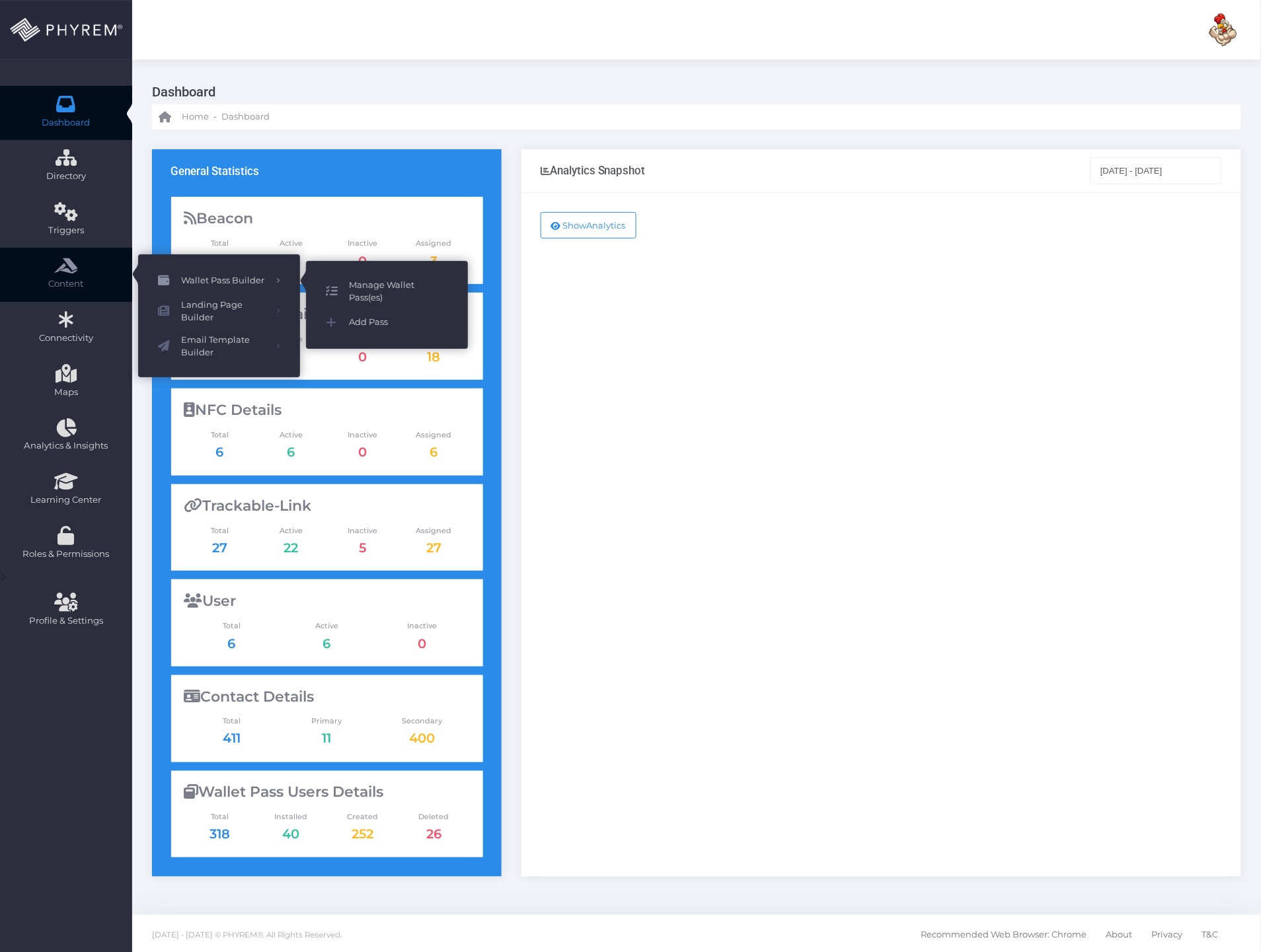
click at [354, 287] on span "Manage Wallet Pass(es)" at bounding box center [398, 291] width 99 height 26
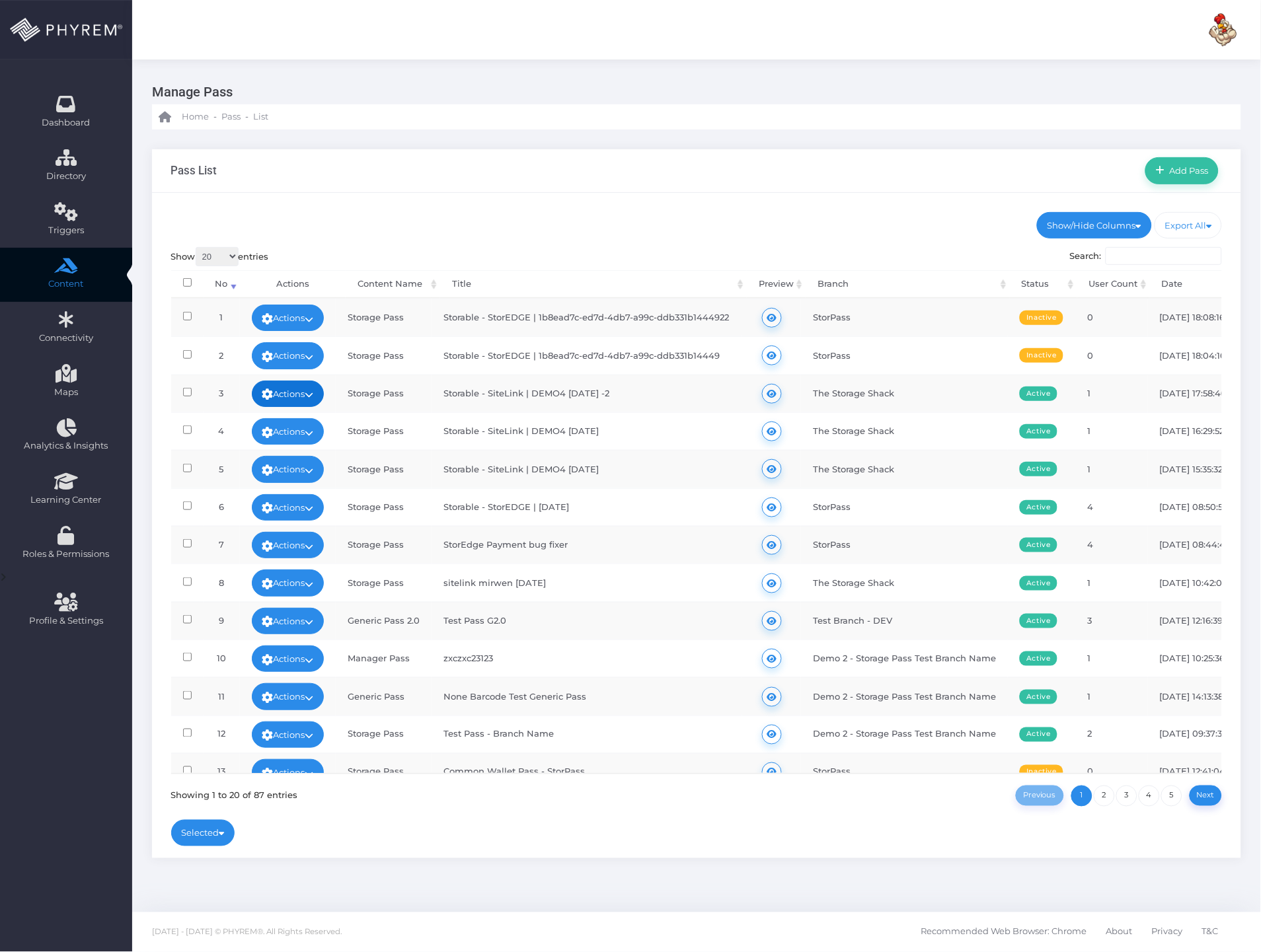
click at [294, 399] on link "Actions" at bounding box center [288, 394] width 73 height 27
click at [262, 523] on link "View Wallet Pass User(s)" at bounding box center [261, 522] width 141 height 25
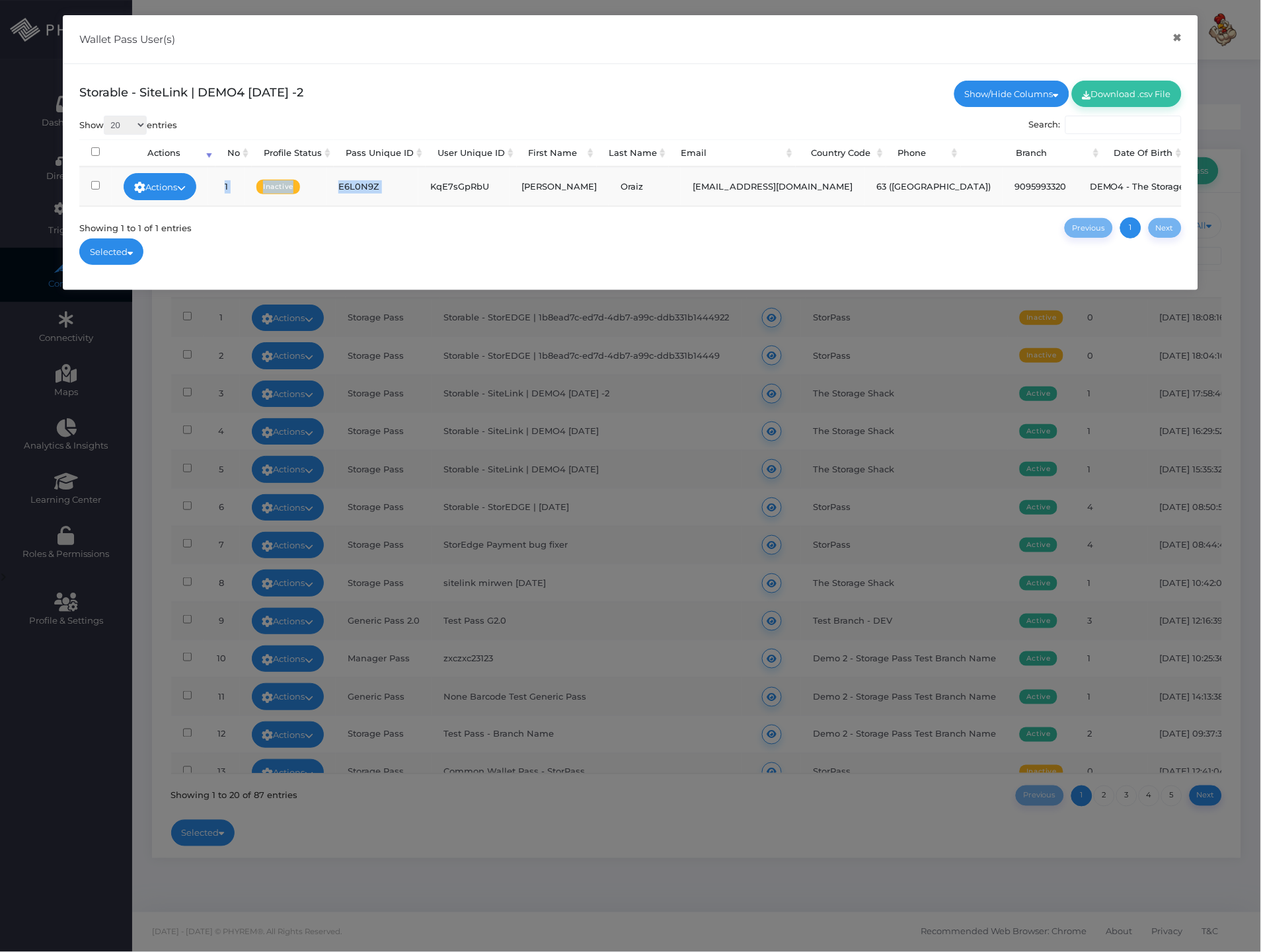
drag, startPoint x: 440, startPoint y: 202, endPoint x: 503, endPoint y: 201, distance: 63.0
click at [503, 202] on td "KqE7sGpRbU" at bounding box center [464, 186] width 91 height 38
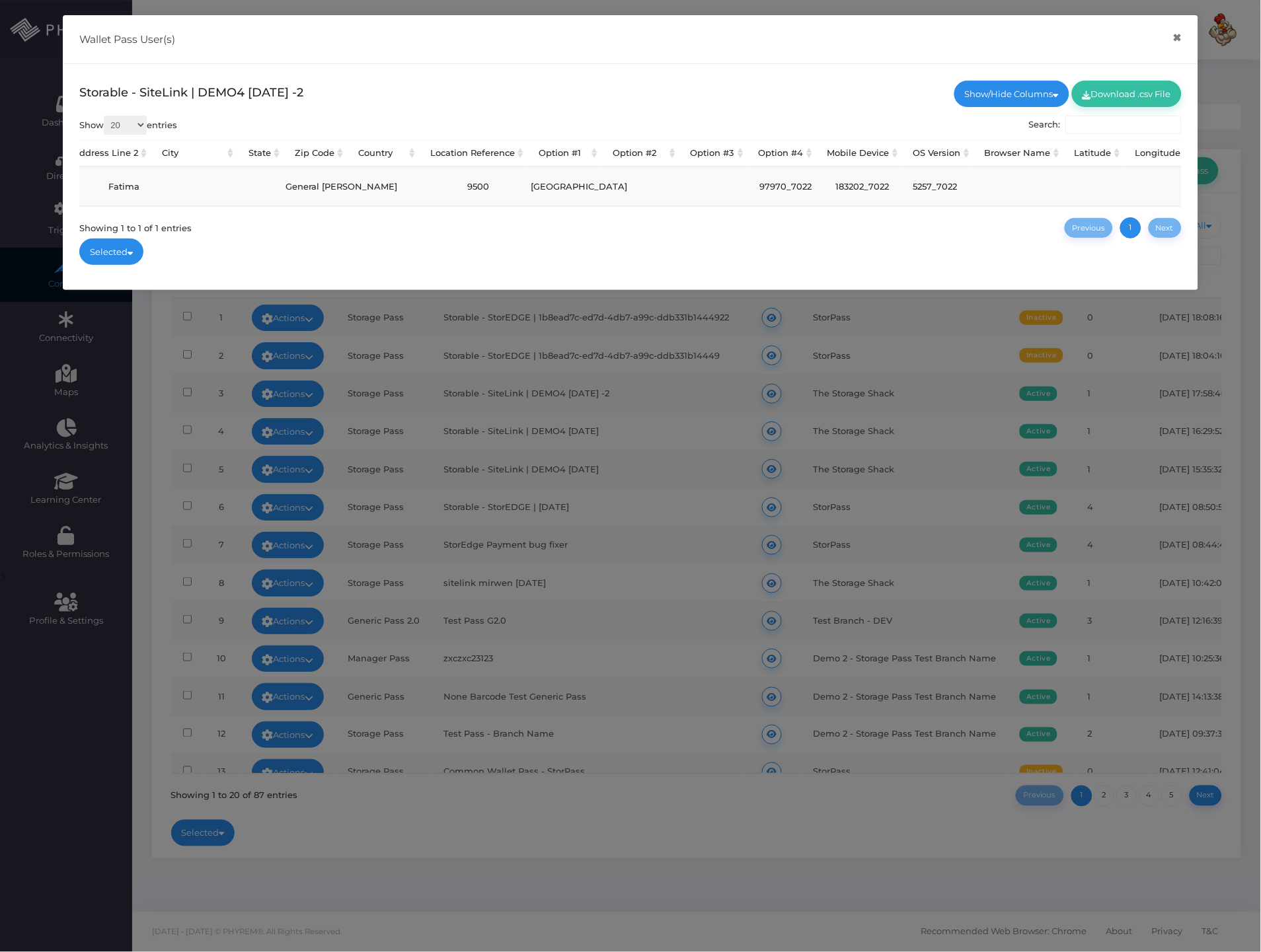
scroll to position [0, 1342]
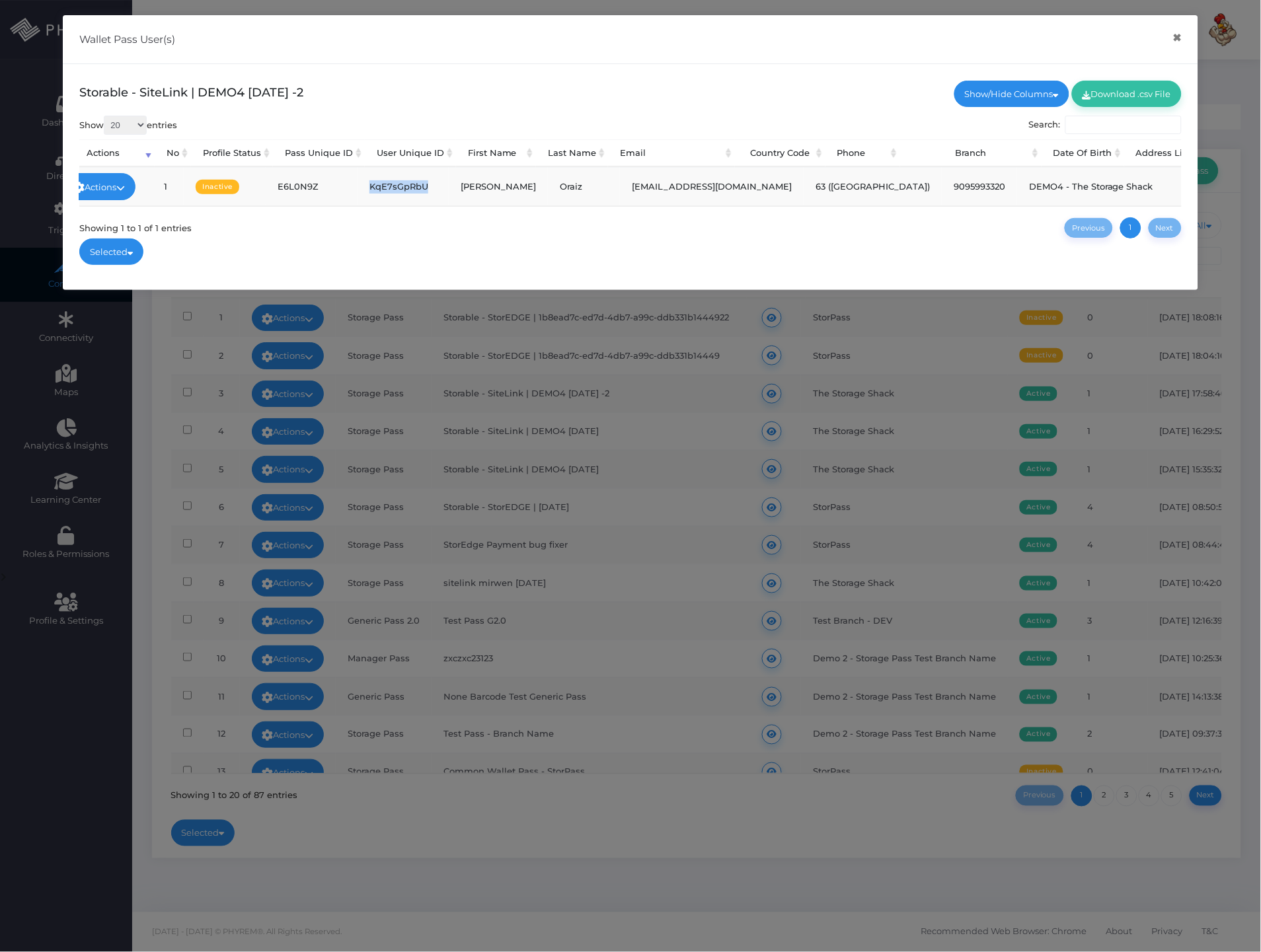
click at [421, 188] on td "KqE7sGpRbU" at bounding box center [403, 186] width 91 height 38
click at [411, 185] on td "KqE7sGpRbU" at bounding box center [403, 186] width 91 height 38
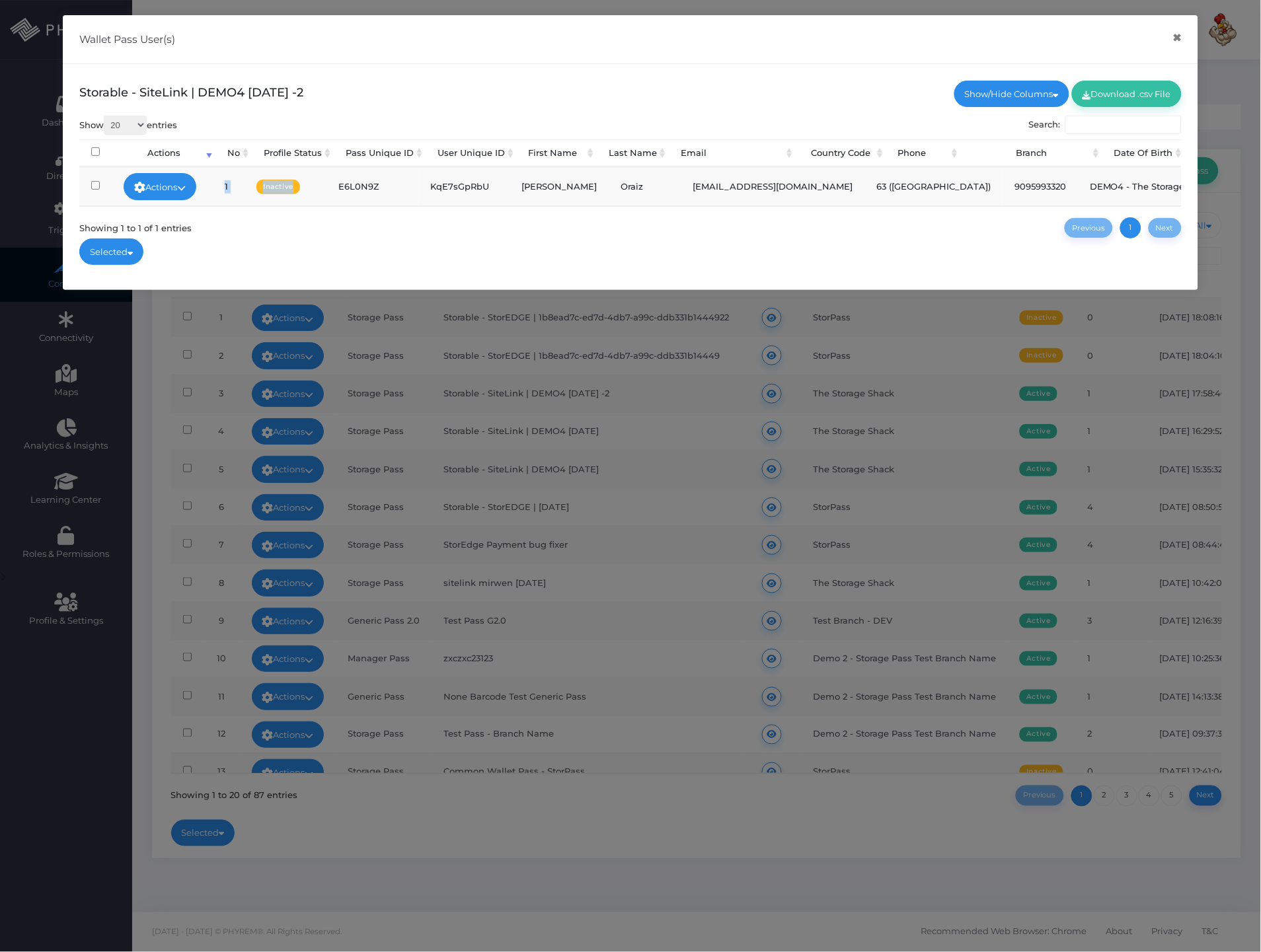
drag, startPoint x: 348, startPoint y: 202, endPoint x: 533, endPoint y: 229, distance: 187.0
click at [533, 229] on div "Show 20 100 300 500 1,000 entries Search: Processing... Actions No Profile Stat…" at bounding box center [630, 177] width 1102 height 123
click at [507, 194] on td "KqE7sGpRbU" at bounding box center [464, 186] width 91 height 38
click at [755, 416] on div "Wallet Pass User(s) × Storable - SiteLink | DEMO4 5-17-2025 -2 Show/Hide Column…" at bounding box center [630, 476] width 1261 height 952
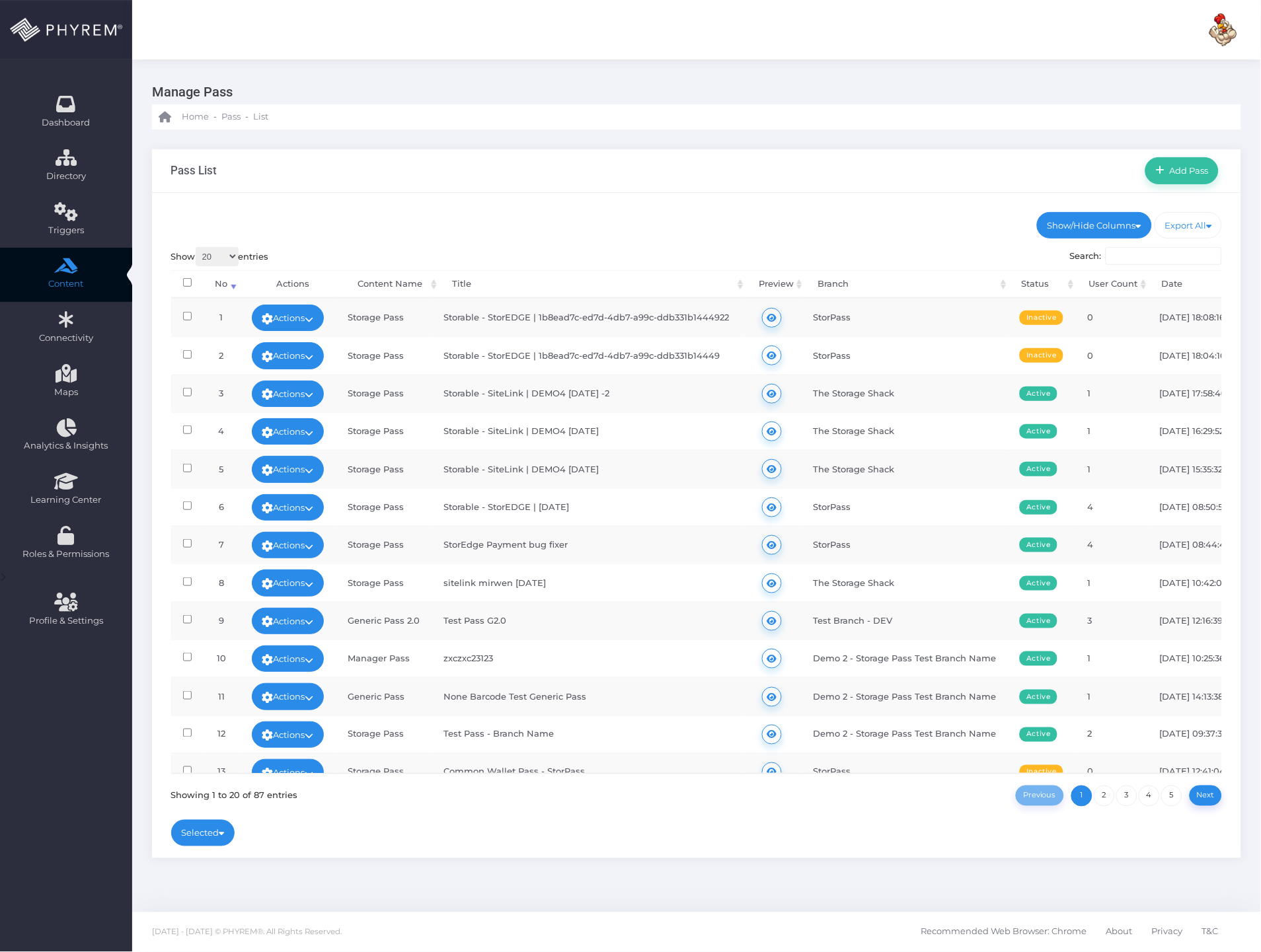
click at [1158, 152] on li "Add Pass" at bounding box center [1182, 170] width 80 height 44
click at [1175, 166] on span "Add Pass" at bounding box center [1187, 170] width 44 height 10
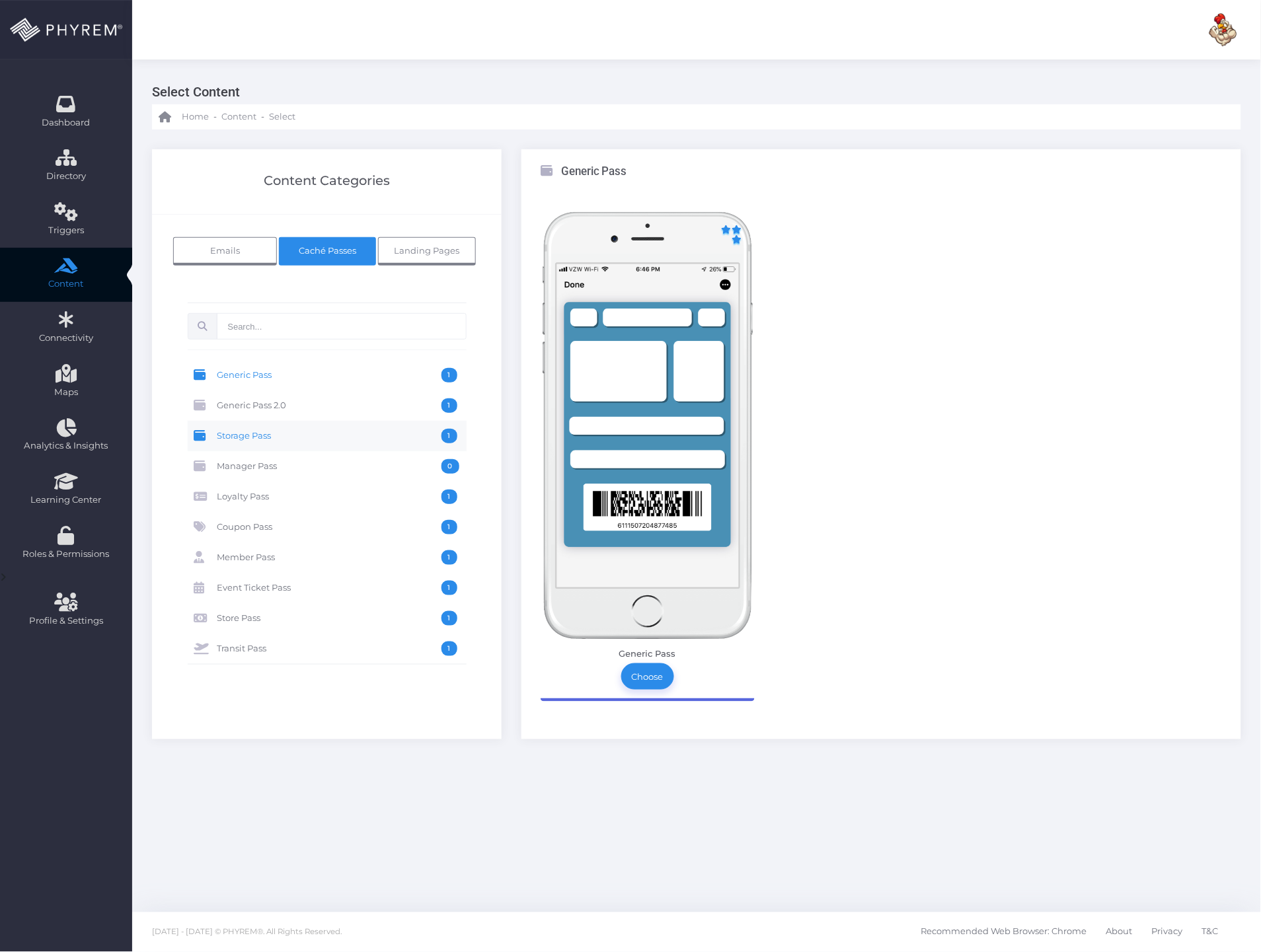
click at [238, 429] on span "Storage Pass" at bounding box center [329, 436] width 224 height 15
click at [649, 673] on link "Choose" at bounding box center [647, 677] width 53 height 27
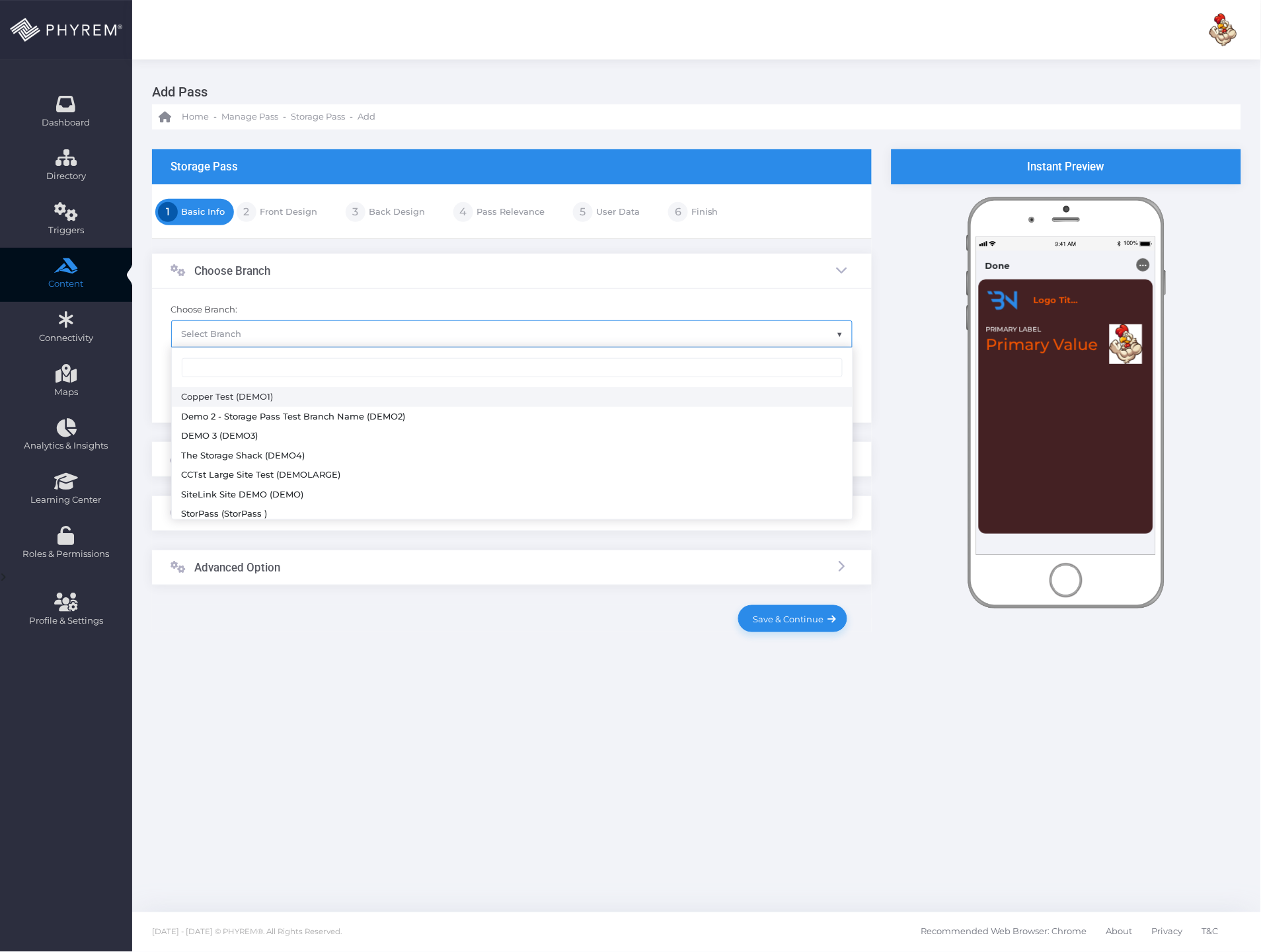
click at [365, 329] on span "Select Branch" at bounding box center [512, 334] width 680 height 25
select select "629"
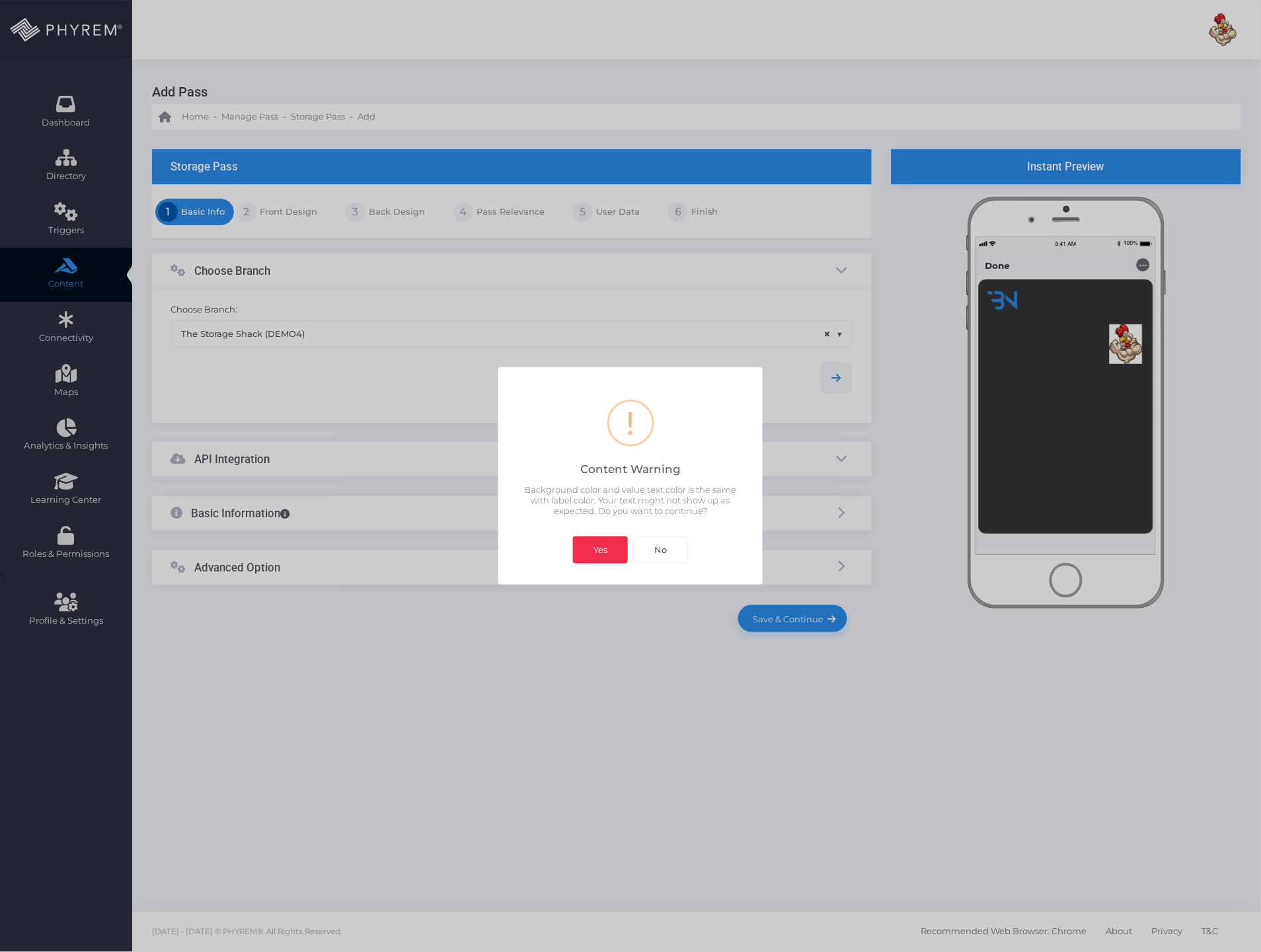
click at [589, 547] on button "Yes" at bounding box center [601, 549] width 55 height 27
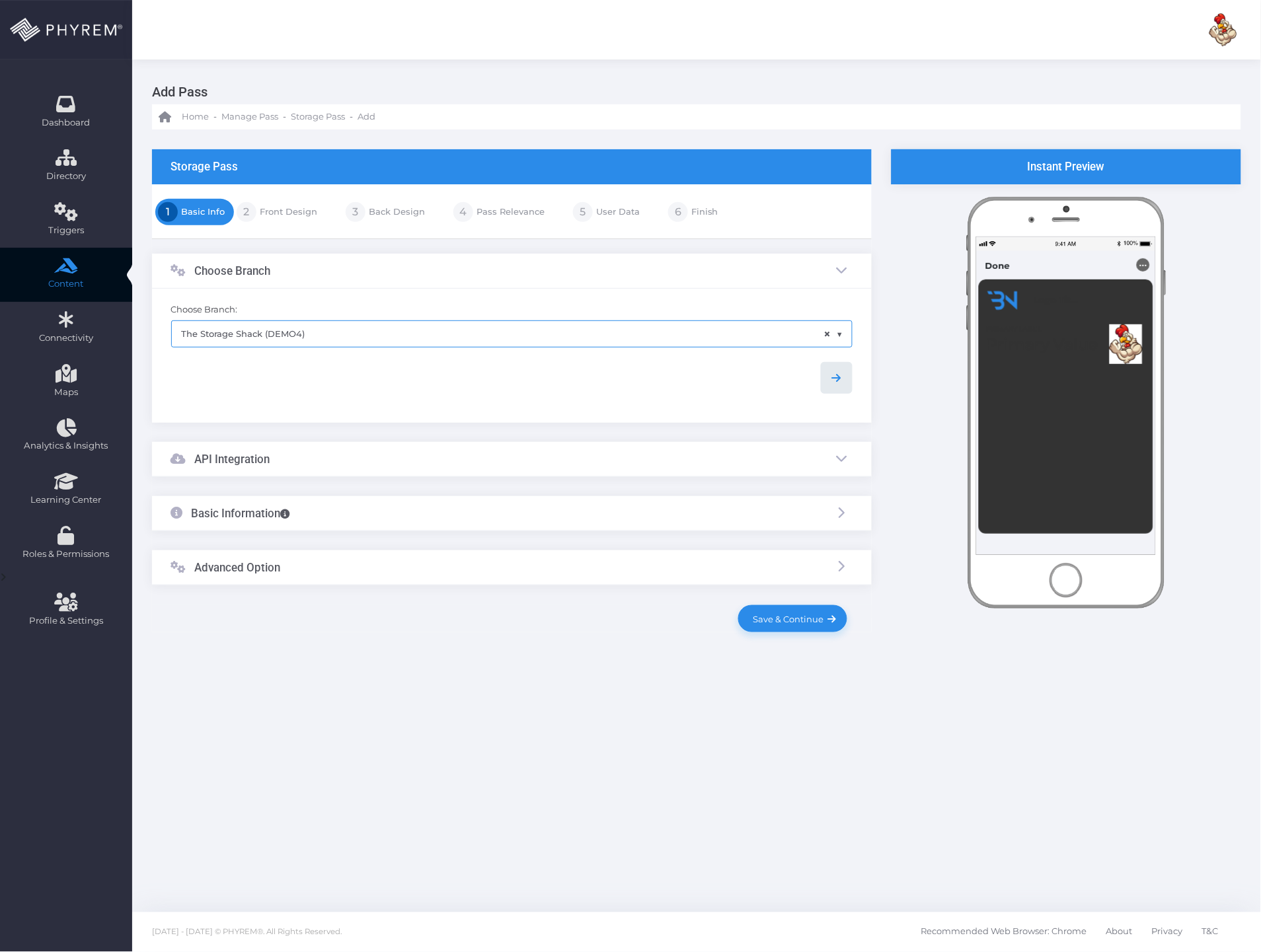
click at [844, 373] on icon at bounding box center [836, 378] width 16 height 16
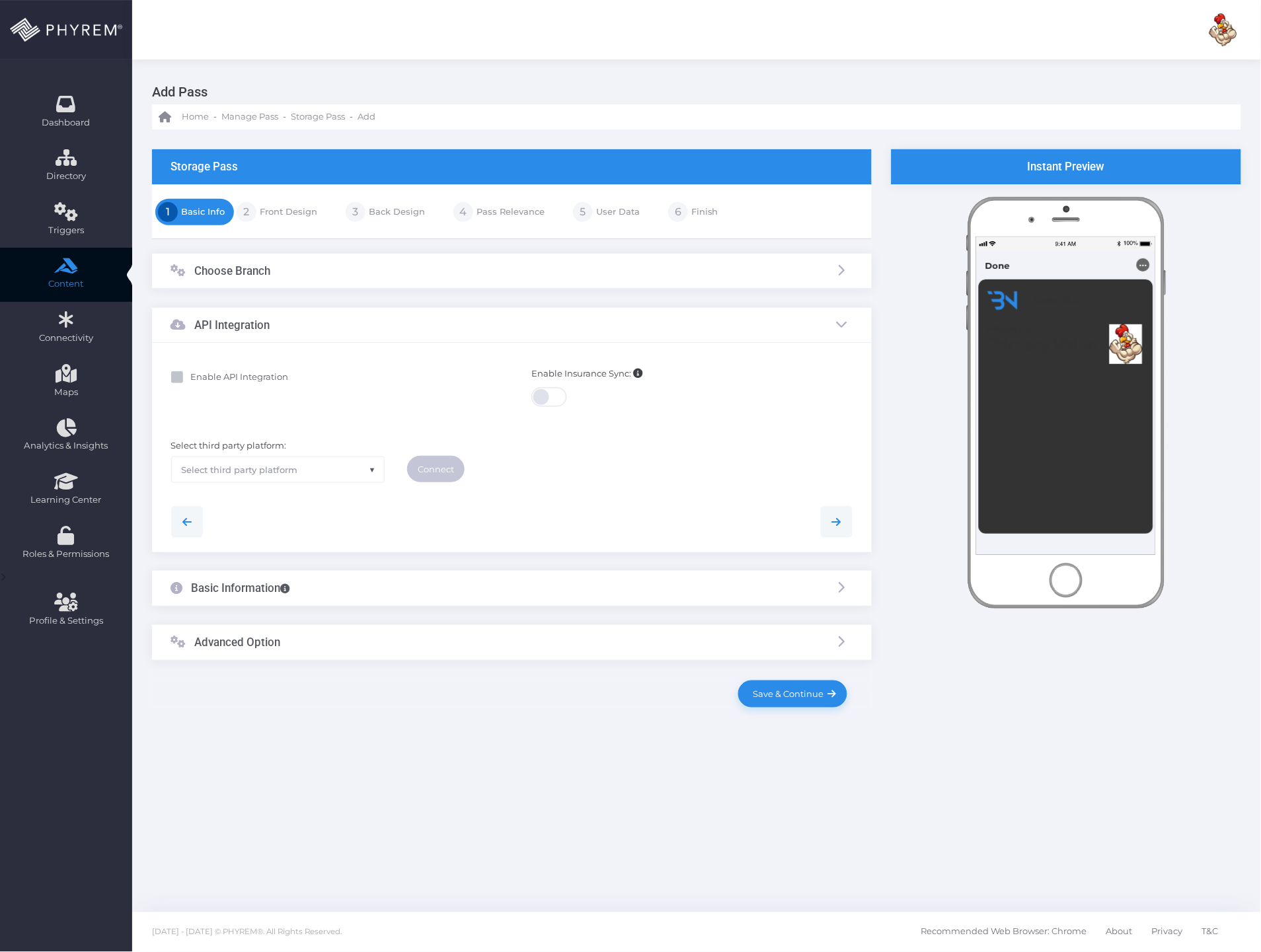
click at [220, 374] on b "Enable API Integration" at bounding box center [239, 376] width 98 height 10
click at [199, 374] on input "Enable API Integration" at bounding box center [195, 374] width 9 height 9
checkbox input "true"
click at [265, 476] on span "Select third party platform" at bounding box center [278, 469] width 213 height 25
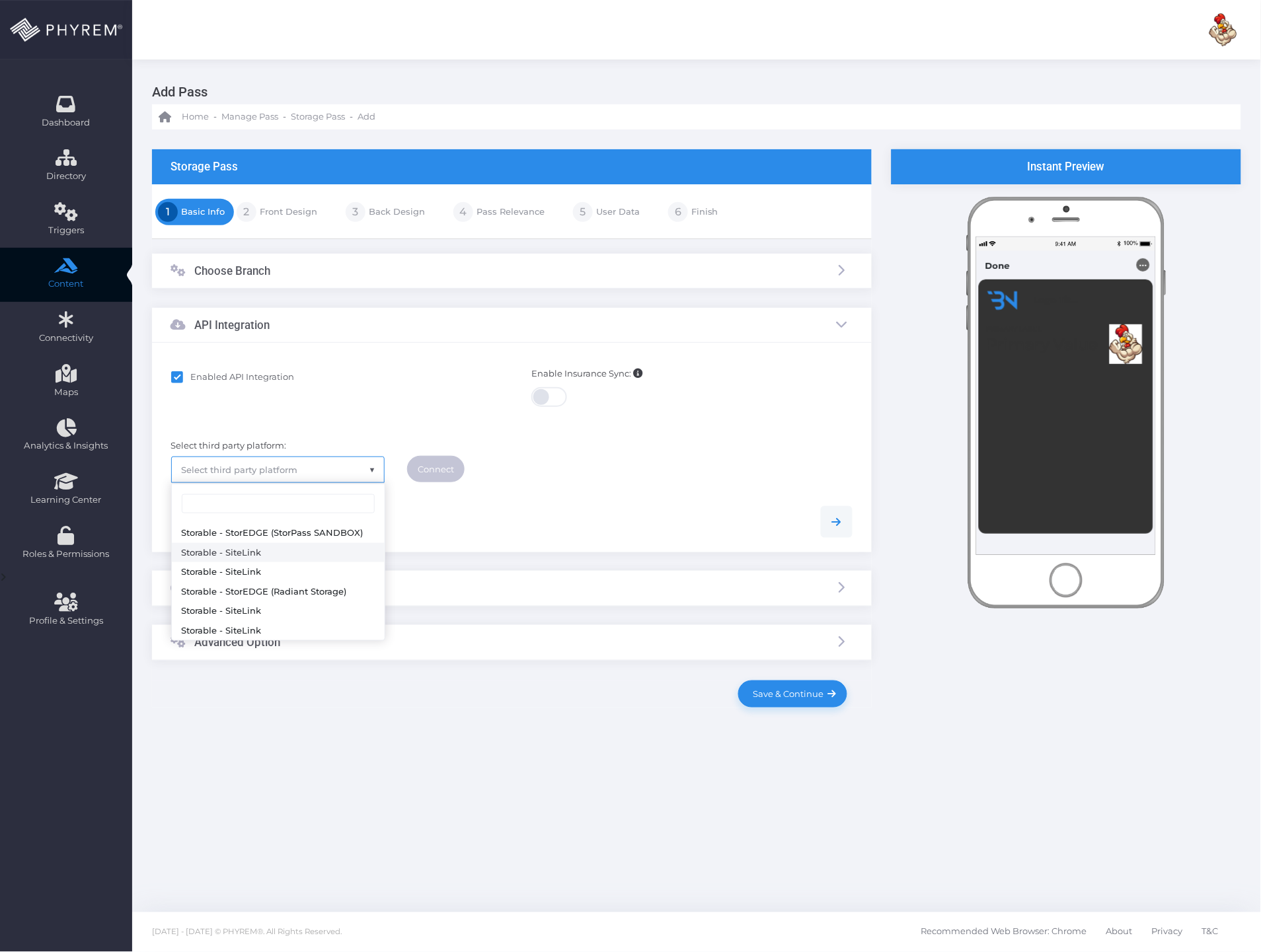
select select "sitelink"
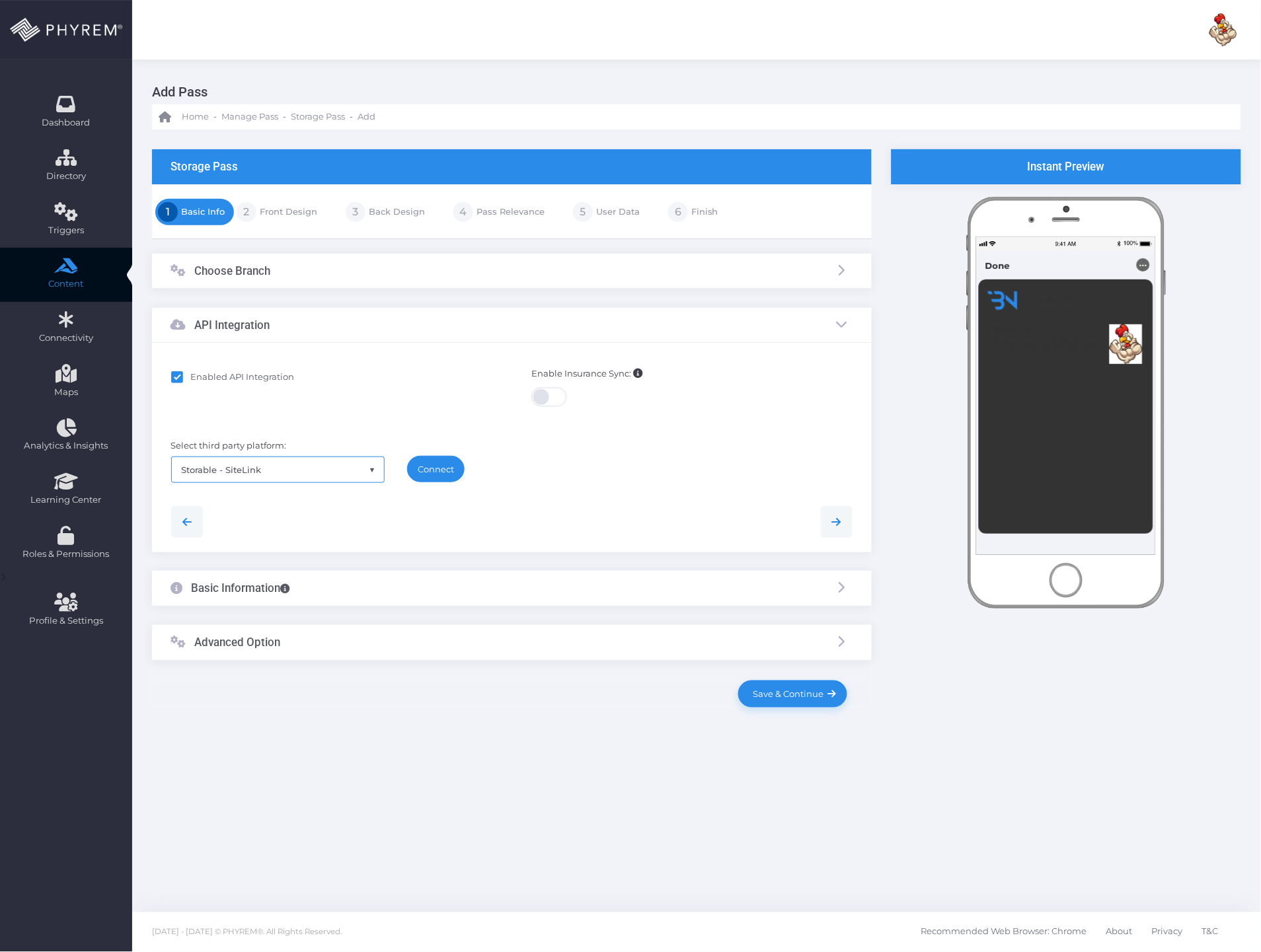
click at [444, 471] on link "Connect" at bounding box center [435, 469] width 57 height 27
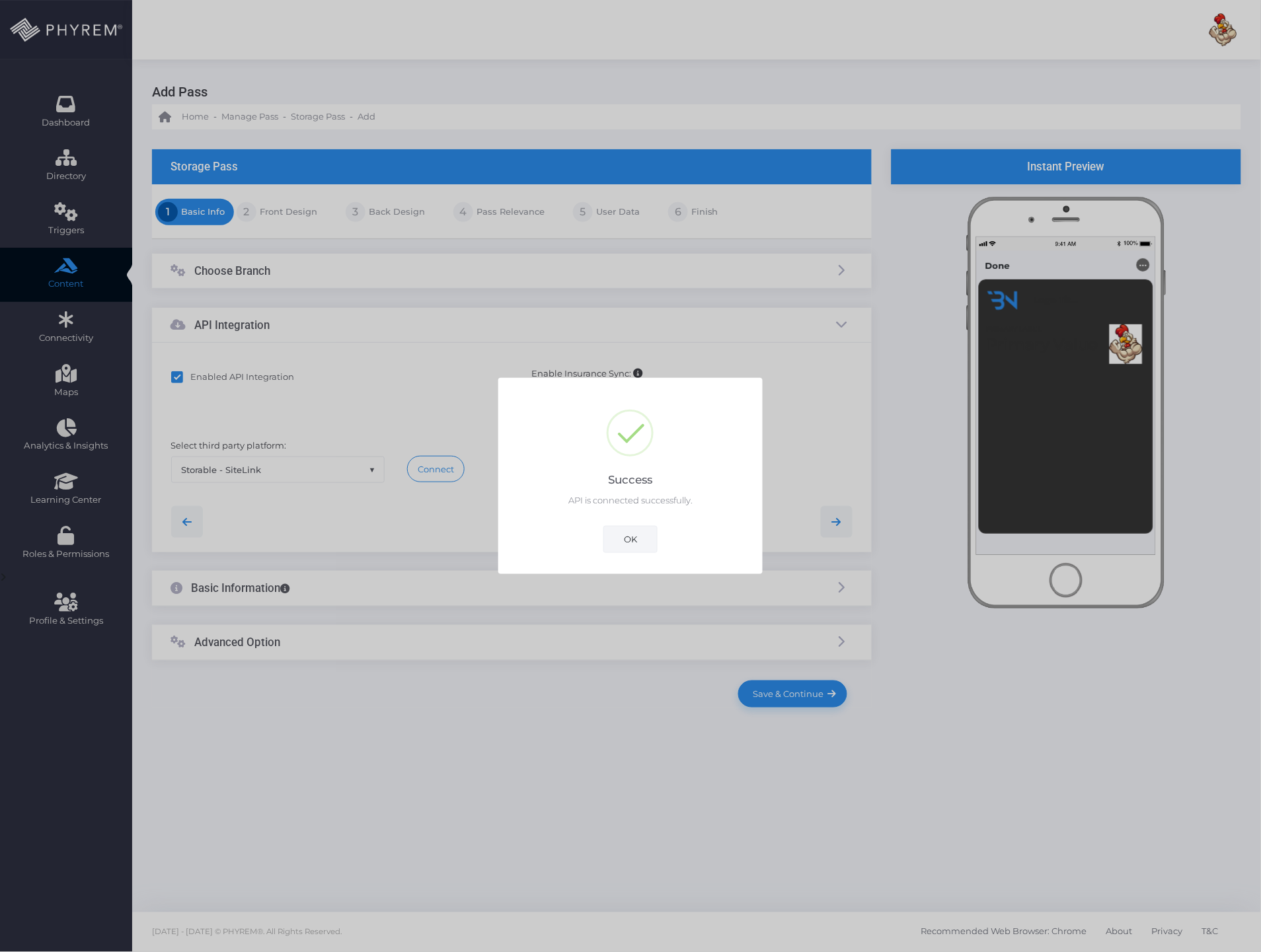
click at [636, 531] on button "OK" at bounding box center [630, 539] width 54 height 27
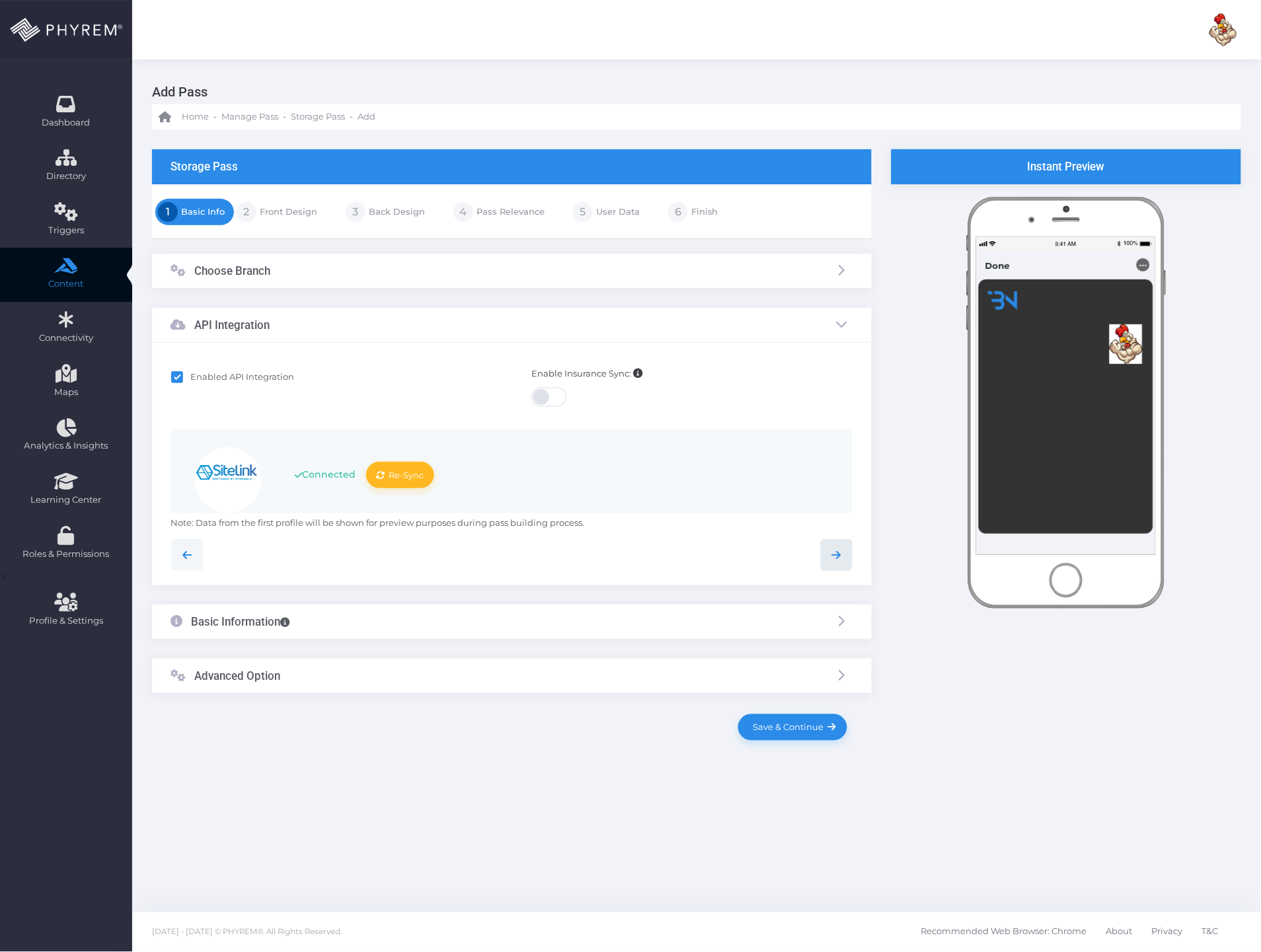
click at [844, 560] on icon at bounding box center [836, 555] width 16 height 16
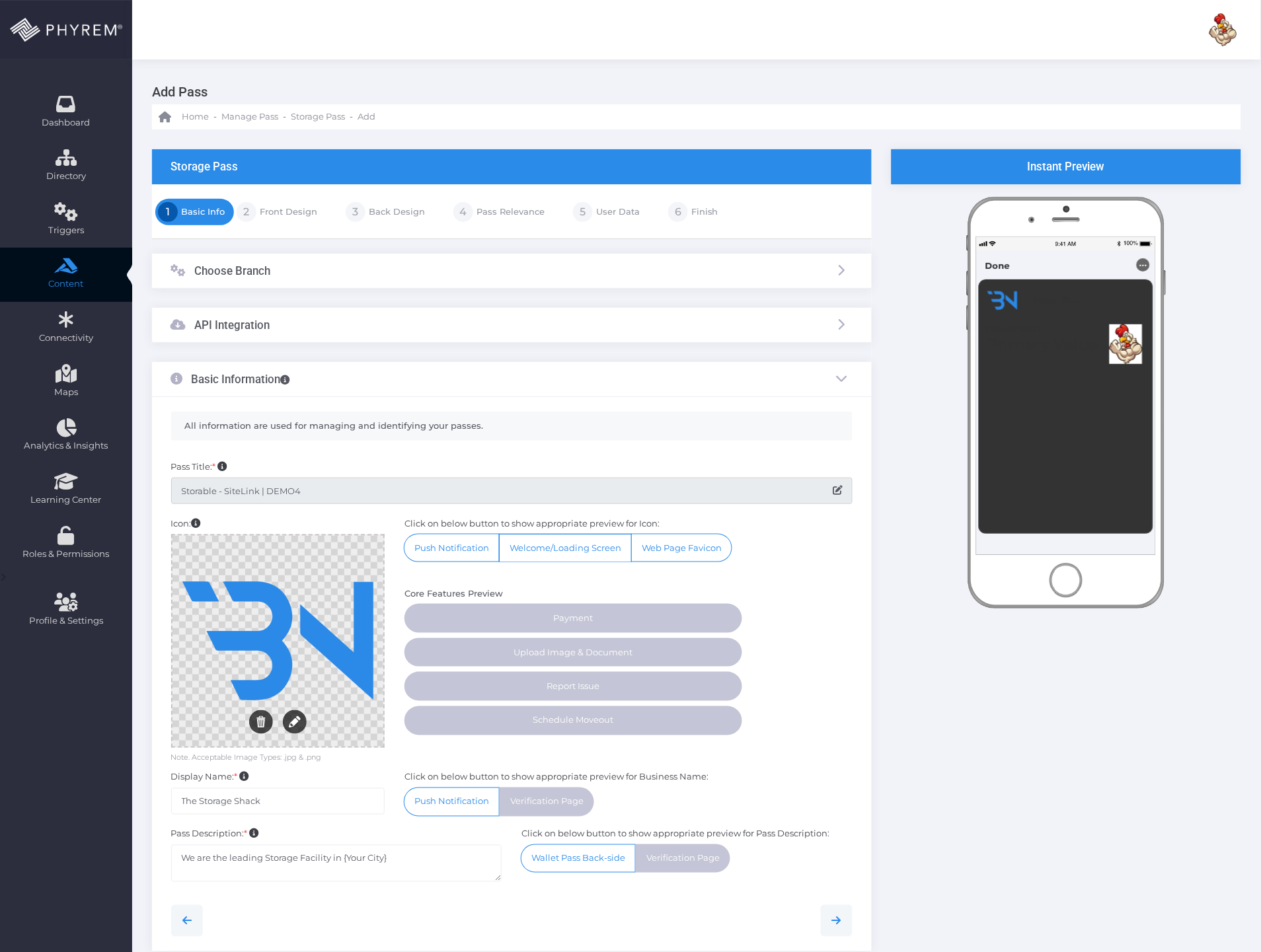
click at [317, 487] on input "Storable - SiteLink | DEMO4" at bounding box center [512, 491] width 682 height 27
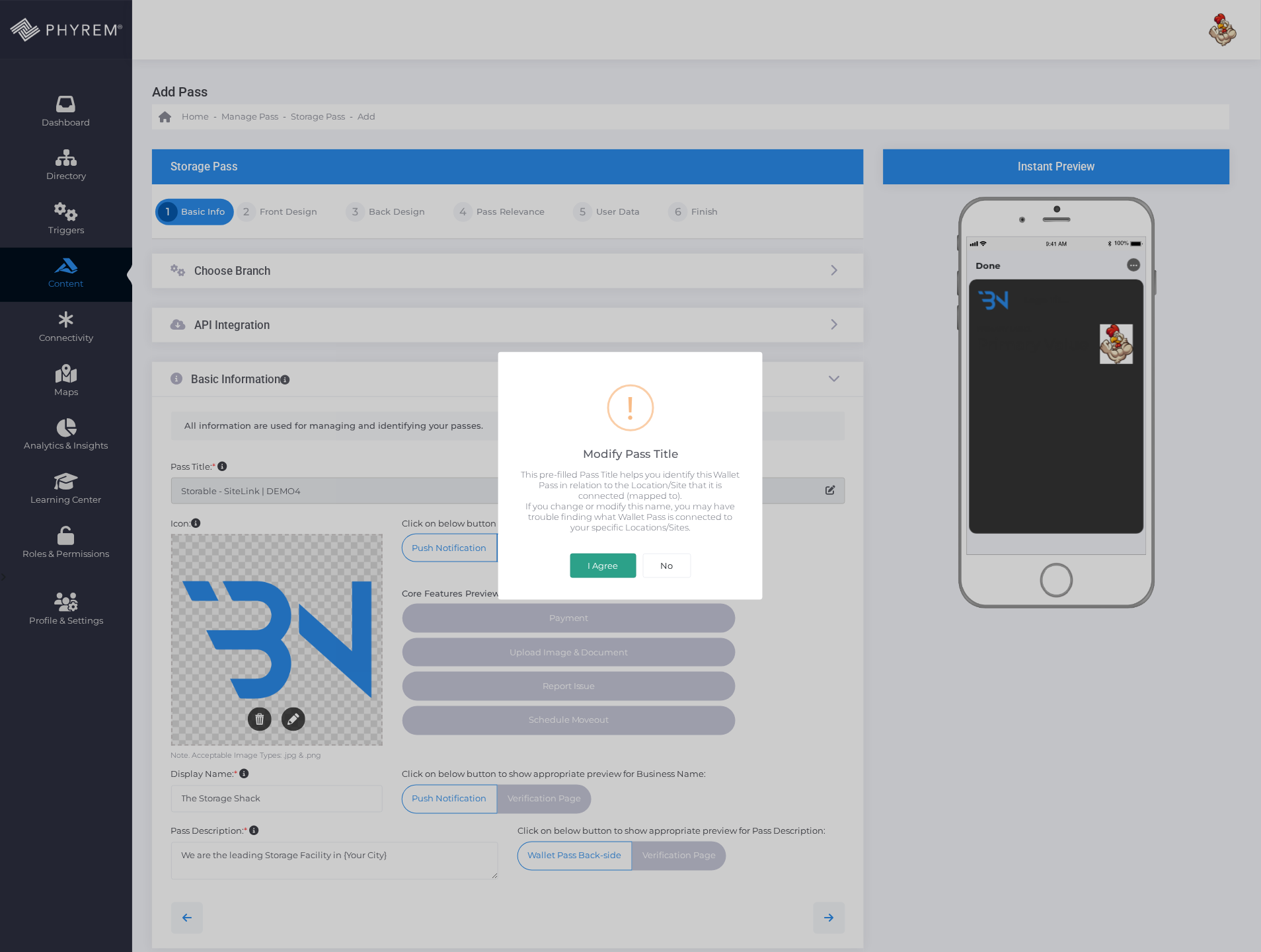
click at [582, 564] on button "I Agree" at bounding box center [603, 566] width 66 height 25
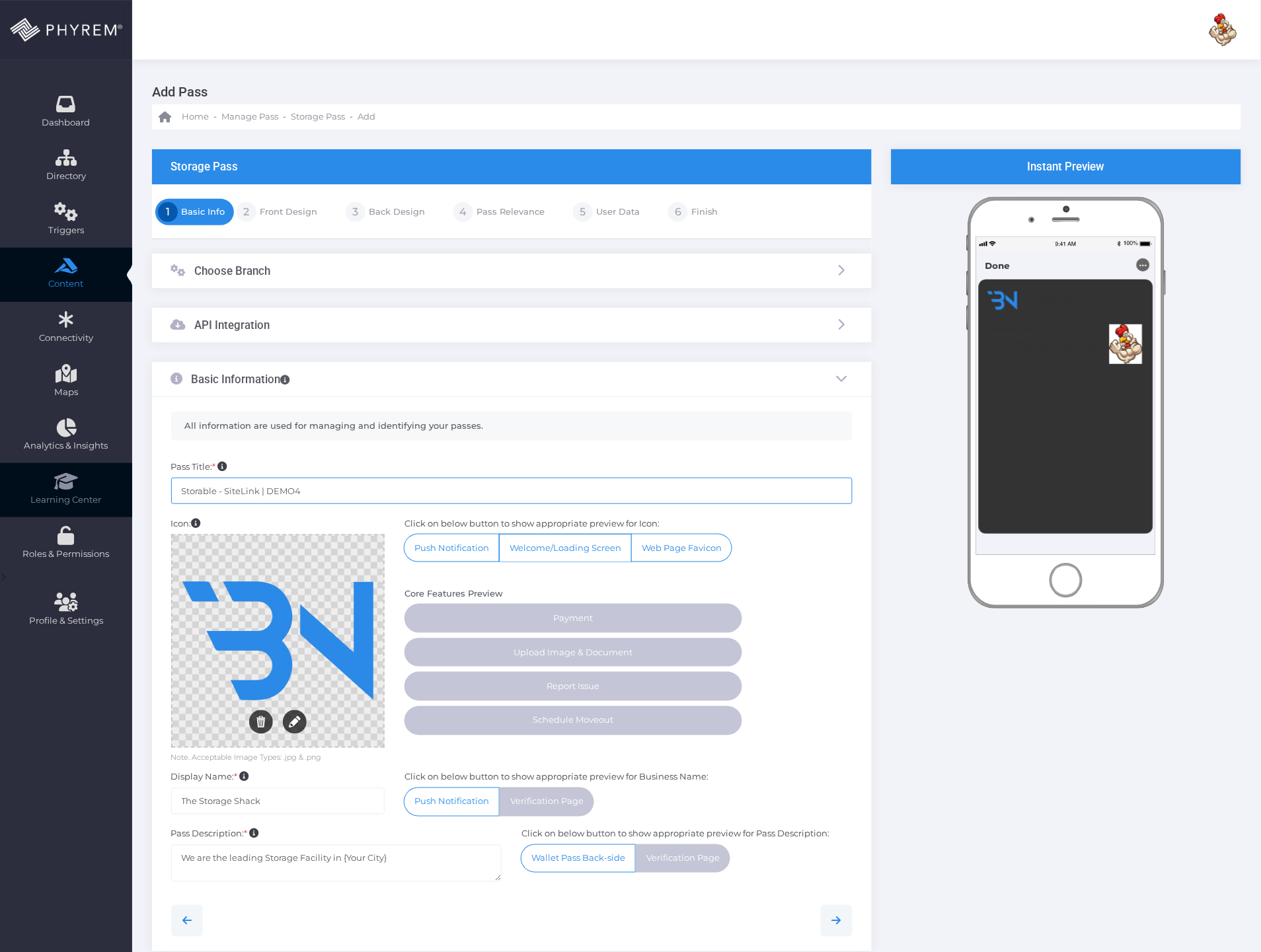
drag, startPoint x: 335, startPoint y: 498, endPoint x: 121, endPoint y: 466, distance: 216.4
click at [121, 466] on div "Dashboard Directory Directory User Manage User(s) Add User View Deleted User(s)…" at bounding box center [630, 565] width 1261 height 1131
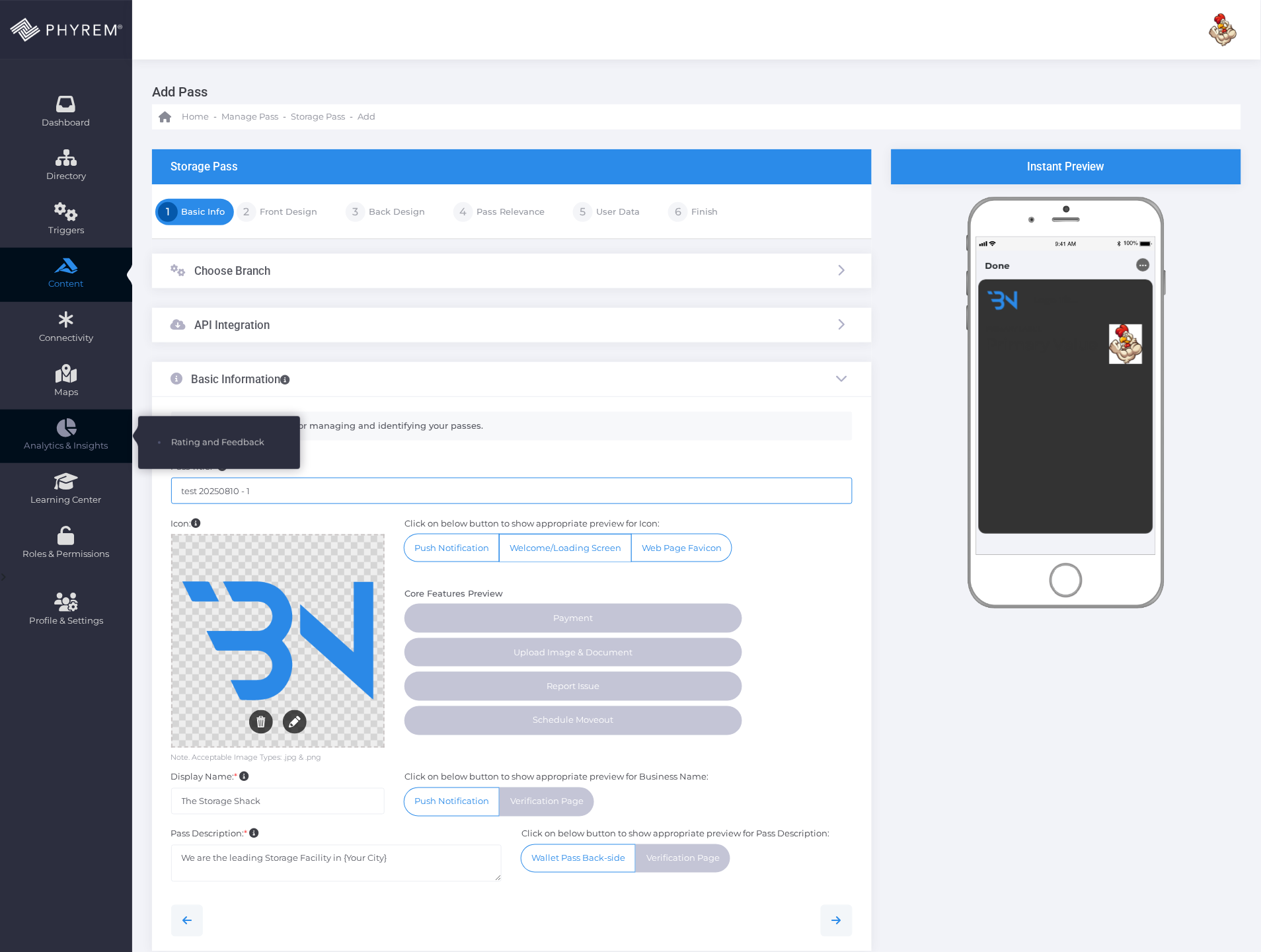
type input "test 20250810 - 1"
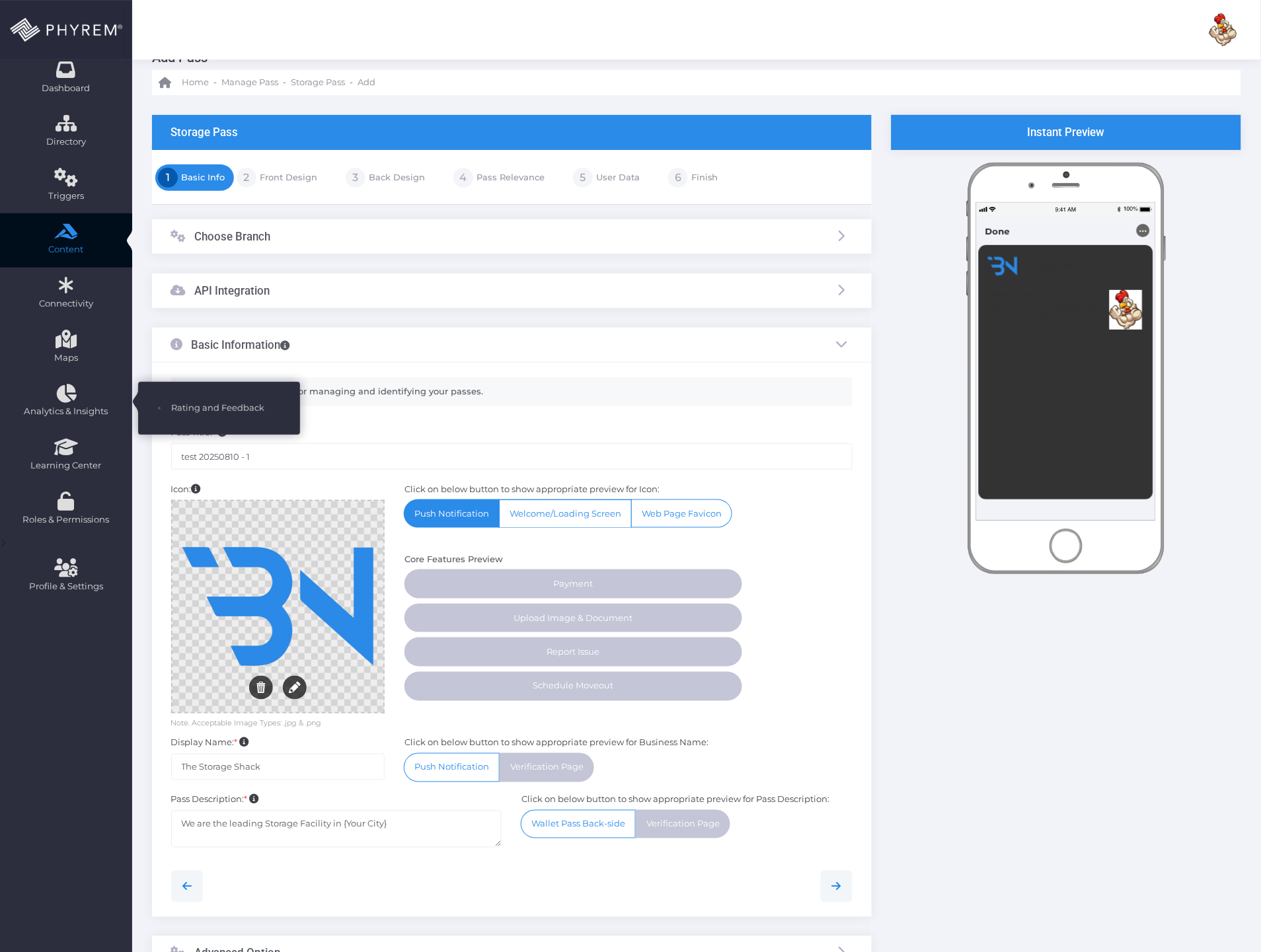
scroll to position [180, 0]
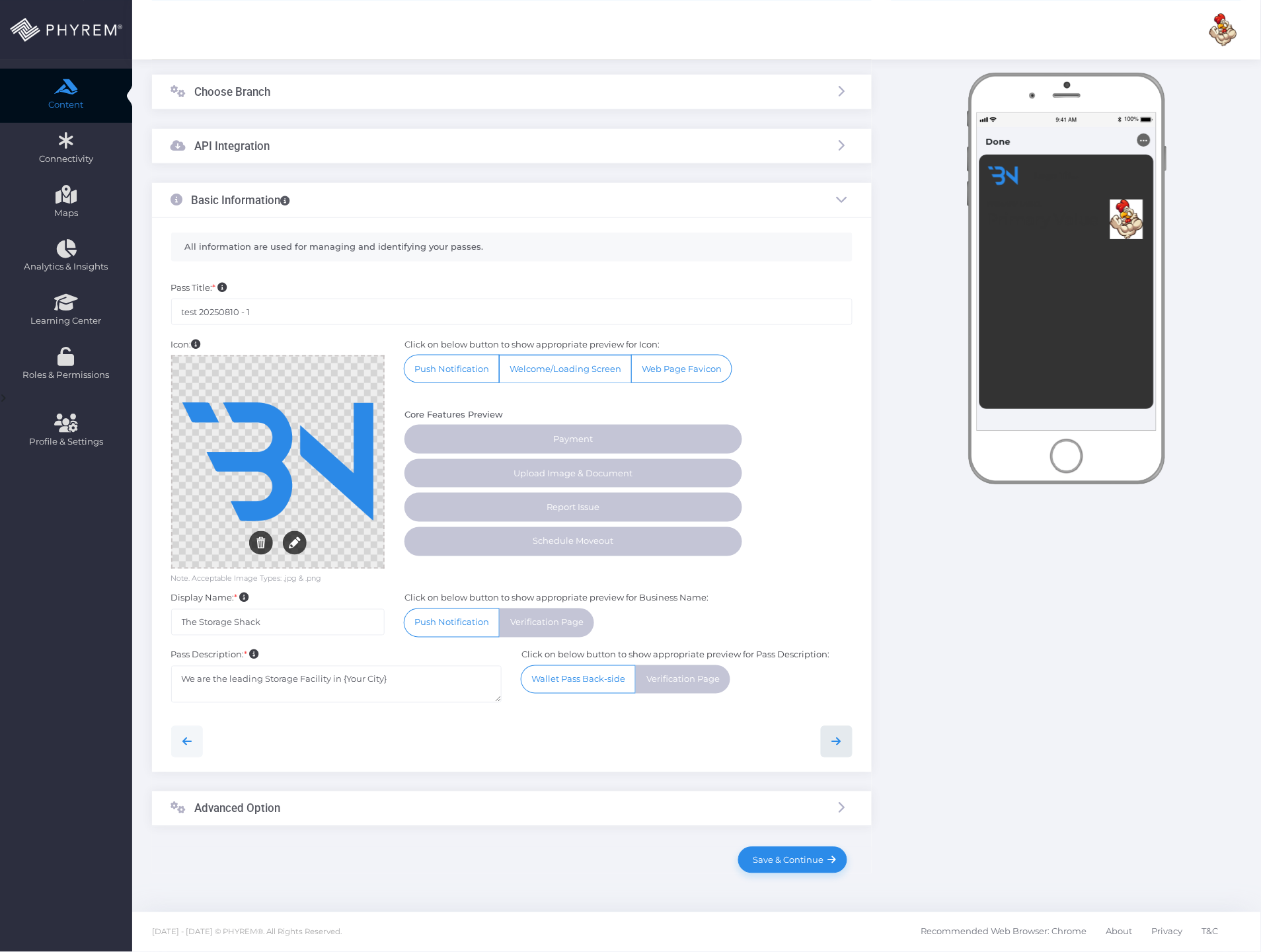
click at [847, 740] on link at bounding box center [836, 742] width 31 height 31
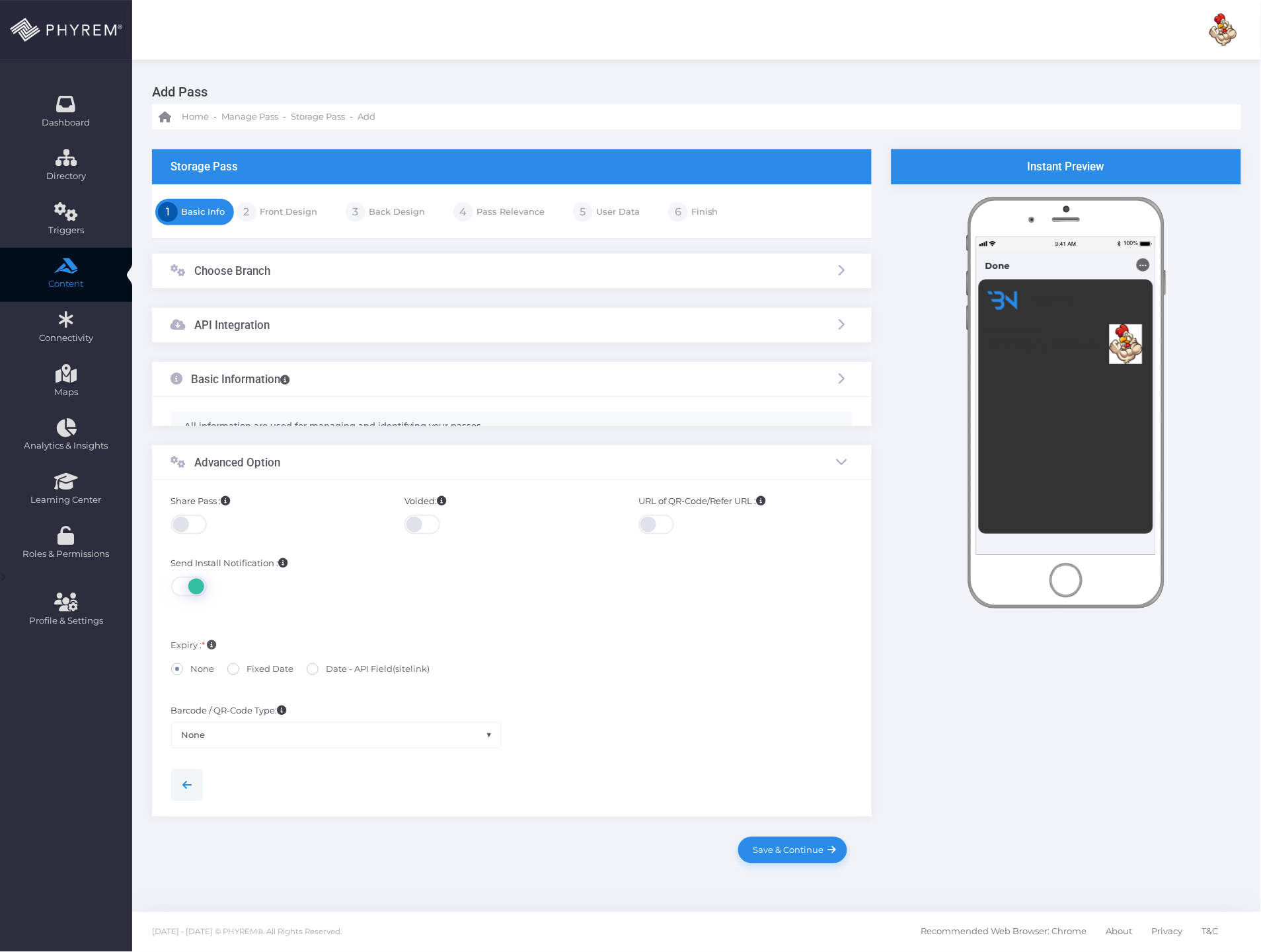
scroll to position [0, 0]
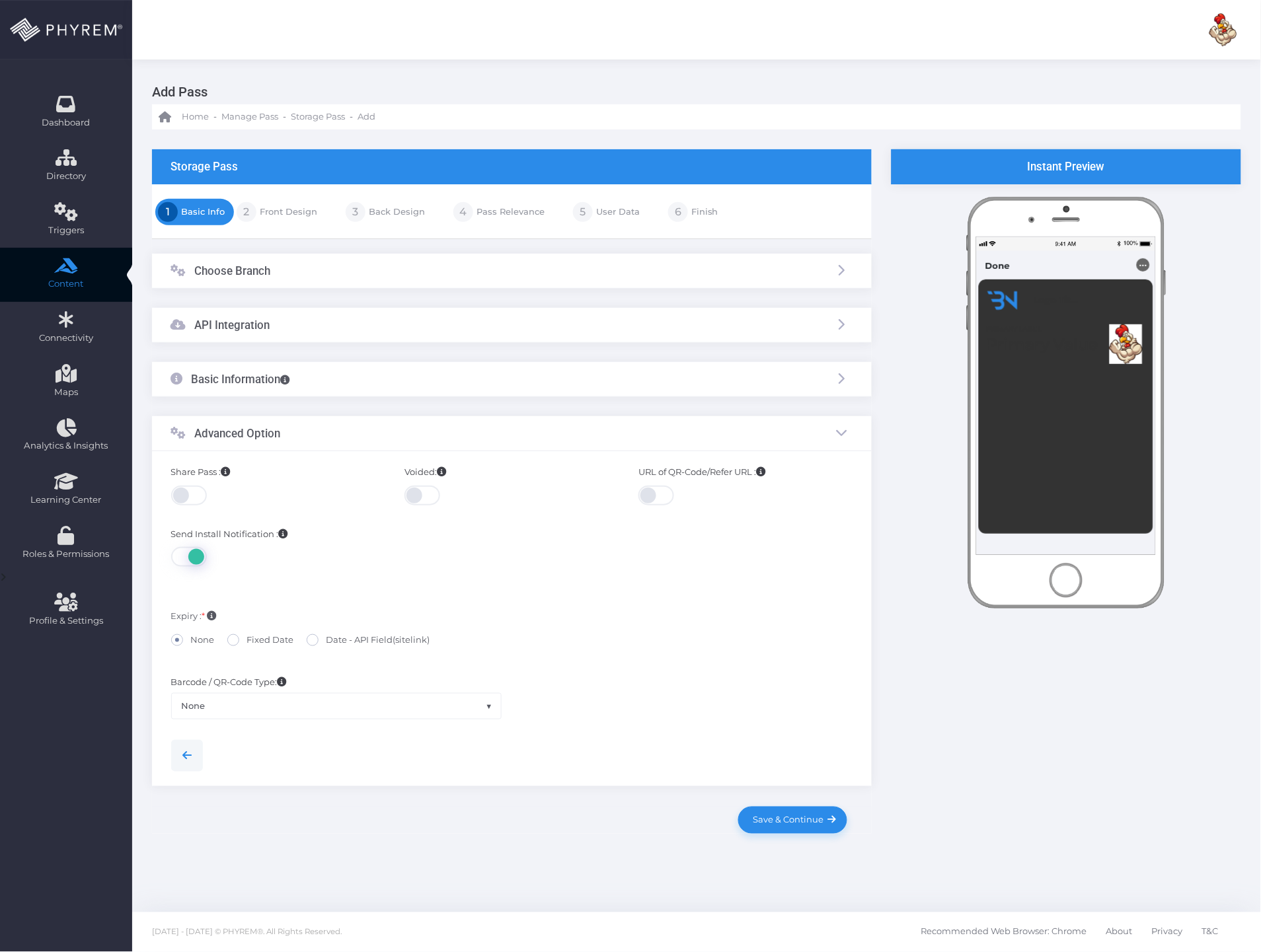
click at [239, 702] on span "None" at bounding box center [337, 706] width 330 height 25
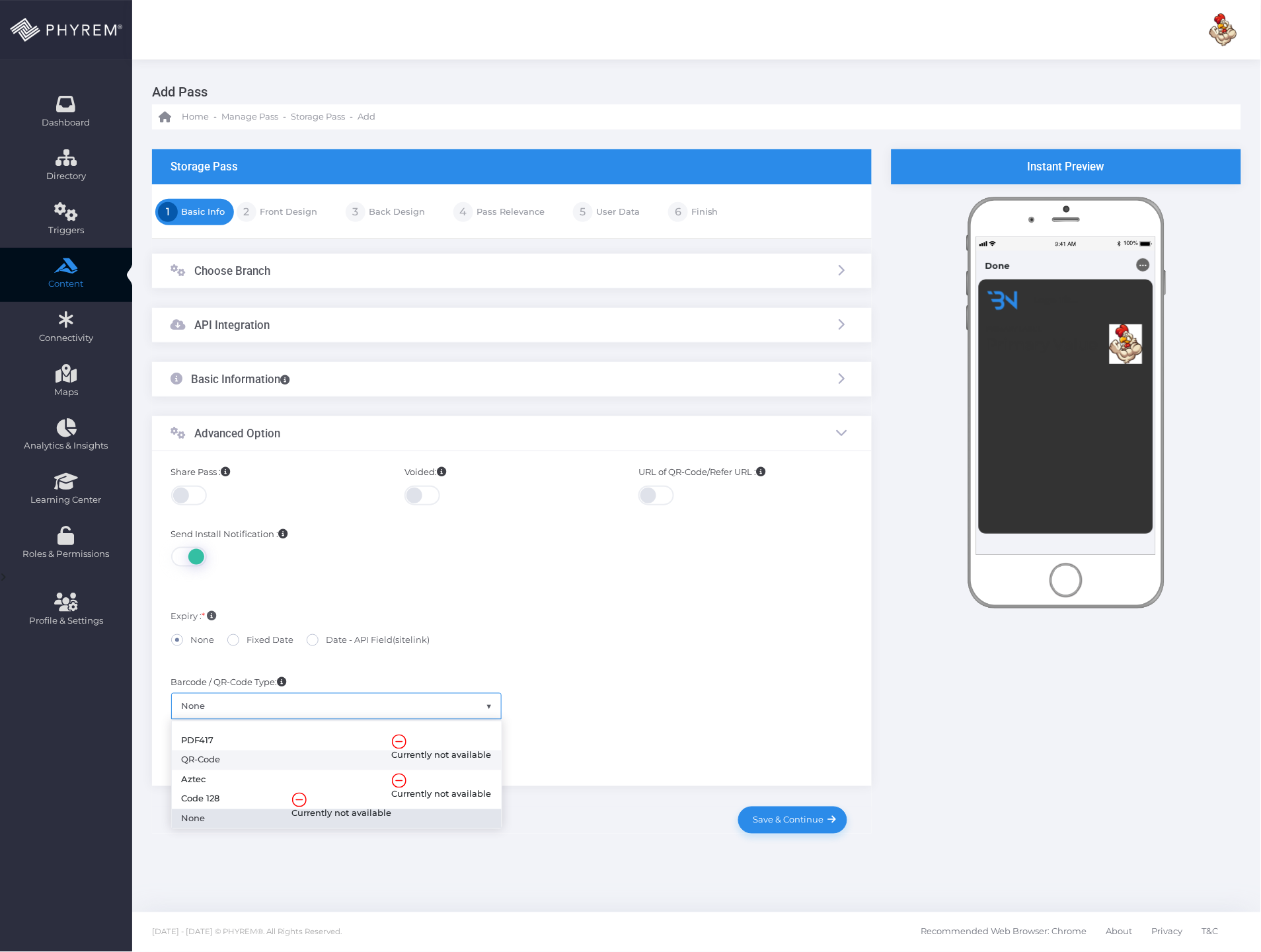
select select "PKBarcodeFormatQR"
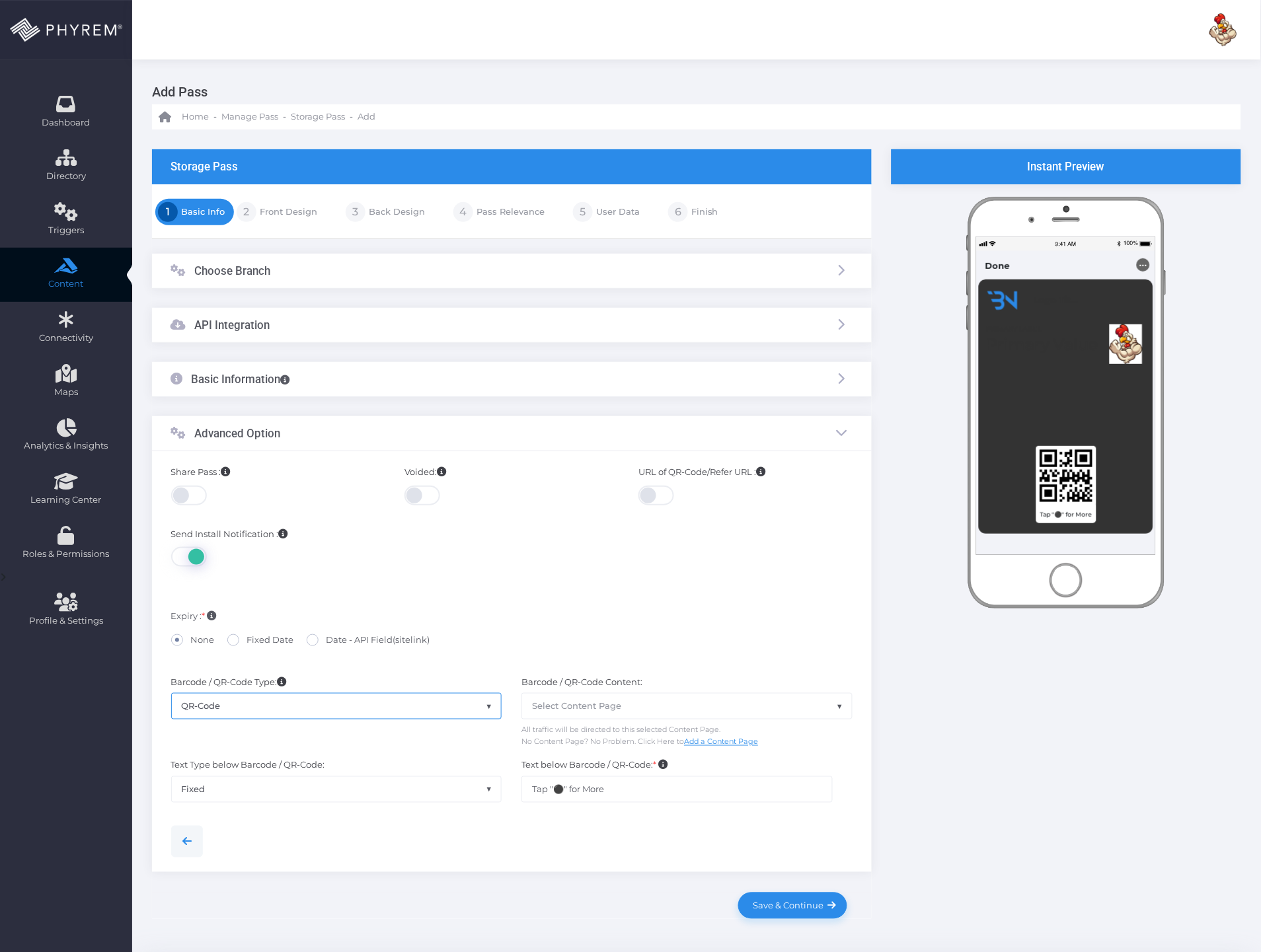
click at [576, 715] on span "Select Content Page" at bounding box center [687, 706] width 330 height 25
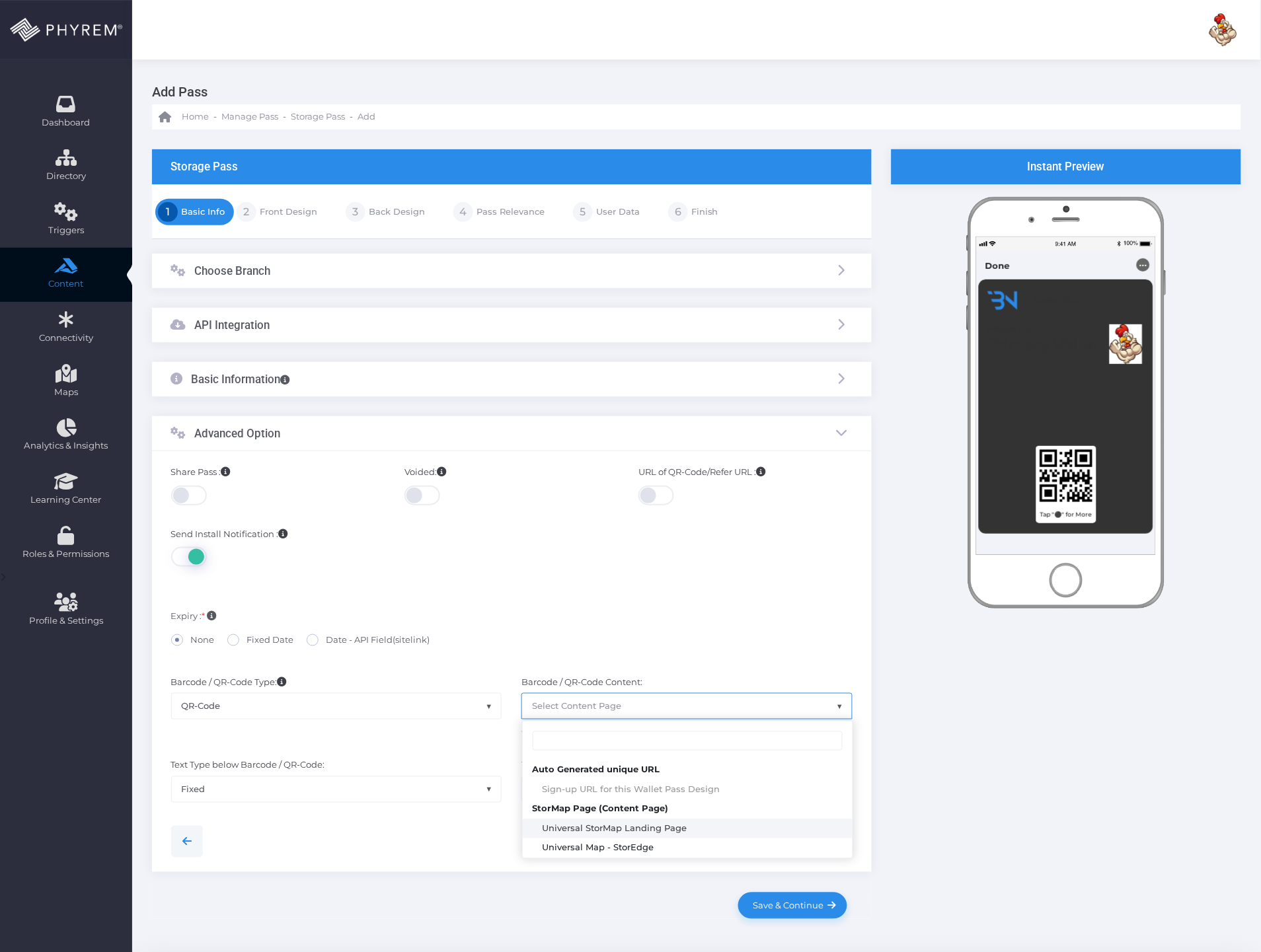
select select "1390"
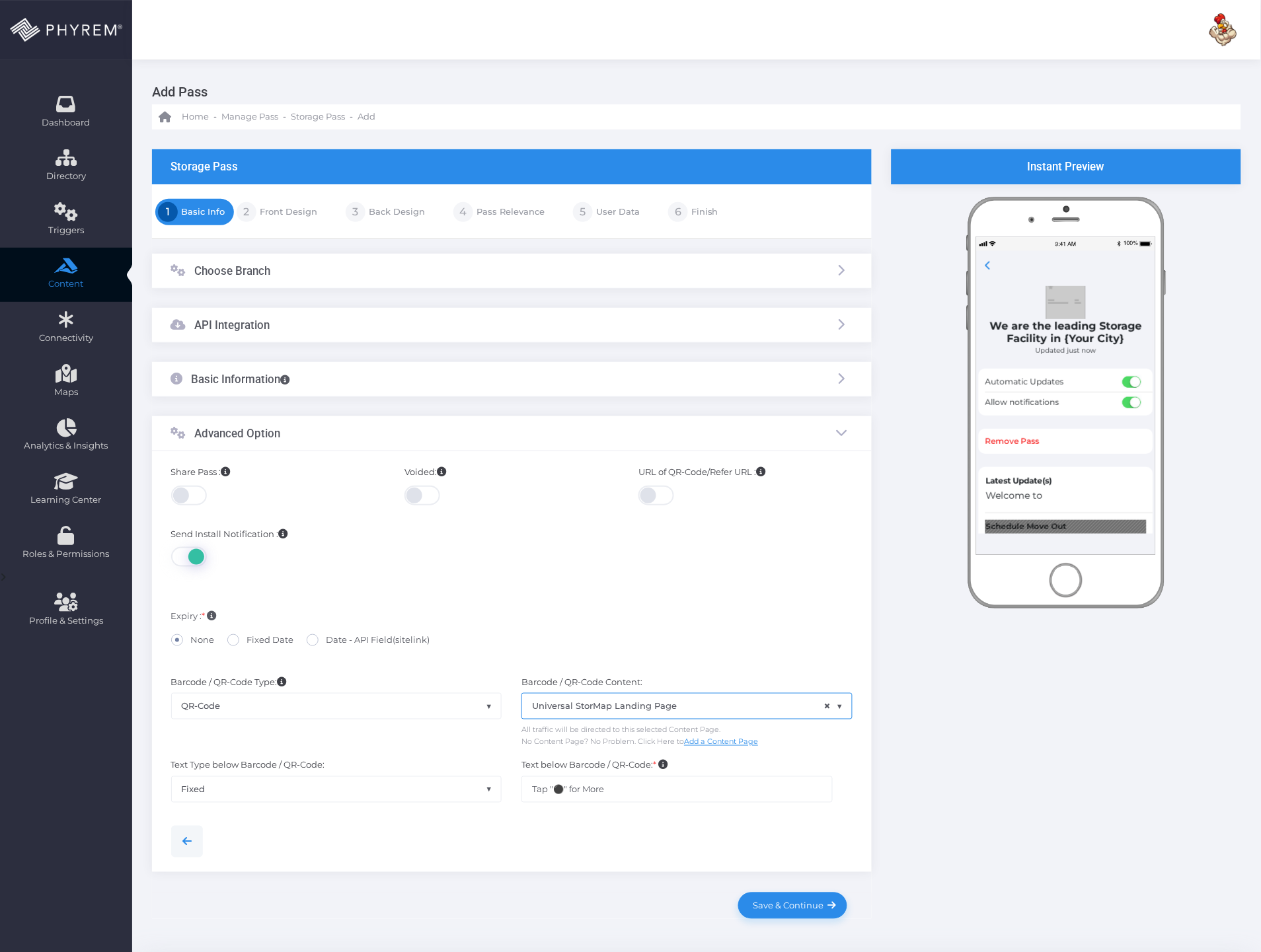
click at [663, 499] on span at bounding box center [657, 495] width 38 height 20
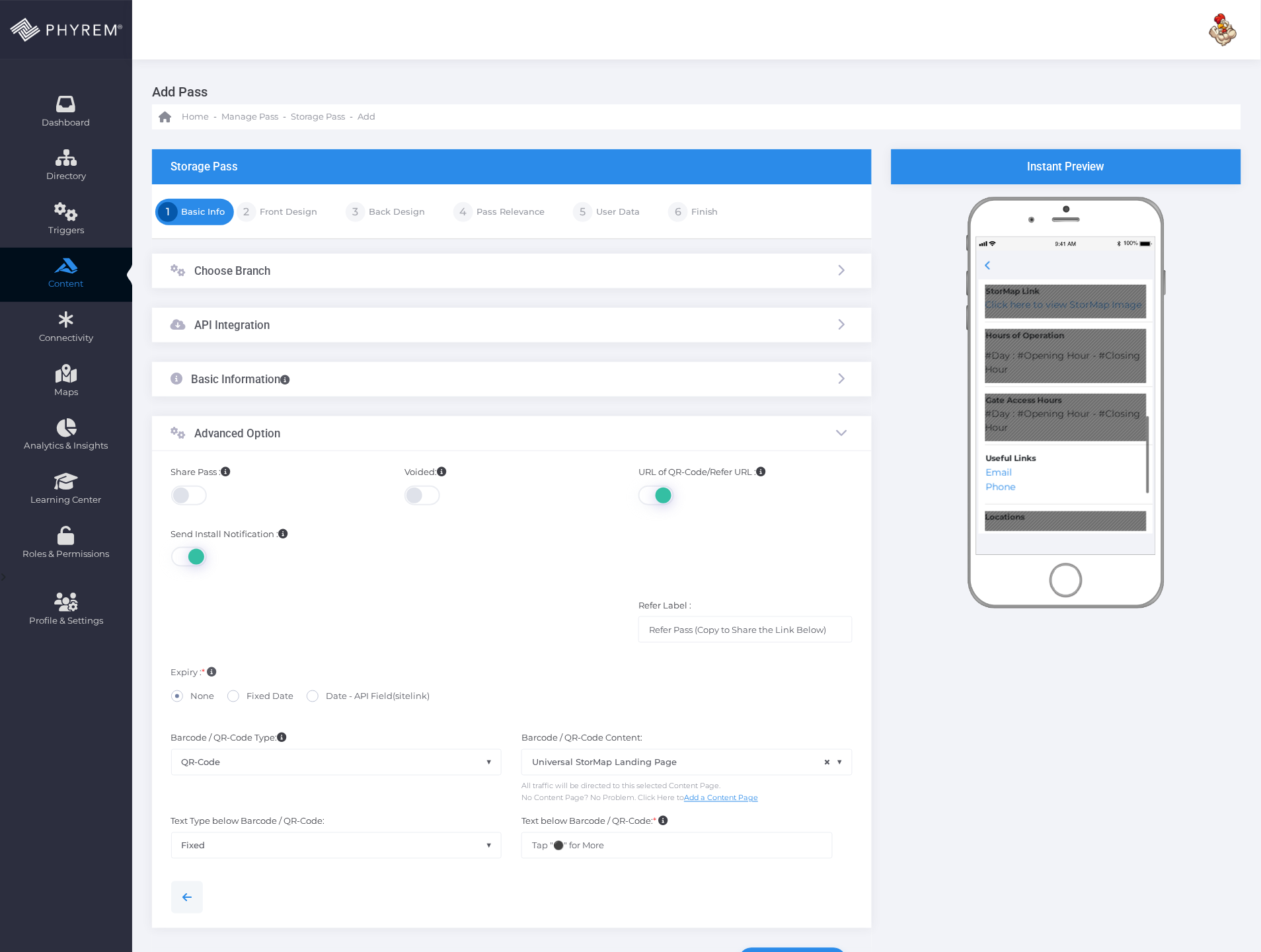
click at [177, 486] on span at bounding box center [190, 495] width 38 height 20
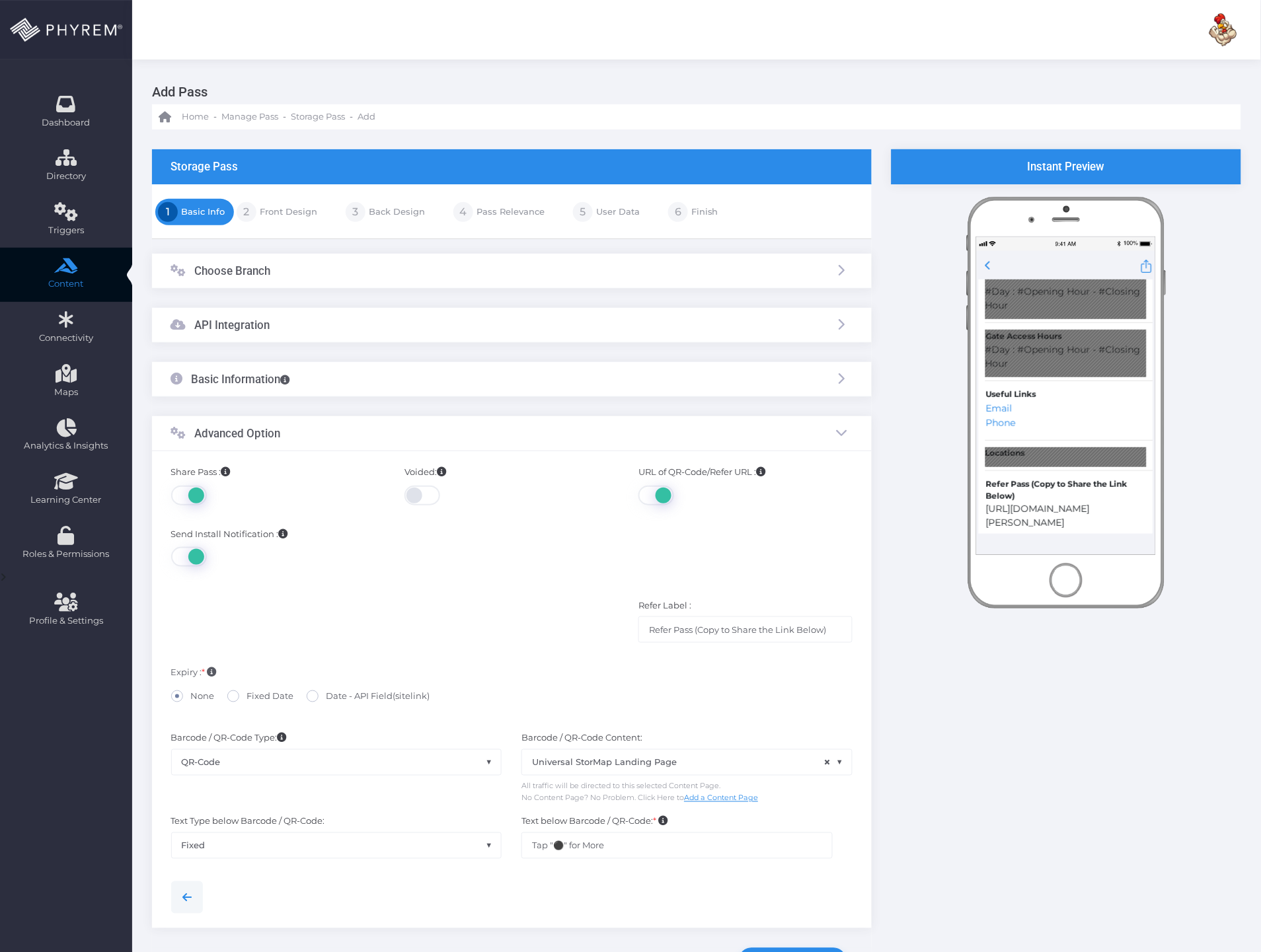
click at [663, 497] on span at bounding box center [657, 495] width 38 height 20
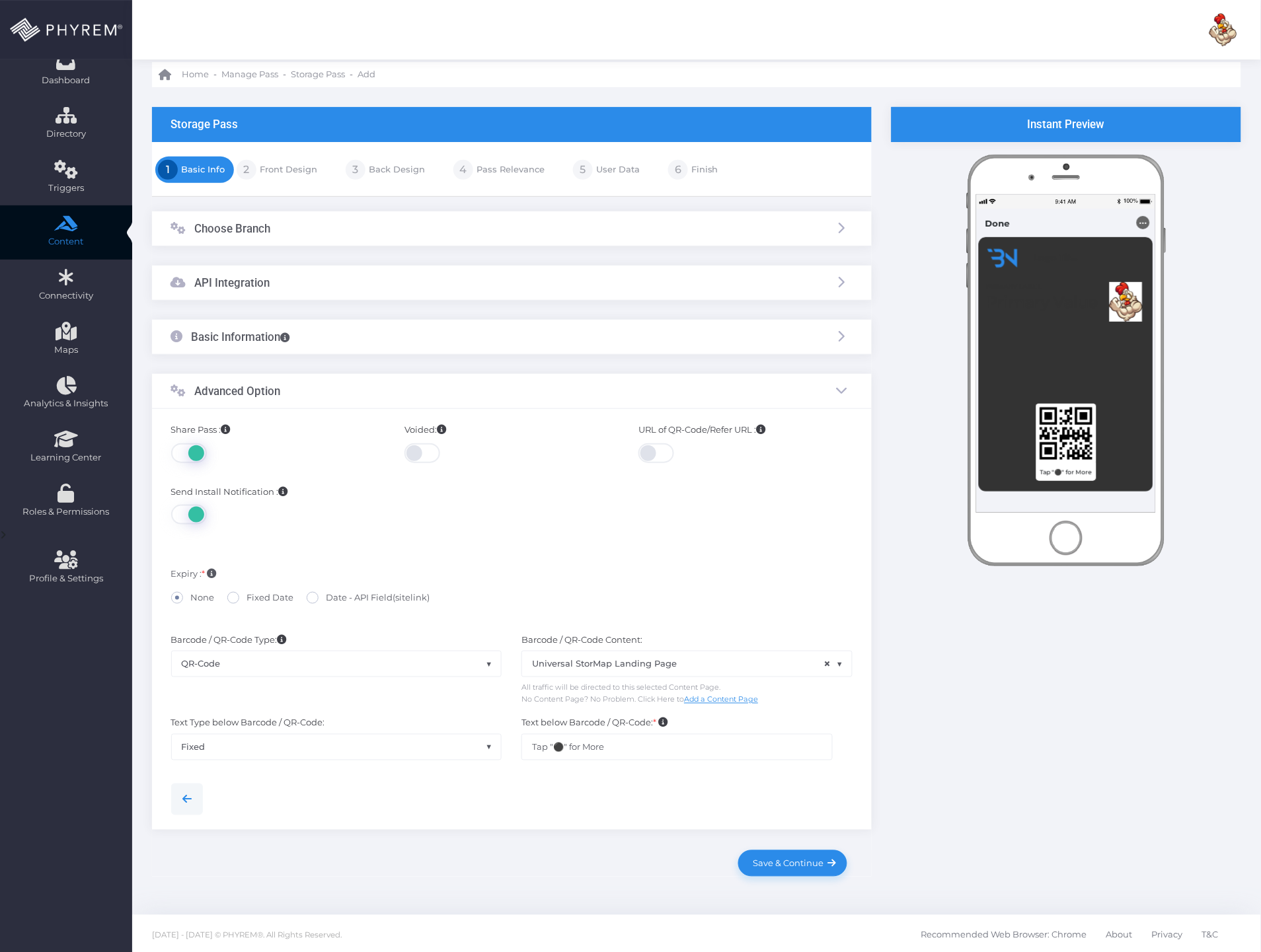
scroll to position [47, 0]
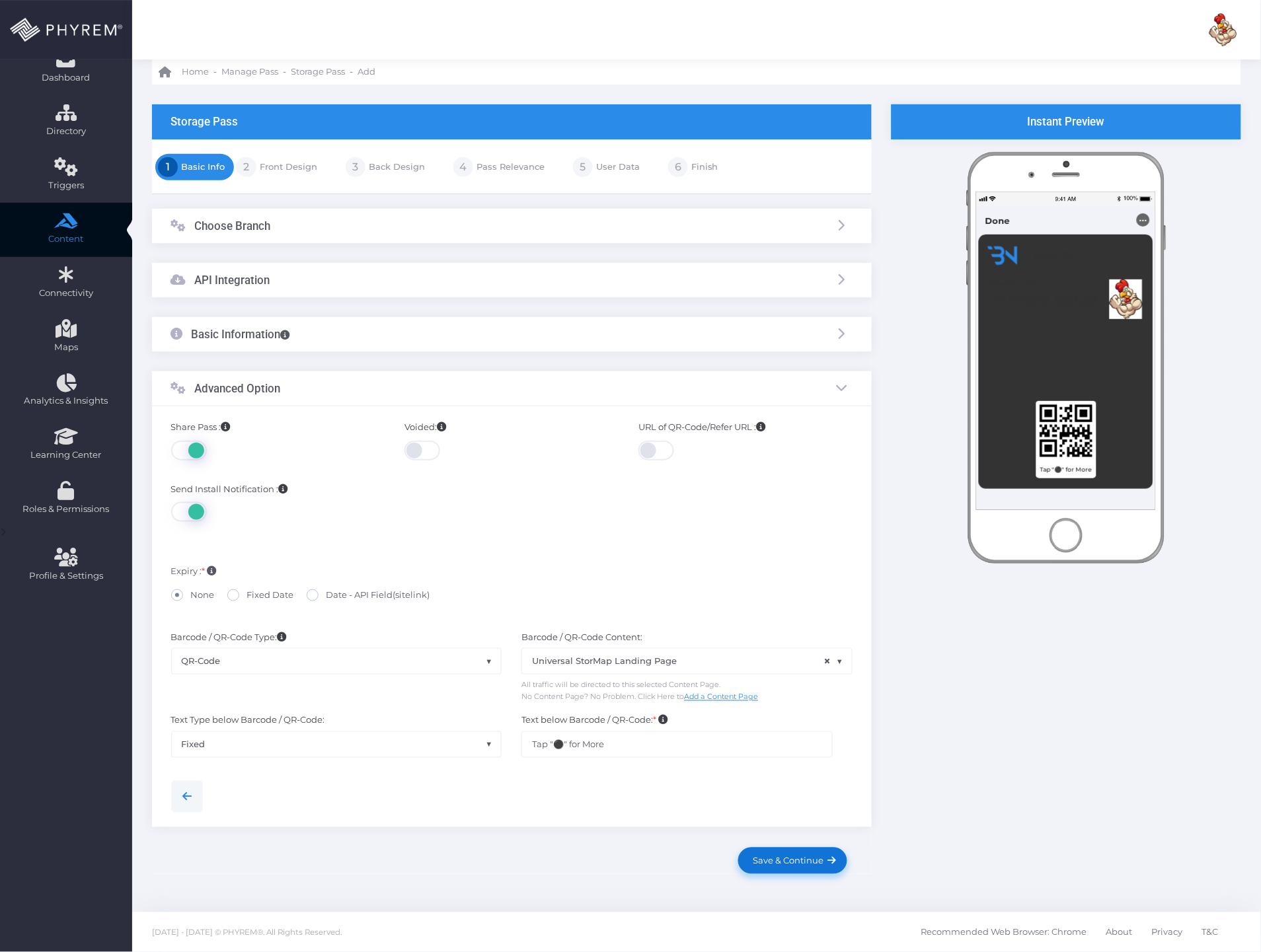
click at [772, 855] on span "Save & Continue" at bounding box center [786, 860] width 75 height 10
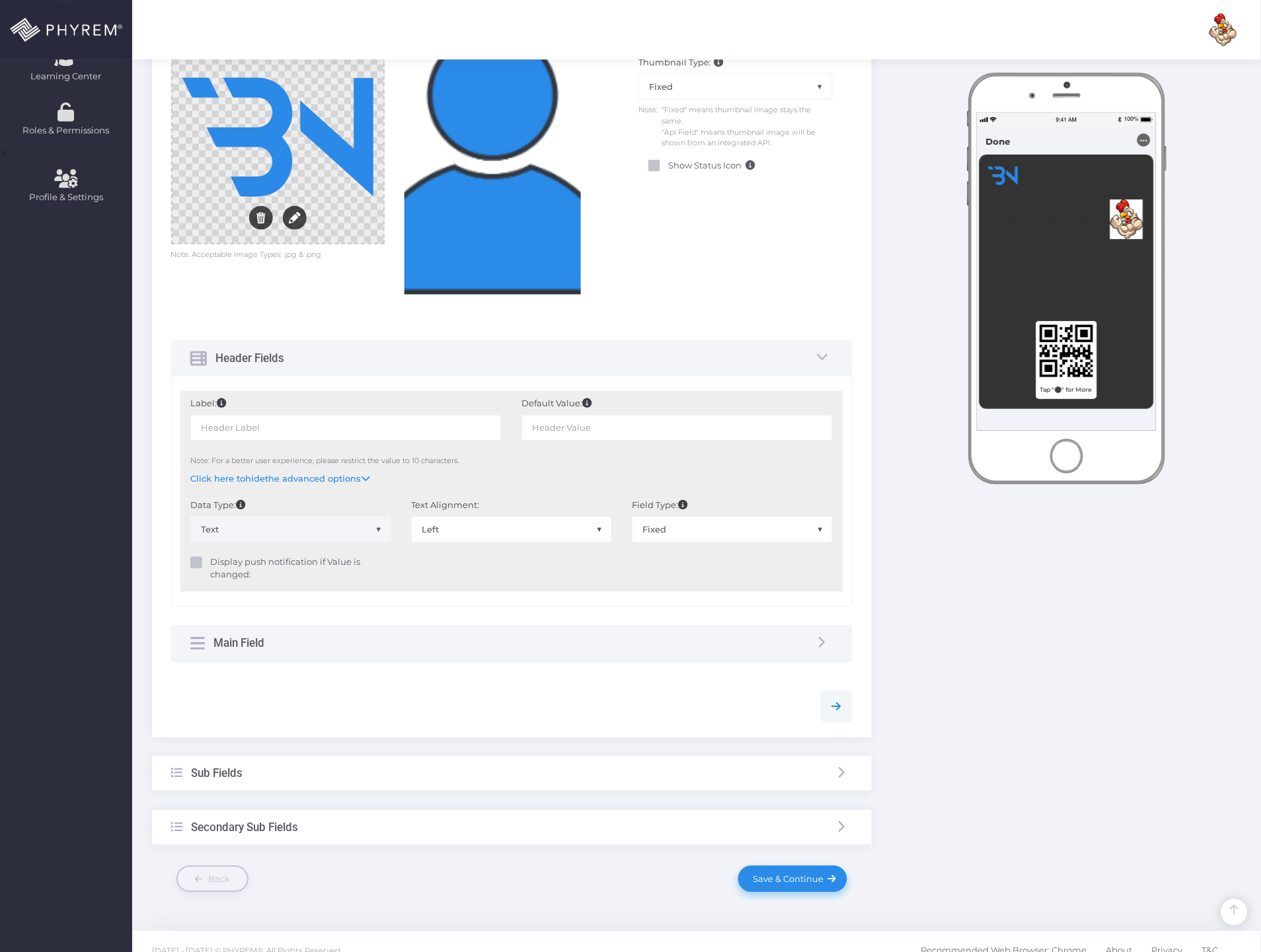
scroll to position [443, 0]
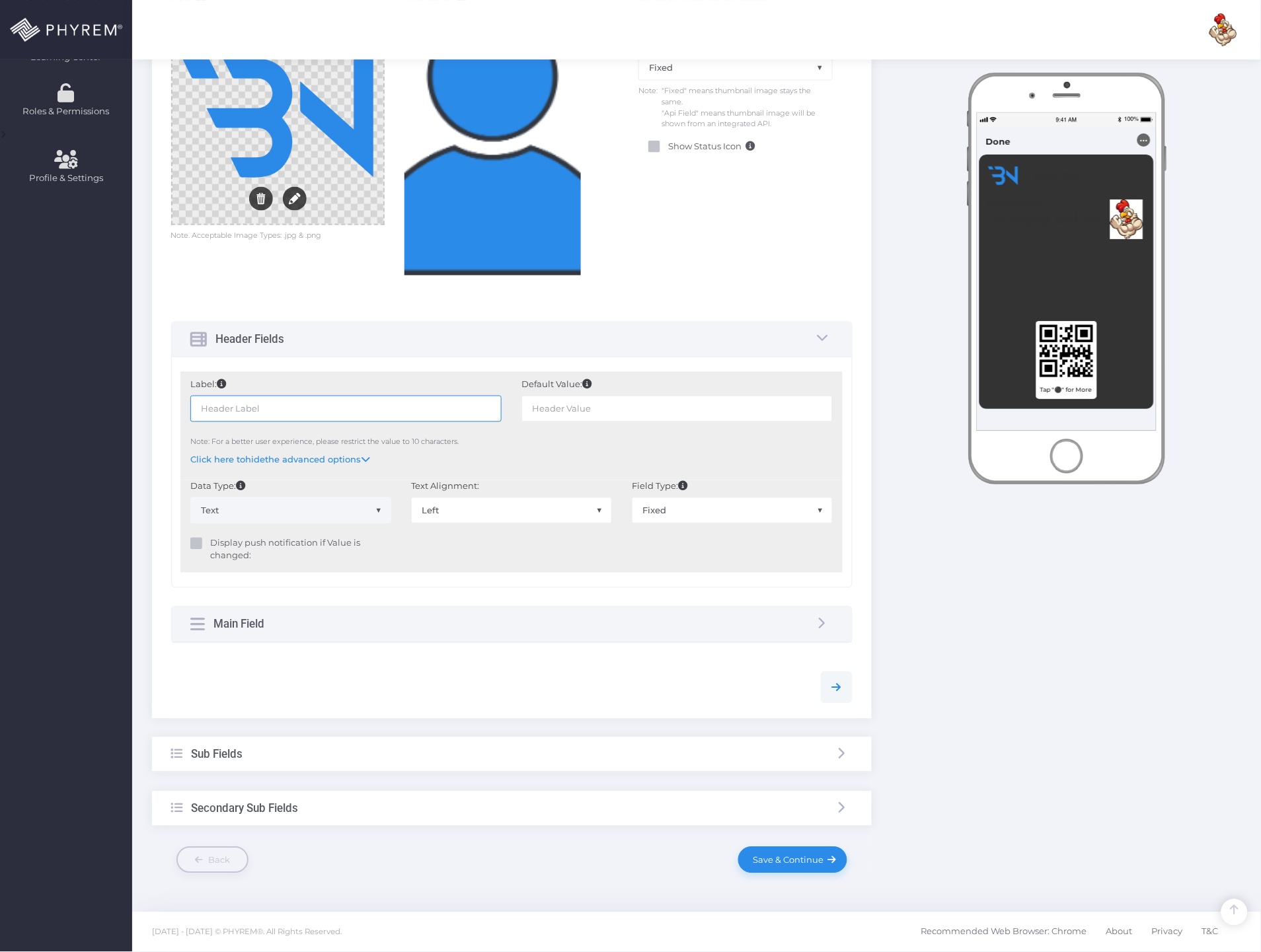
click at [353, 414] on input "text" at bounding box center [345, 409] width 311 height 27
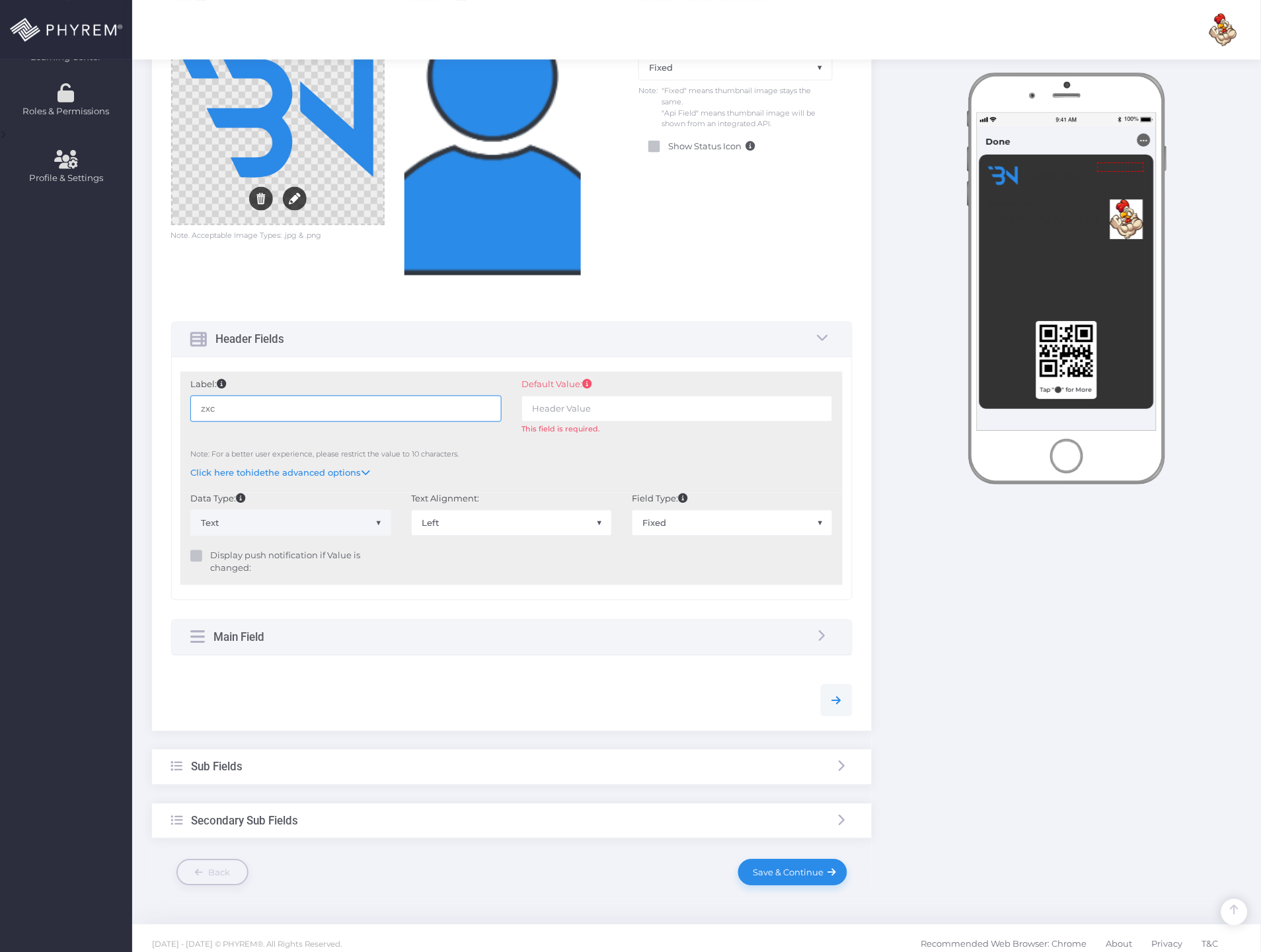
type input "zxc"
click at [635, 408] on input "text" at bounding box center [677, 409] width 311 height 27
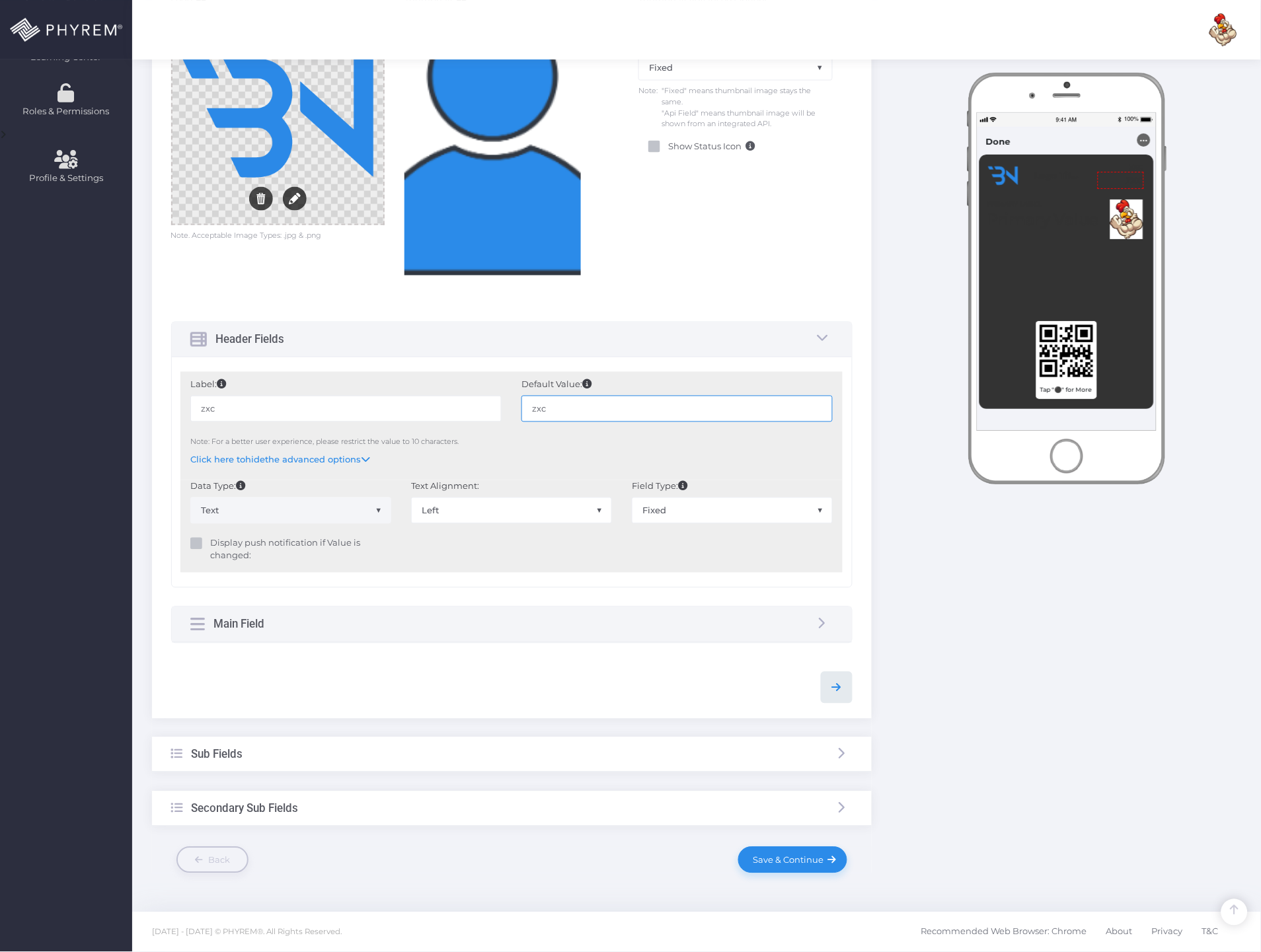
type input "zxc"
click at [840, 691] on icon at bounding box center [836, 688] width 16 height 16
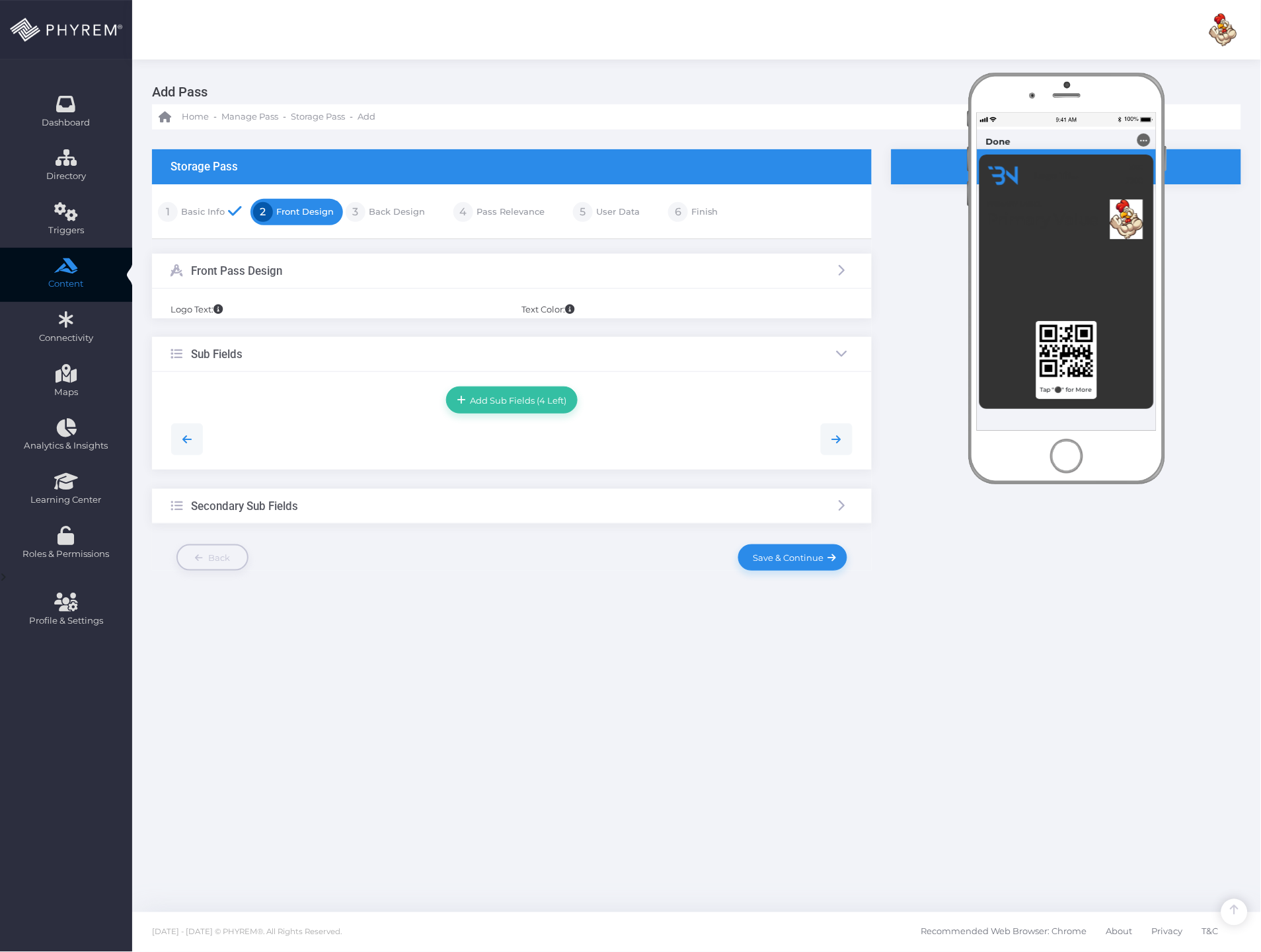
scroll to position [0, 0]
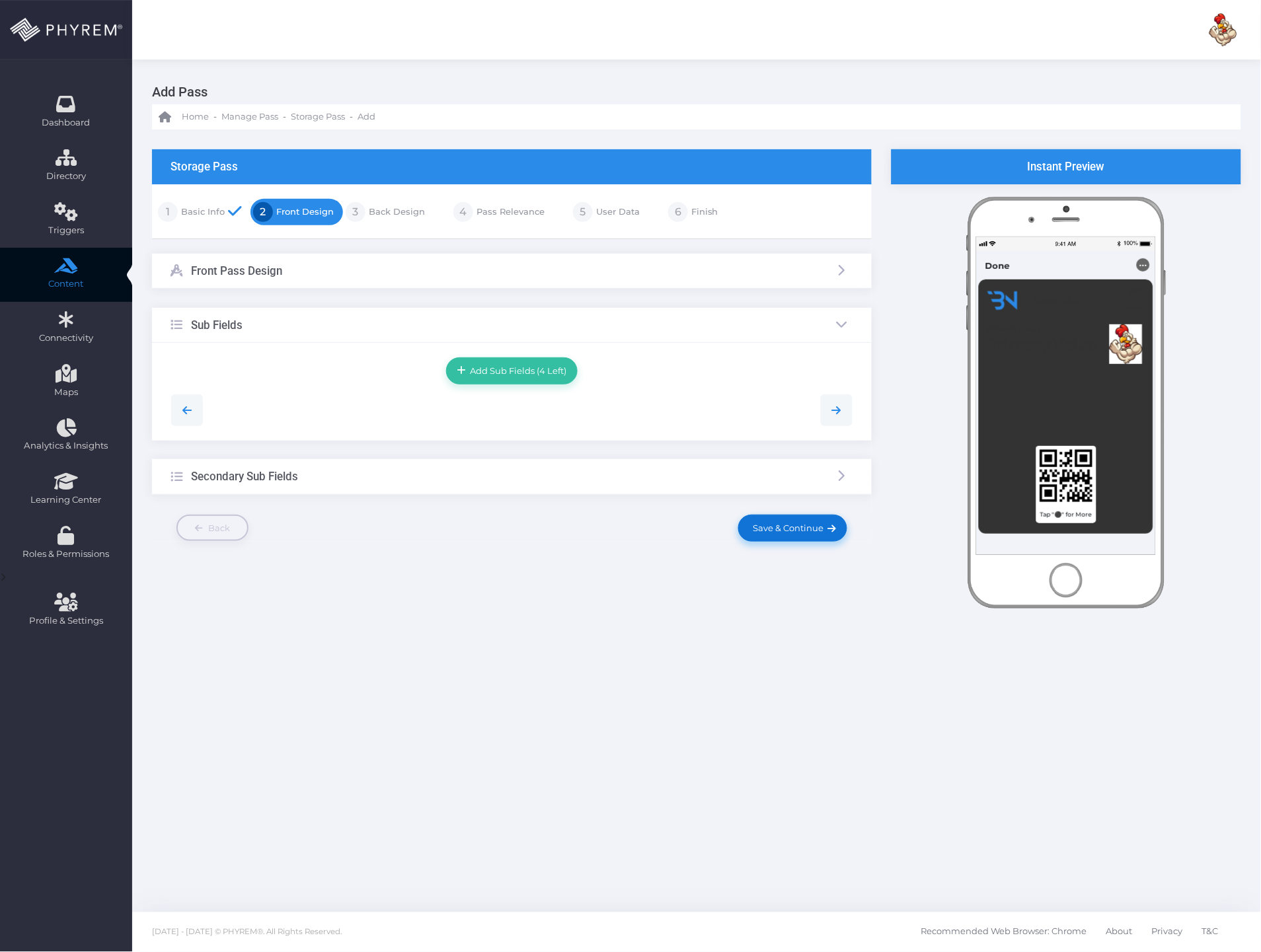
click at [804, 538] on link "Save & Continue" at bounding box center [792, 528] width 108 height 27
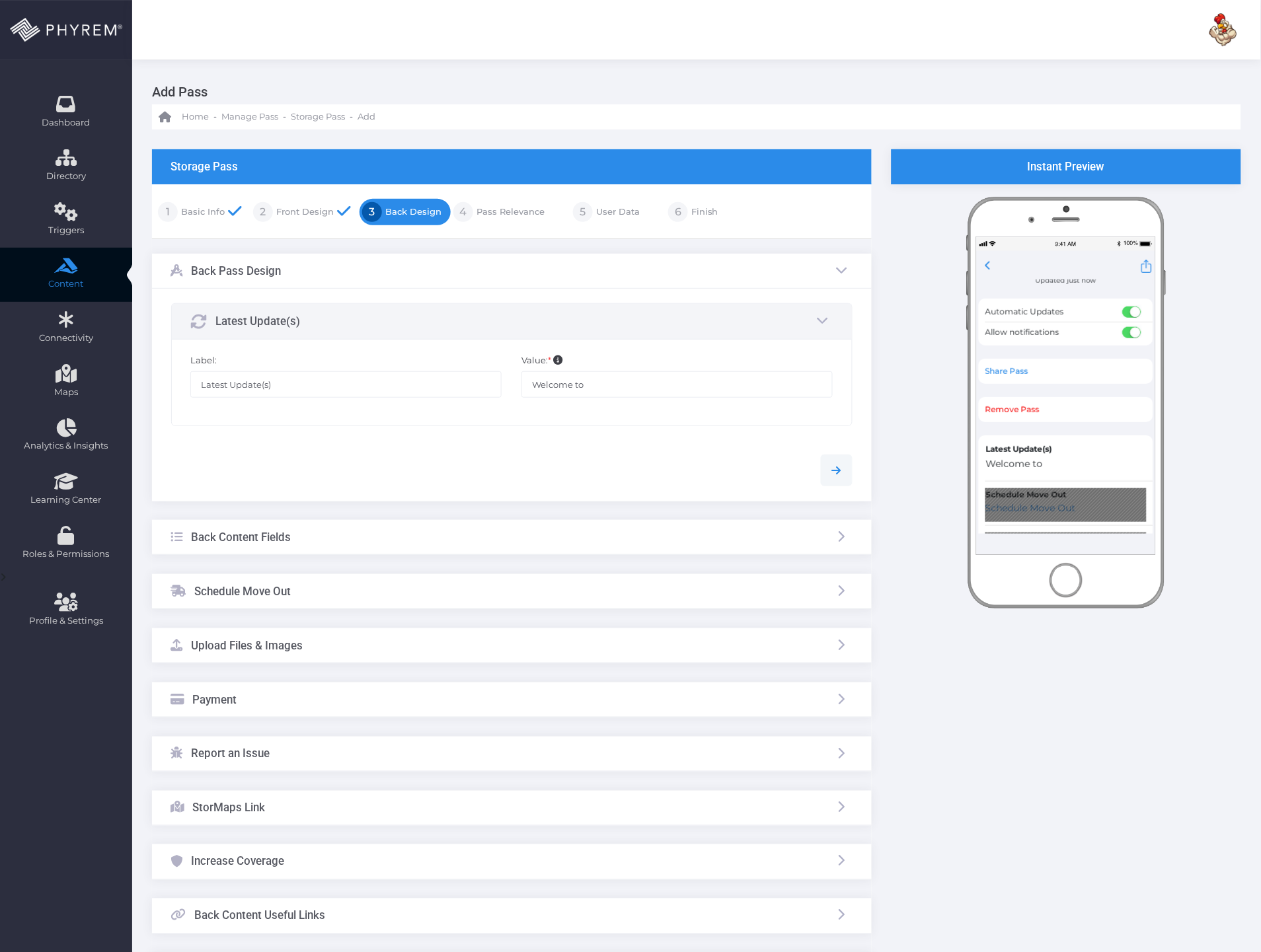
click at [261, 533] on h3 "Back Content Fields" at bounding box center [241, 537] width 100 height 13
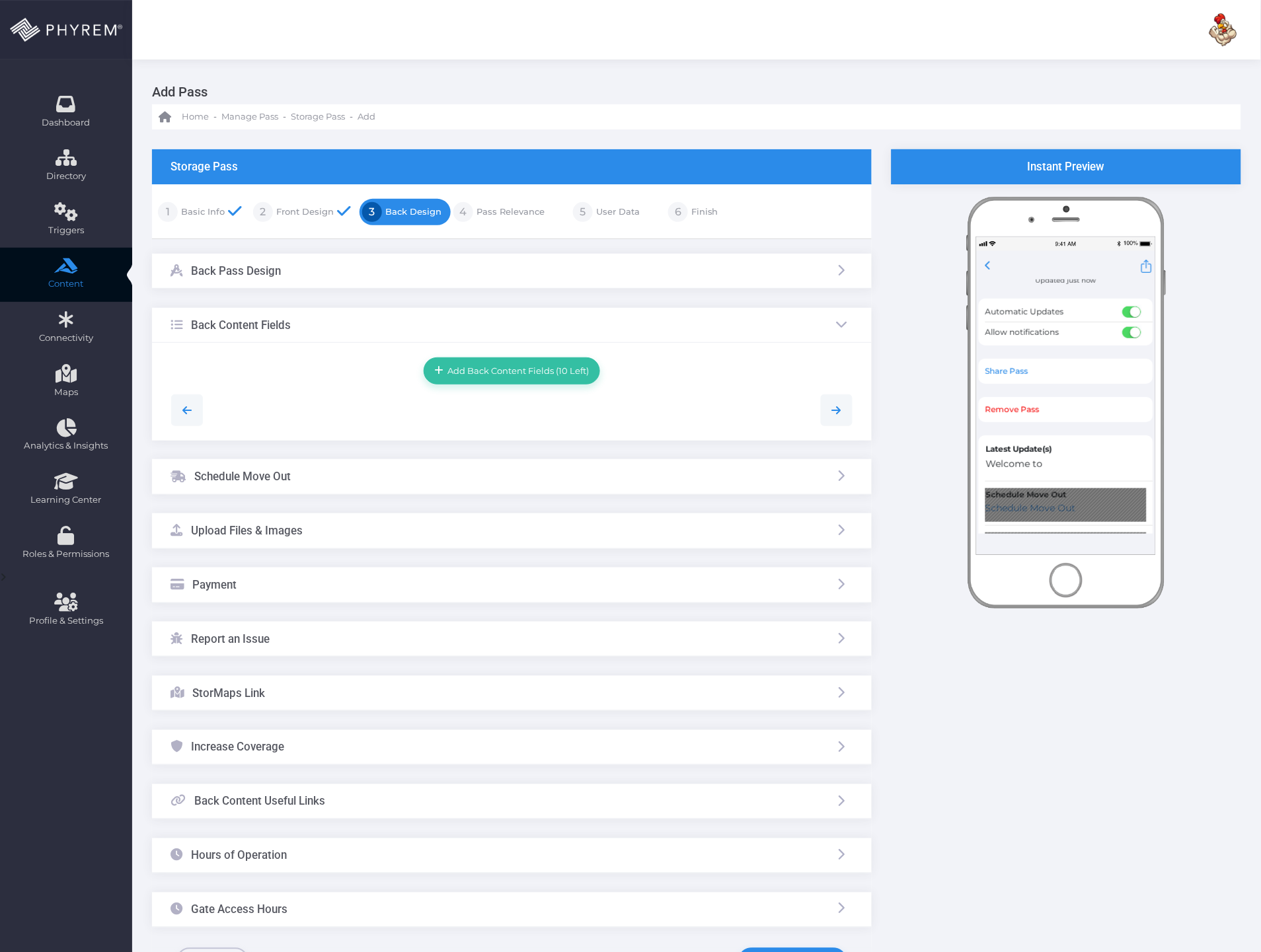
click at [286, 498] on div "Back Pass Design Latest Update(s) *" at bounding box center [512, 590] width 719 height 673
click at [294, 477] on div "Schedule Move Out" at bounding box center [512, 476] width 719 height 35
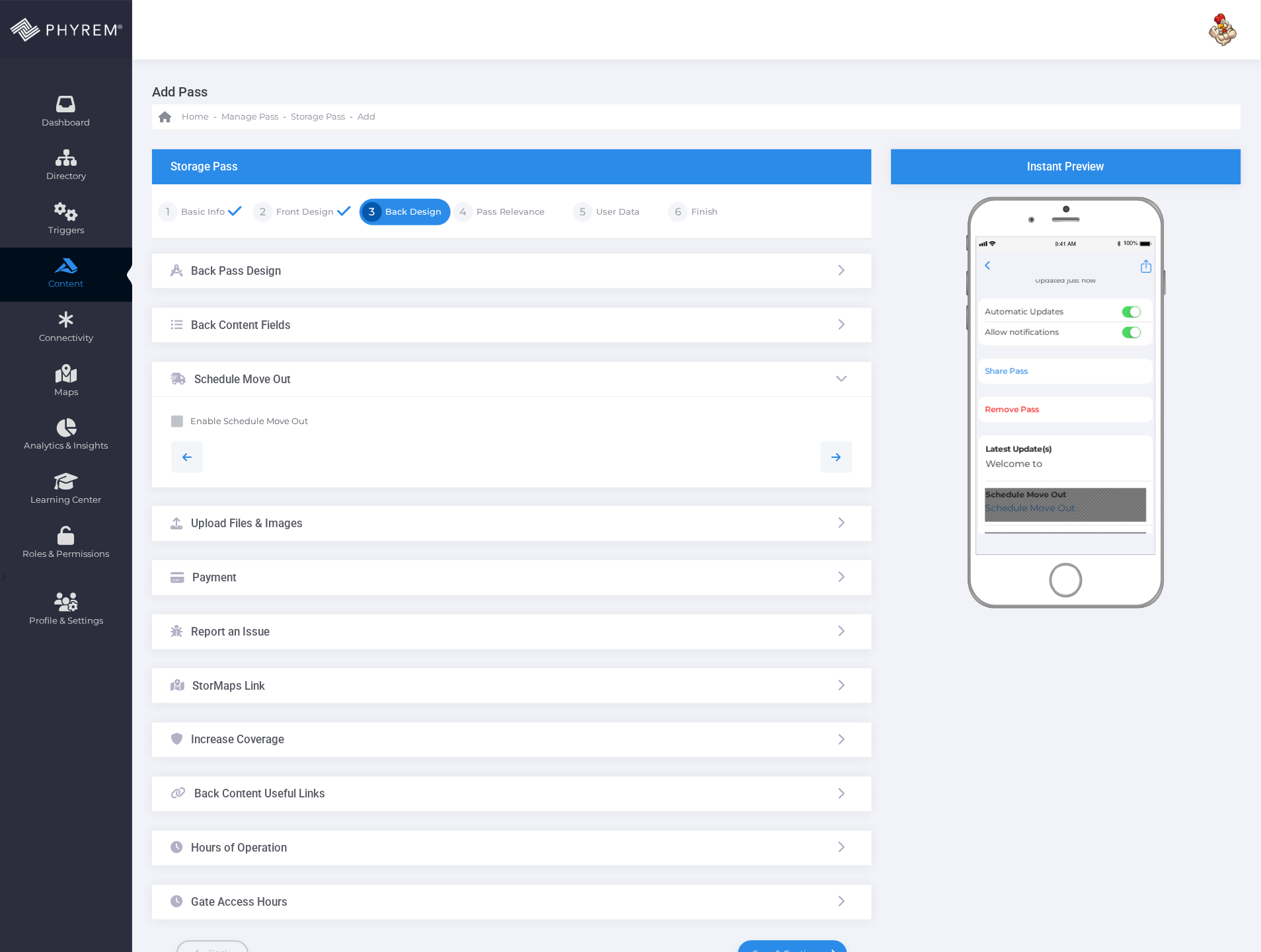
click at [207, 418] on b "Enable Schedule Move Out" at bounding box center [250, 420] width 118 height 10
click at [199, 418] on input "Enable Schedule Move Out" at bounding box center [195, 418] width 9 height 9
checkbox input "true"
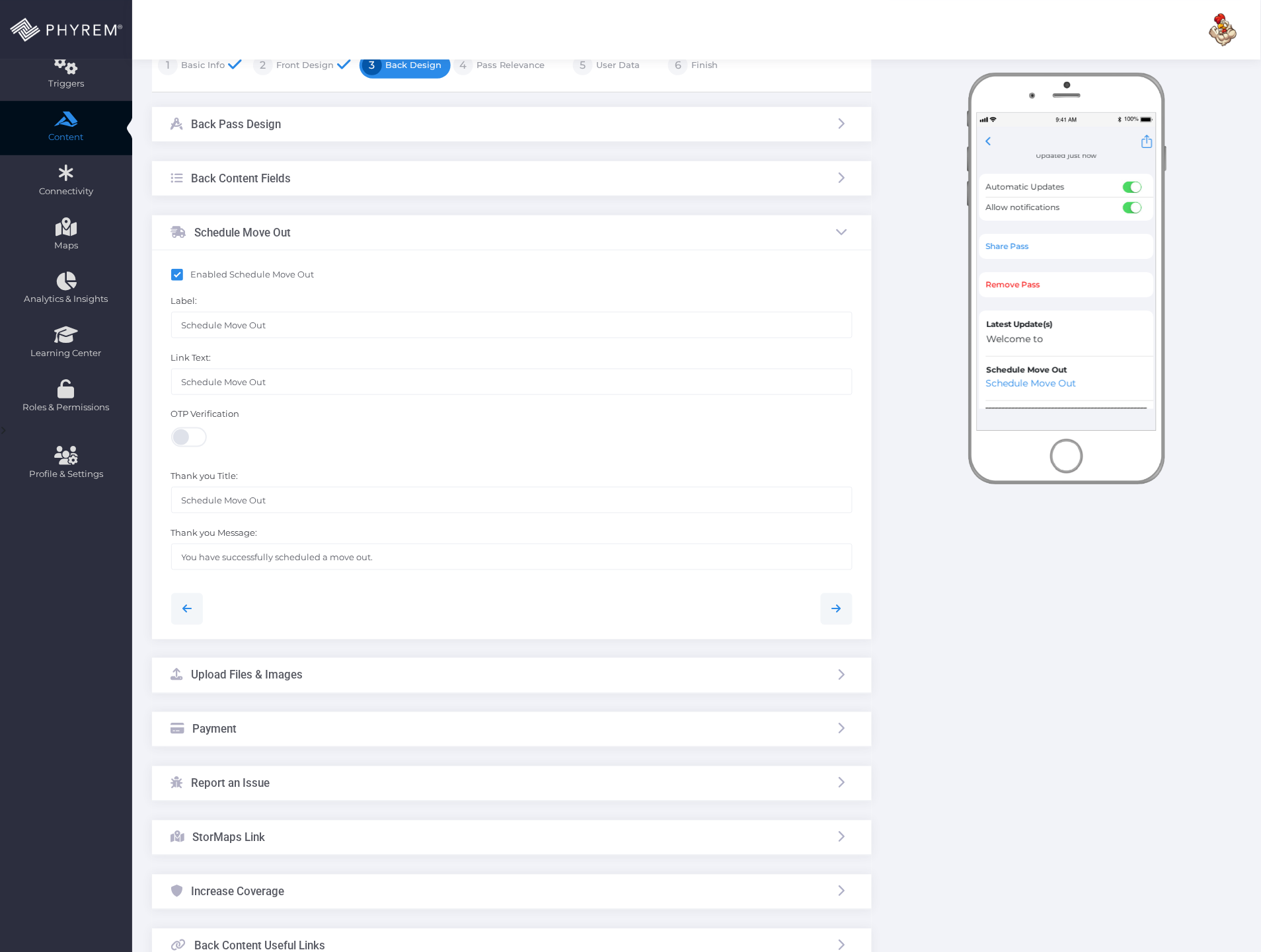
click at [223, 735] on h3 "Payment" at bounding box center [215, 729] width 44 height 13
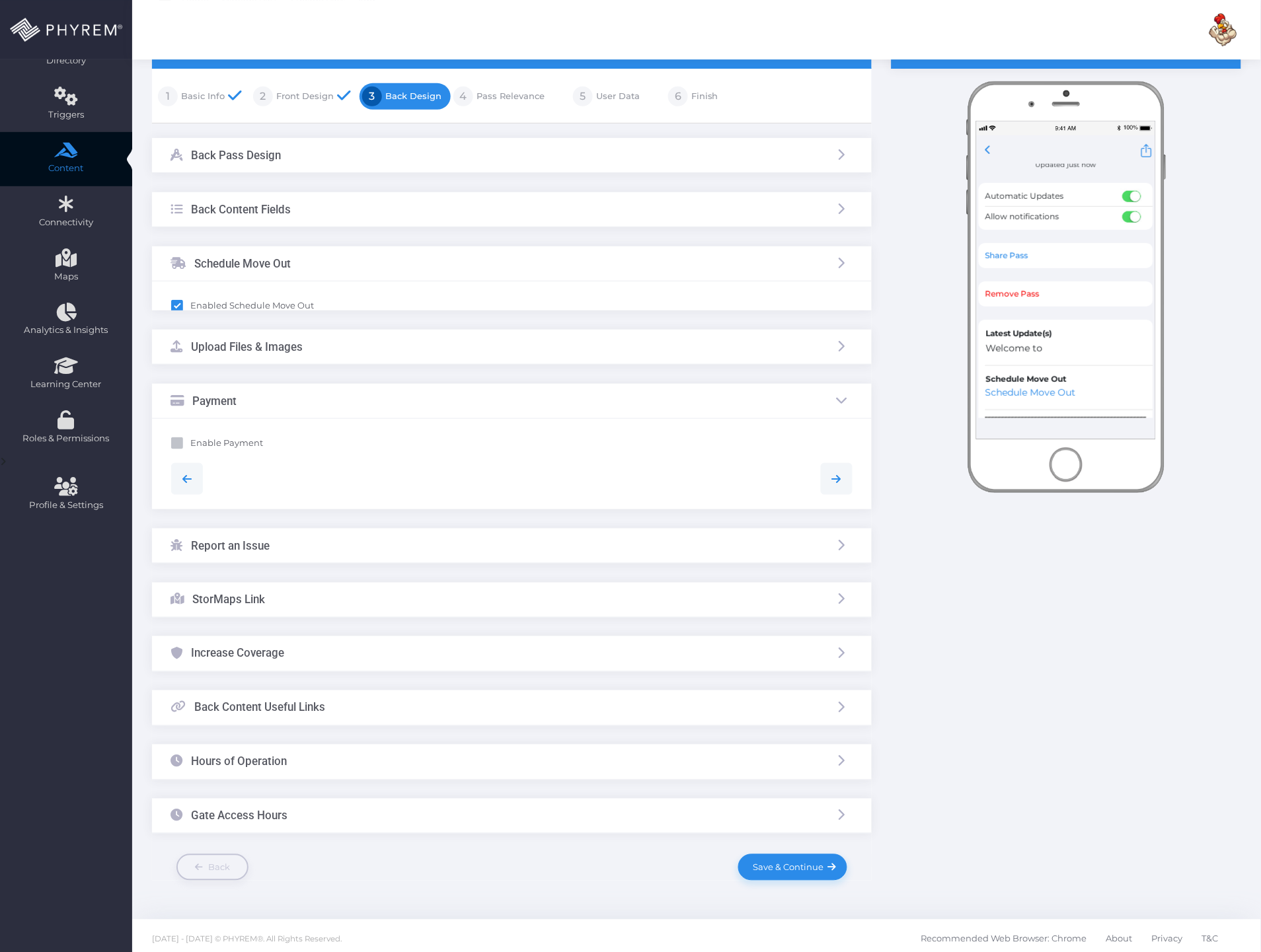
scroll to position [93, 0]
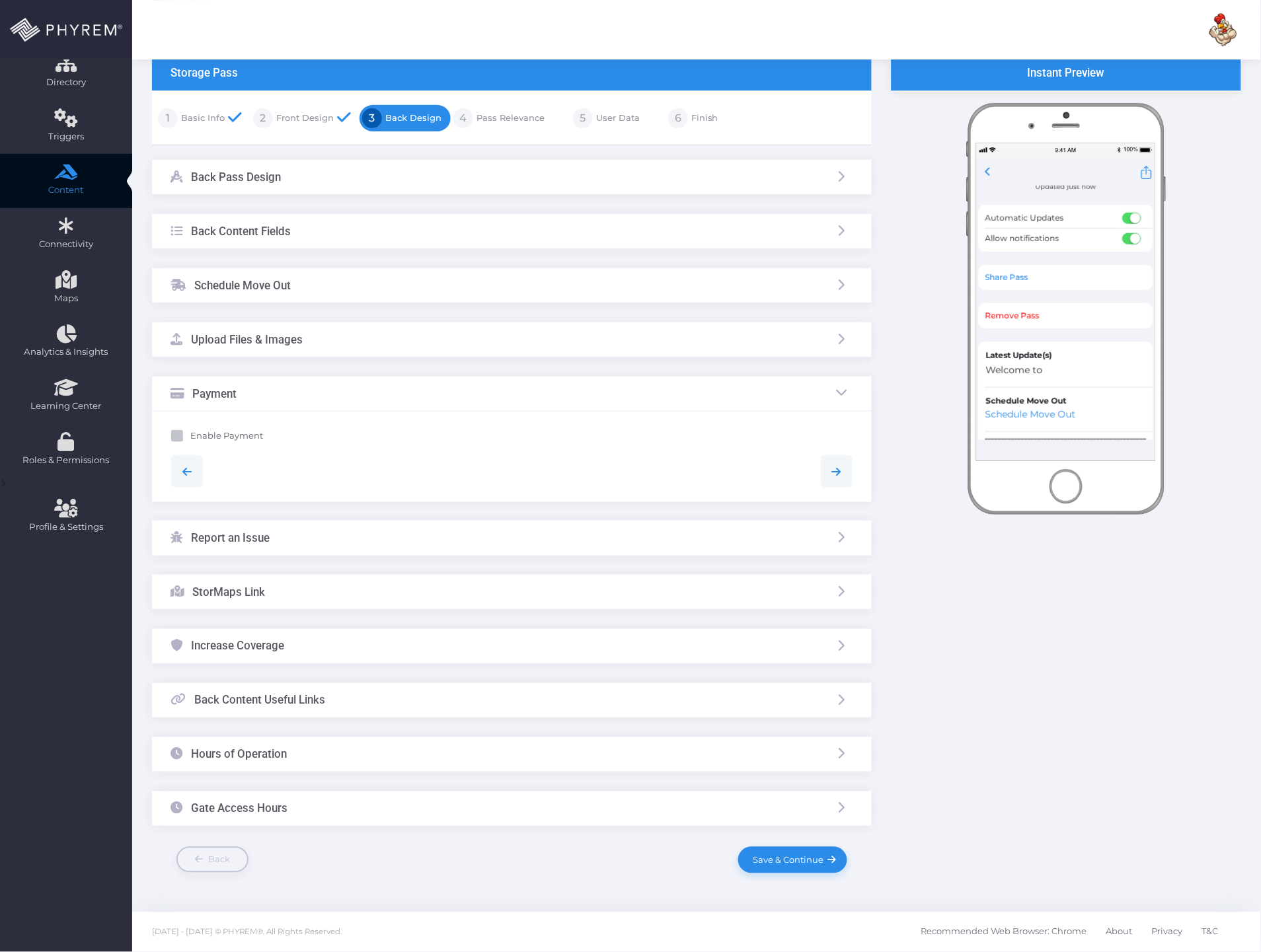
click at [211, 423] on div "Enable Payment Label: Payment Link Text: Click here to make a payment OTP Verif…" at bounding box center [512, 456] width 719 height 90
click at [210, 443] on div "Enable Payment" at bounding box center [512, 437] width 682 height 16
click at [233, 432] on b "Enable Payment" at bounding box center [227, 435] width 73 height 10
click at [199, 432] on input "Enable Payment" at bounding box center [195, 433] width 9 height 9
checkbox input "true"
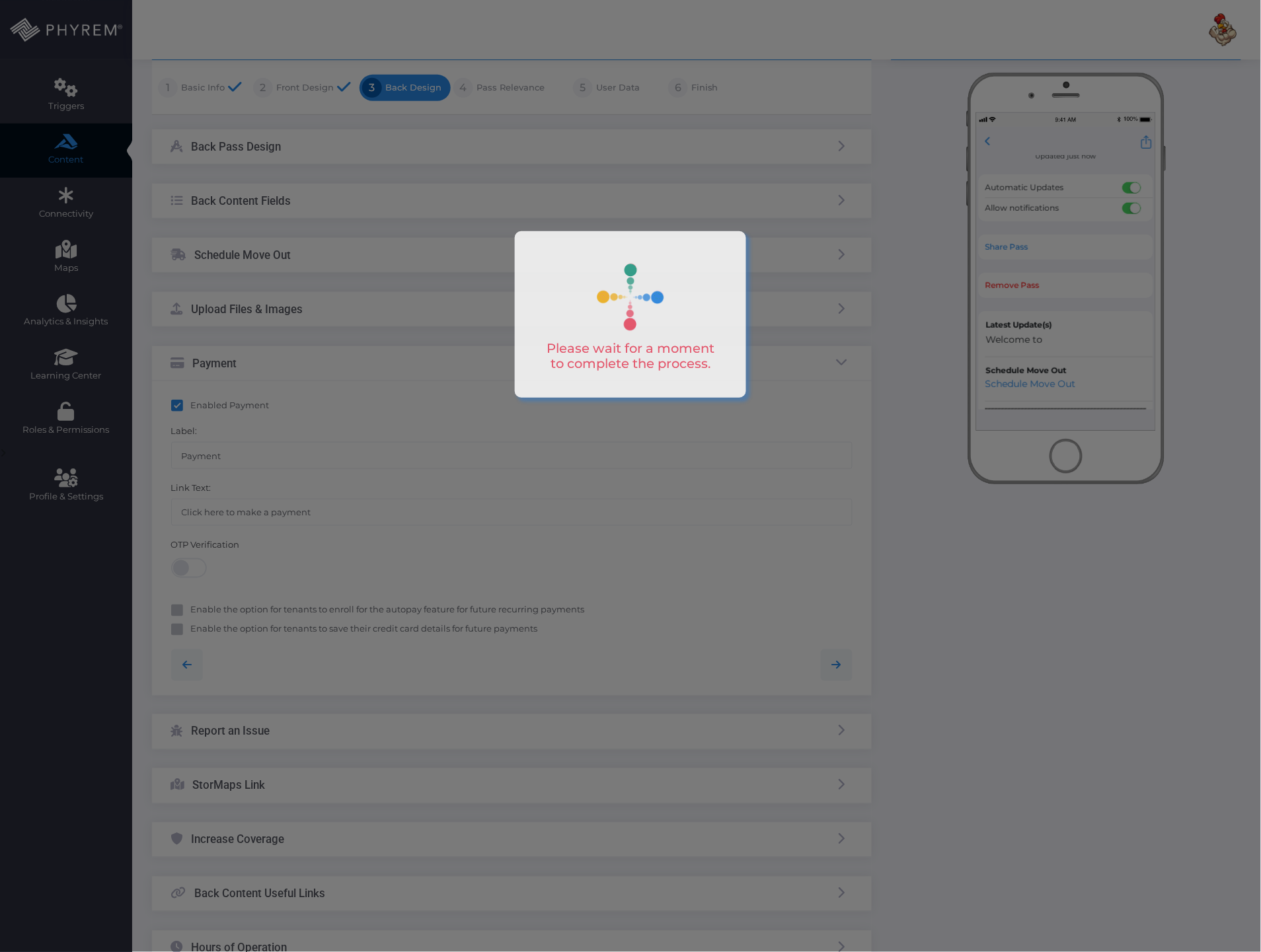
scroll to position [314, 0]
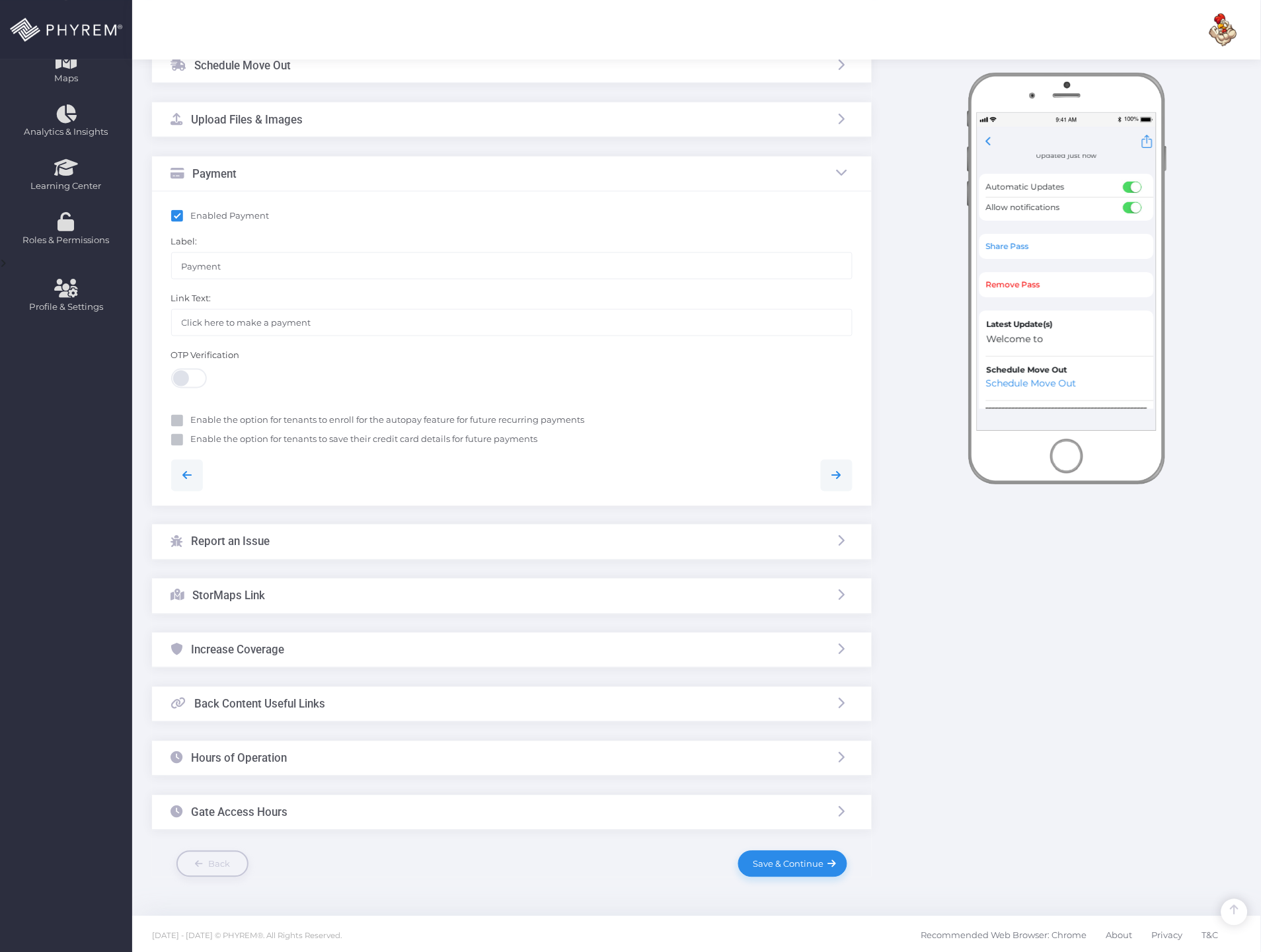
click at [228, 585] on div "StorMaps Link" at bounding box center [218, 596] width 94 height 35
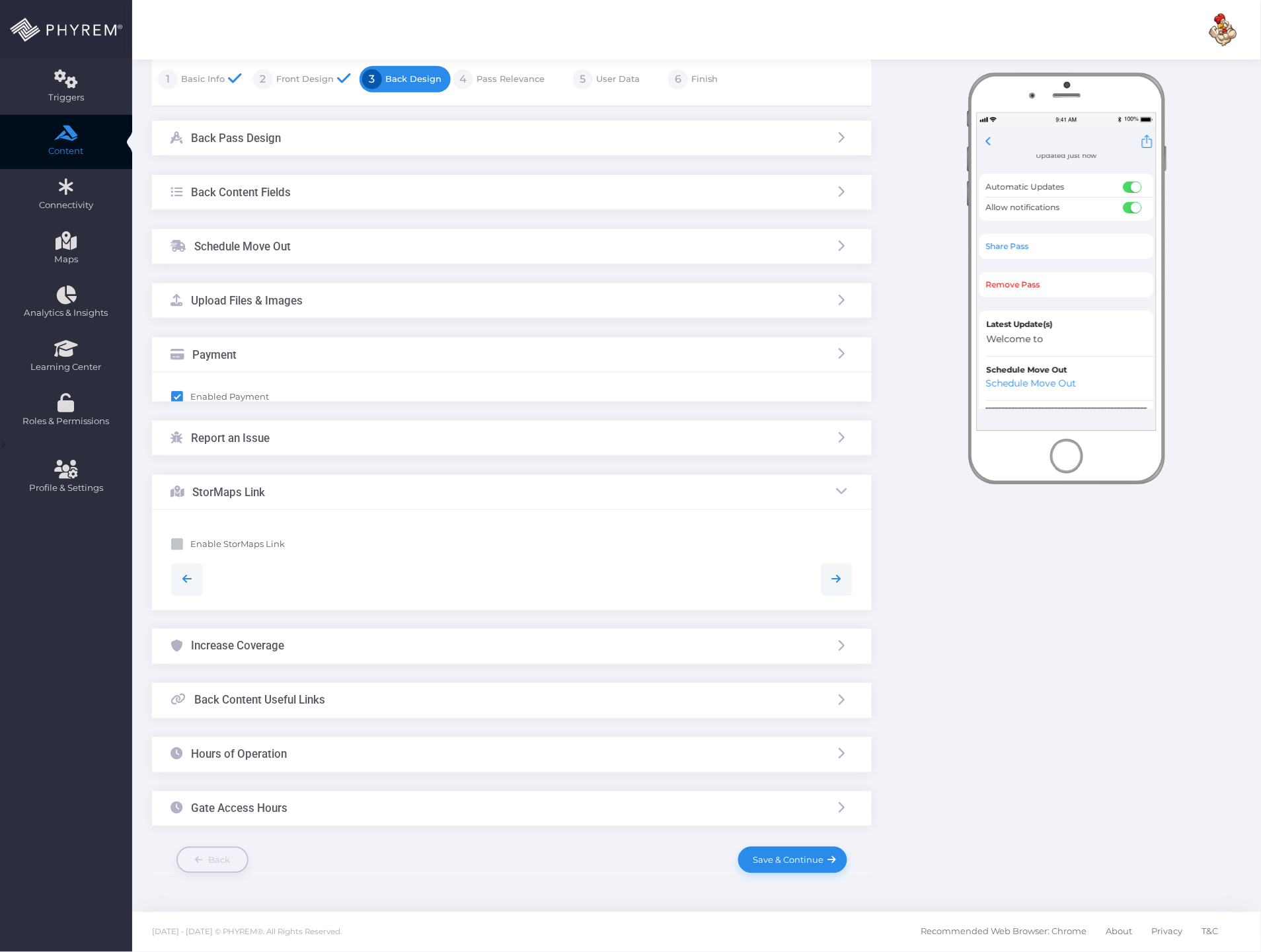
scroll to position [103, 0]
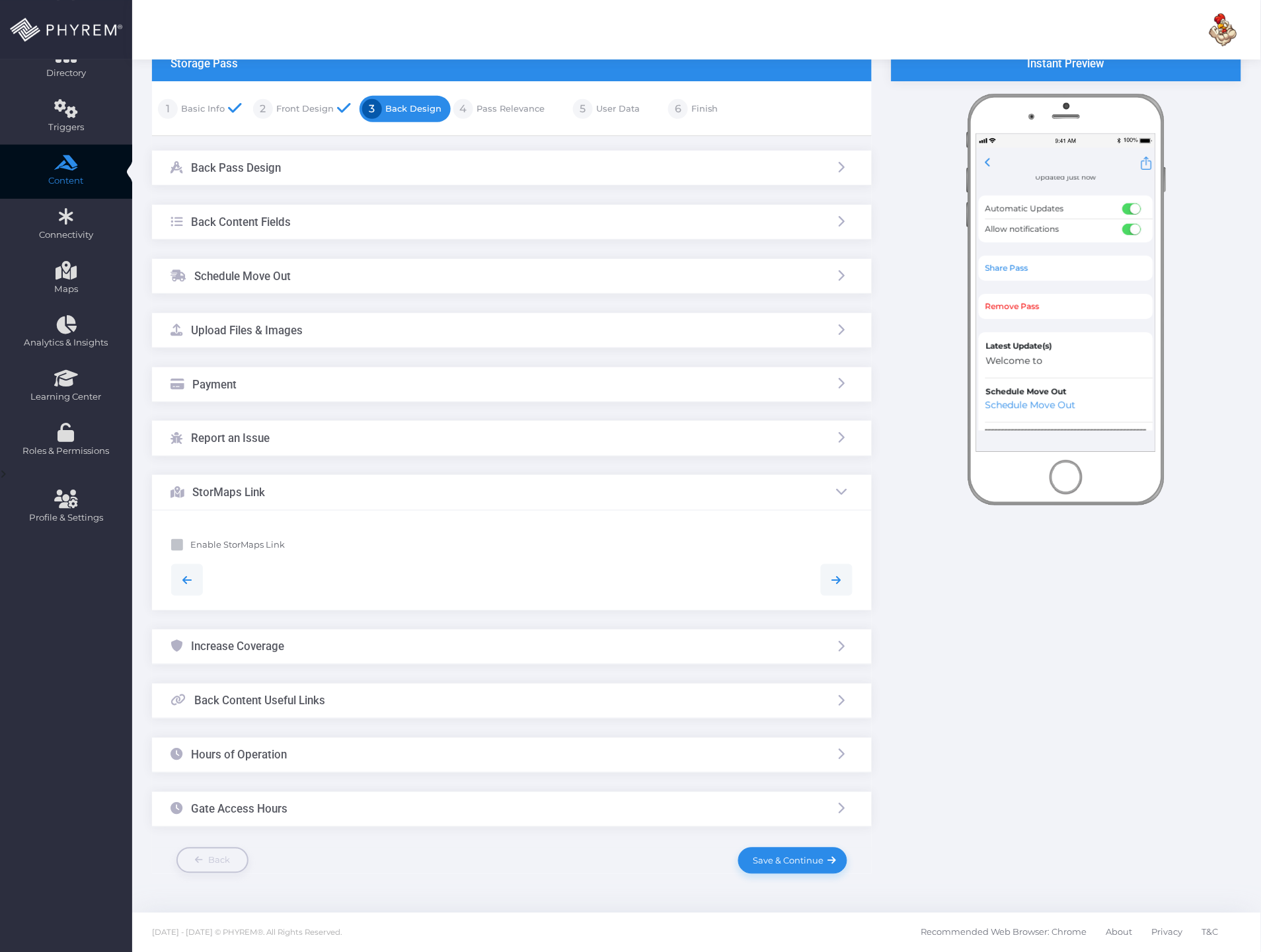
click at [201, 546] on b "Enable StorMaps Link" at bounding box center [238, 544] width 94 height 10
click at [199, 546] on input "Enable StorMaps Link" at bounding box center [195, 542] width 9 height 9
checkbox input "true"
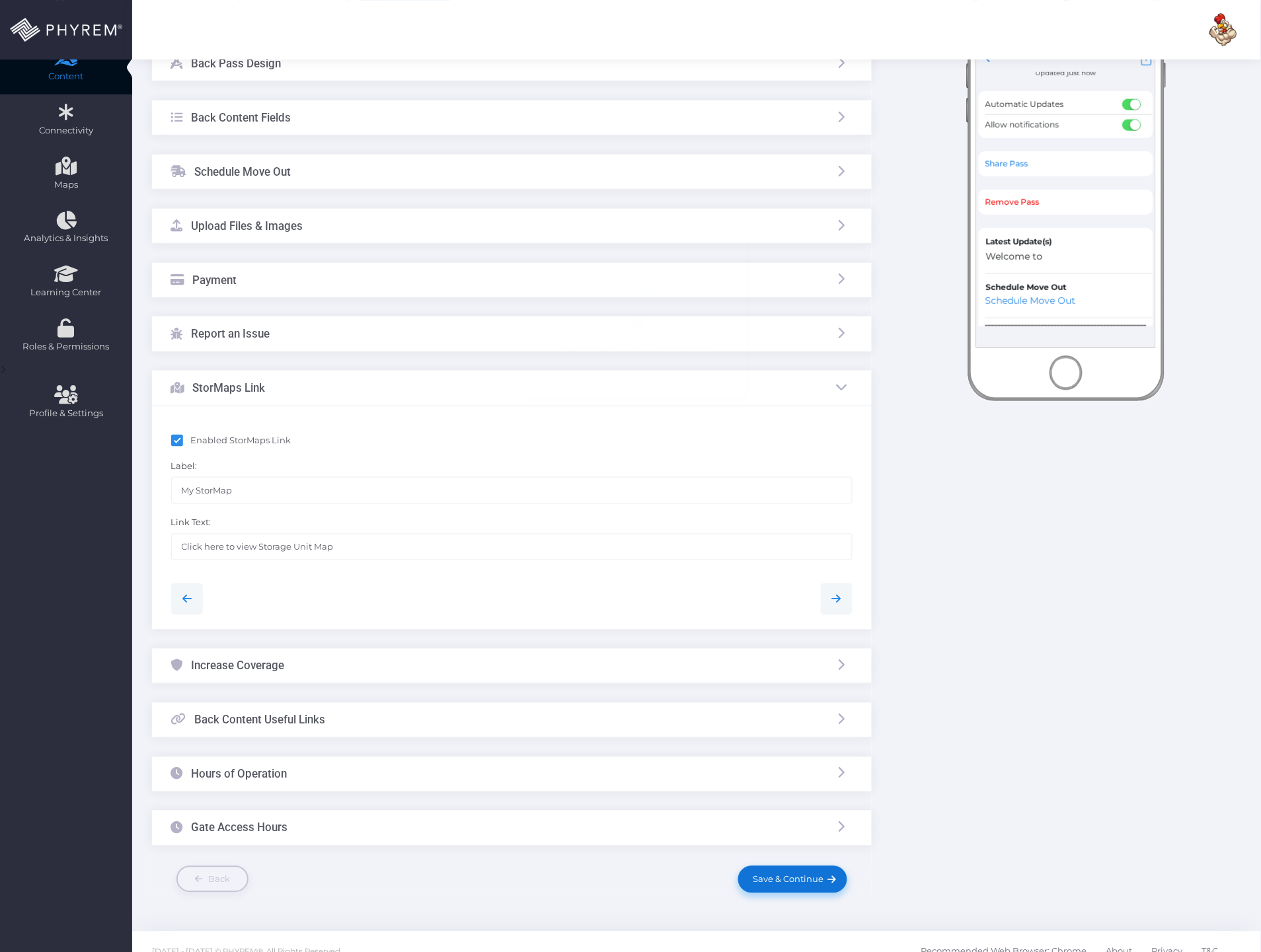
scroll to position [227, 0]
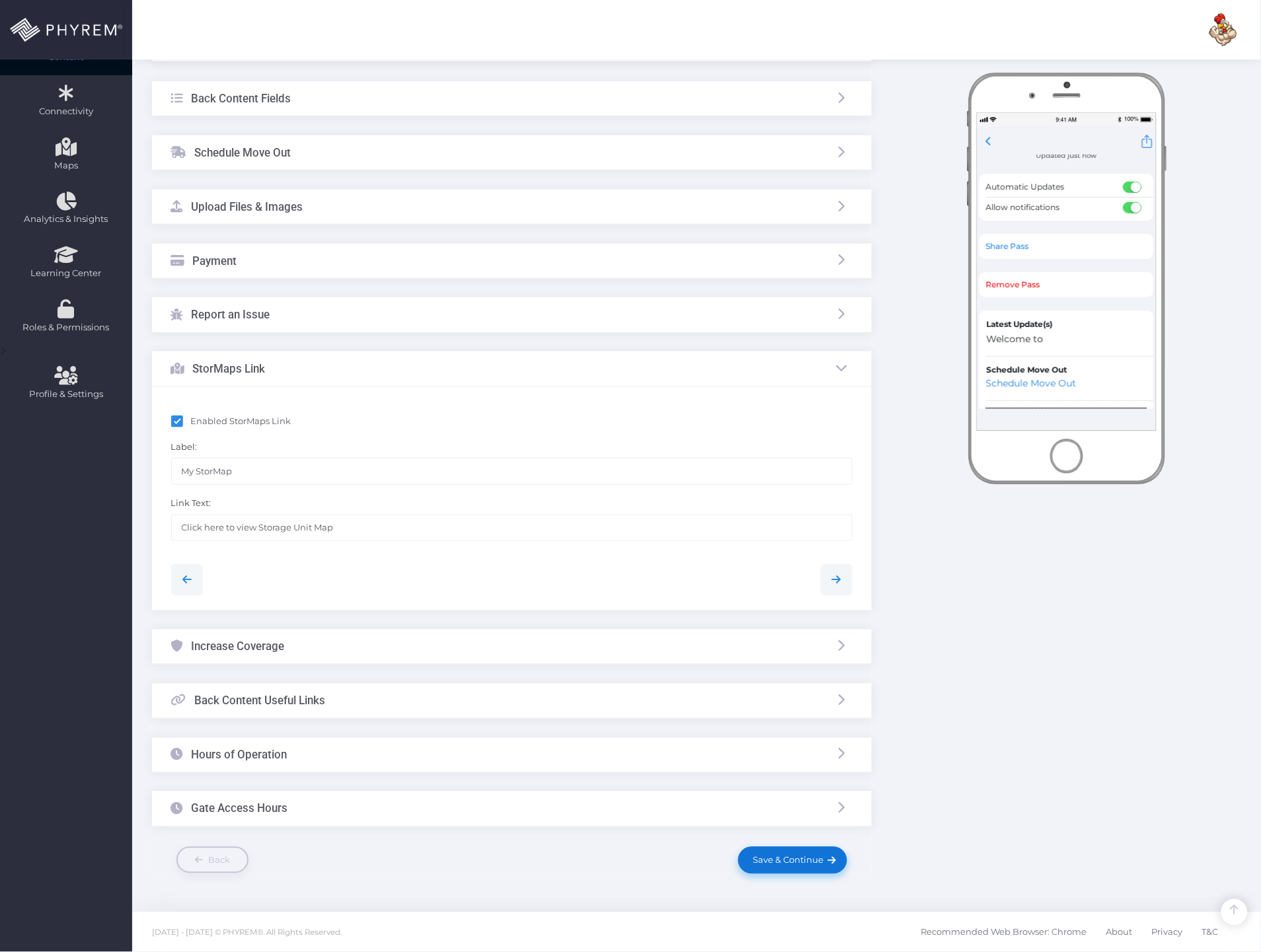
click at [764, 863] on span "Save & Continue" at bounding box center [786, 859] width 75 height 10
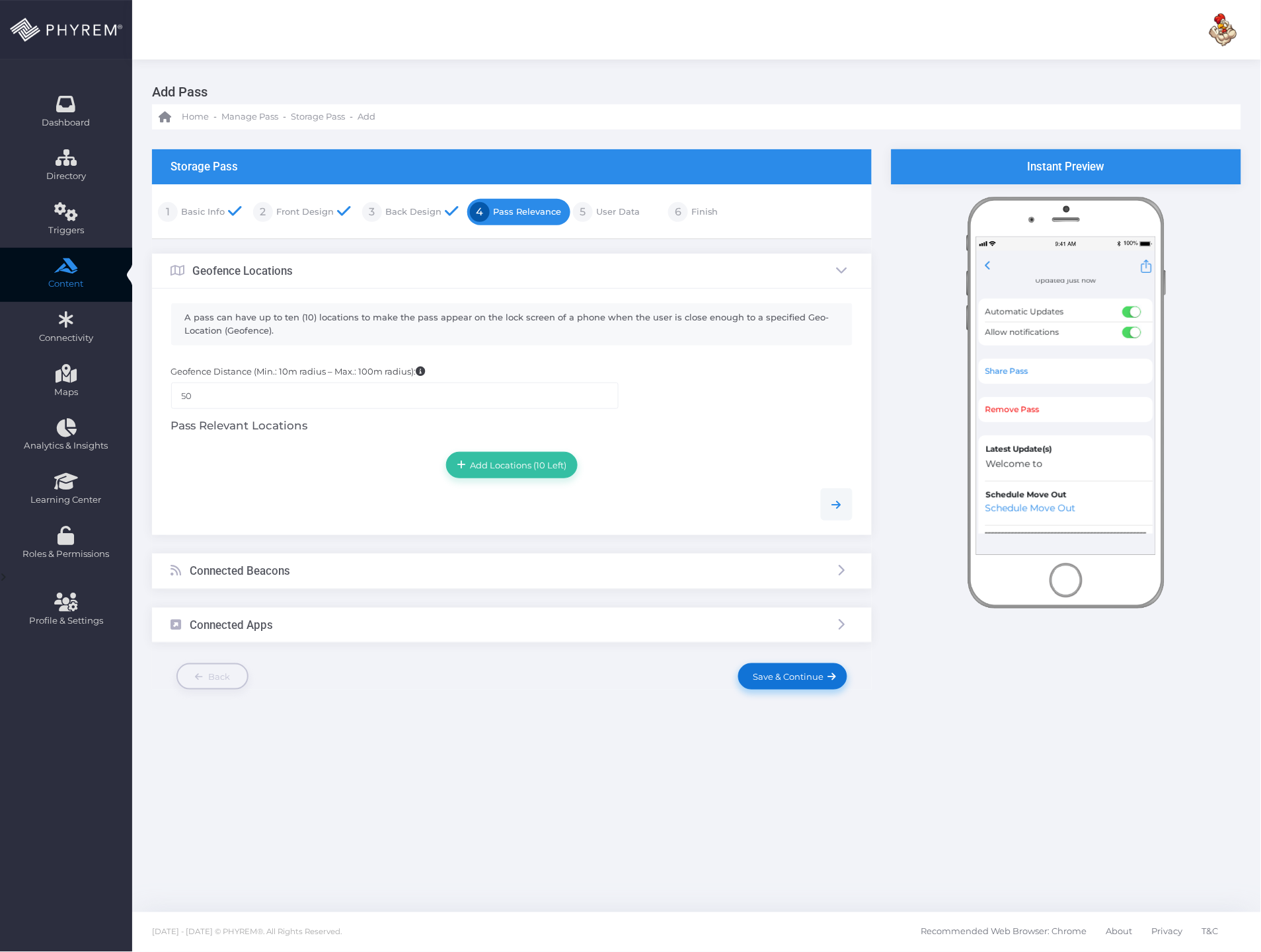
click at [784, 684] on link "Save & Continue" at bounding box center [792, 677] width 108 height 27
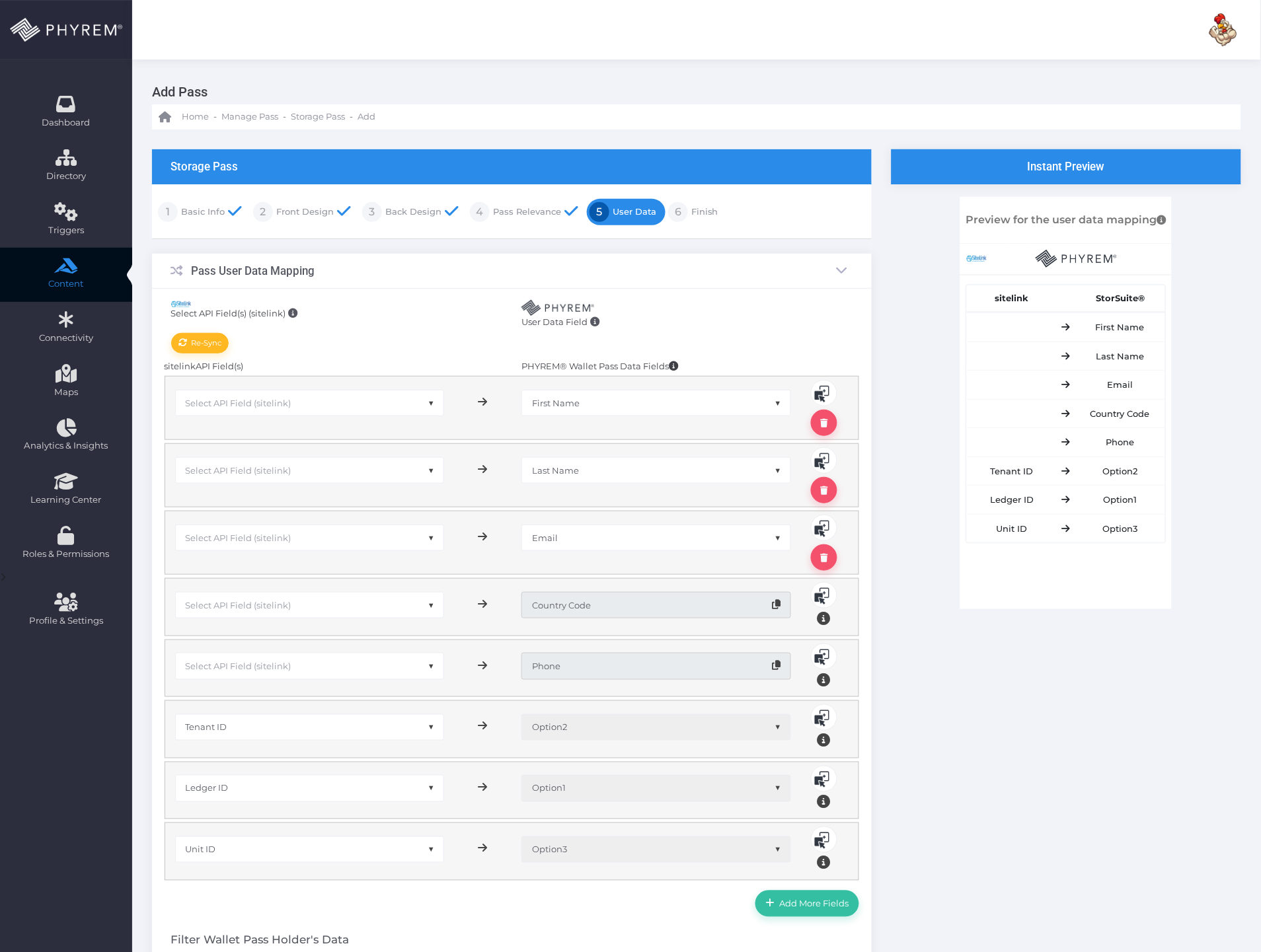
click at [281, 400] on span "Select API Field (sitelink)" at bounding box center [238, 403] width 106 height 10
type input "first"
select select "sFName"
type input "last"
select select "sLName"
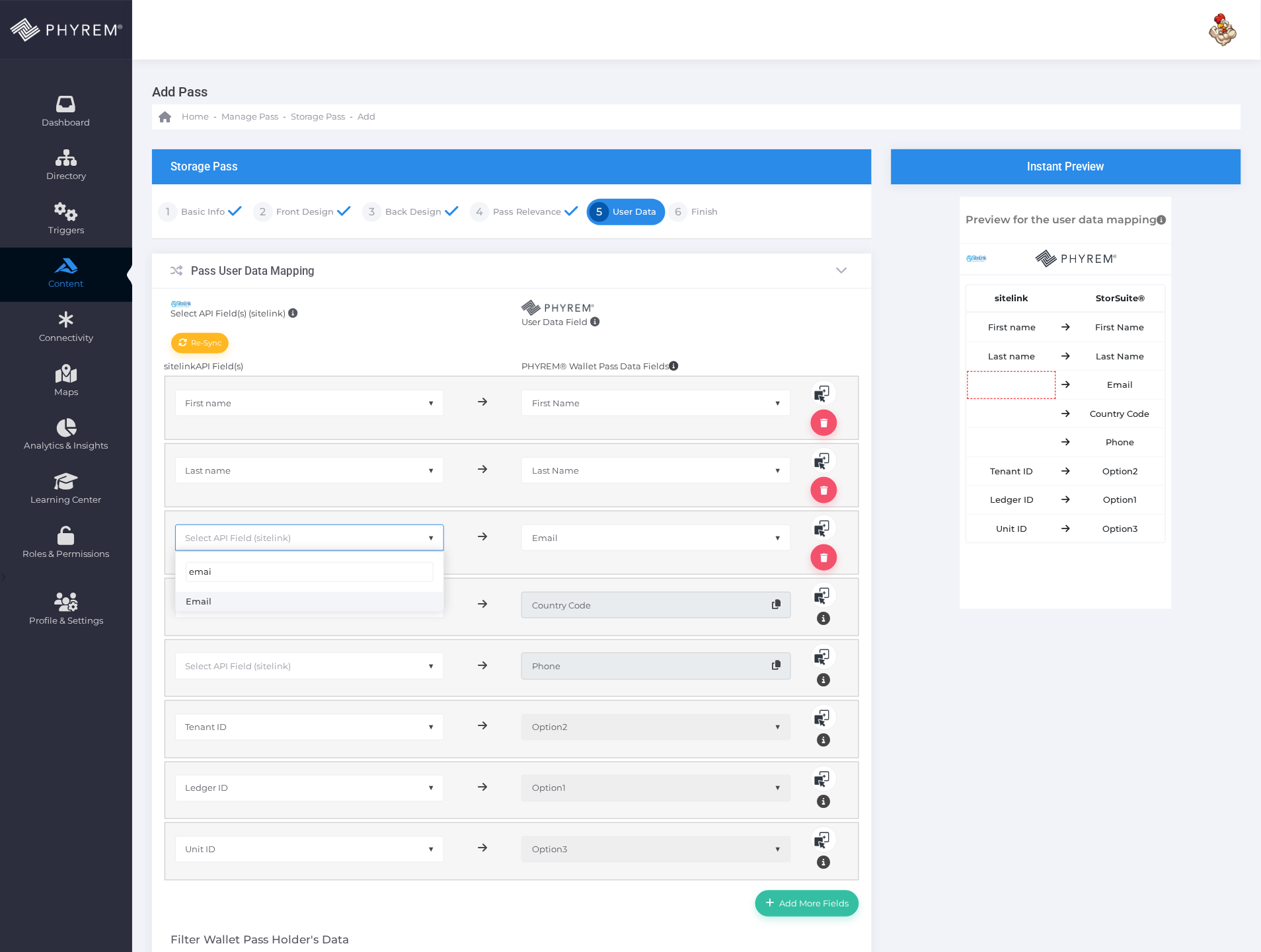
type input "email"
select select "sEmail"
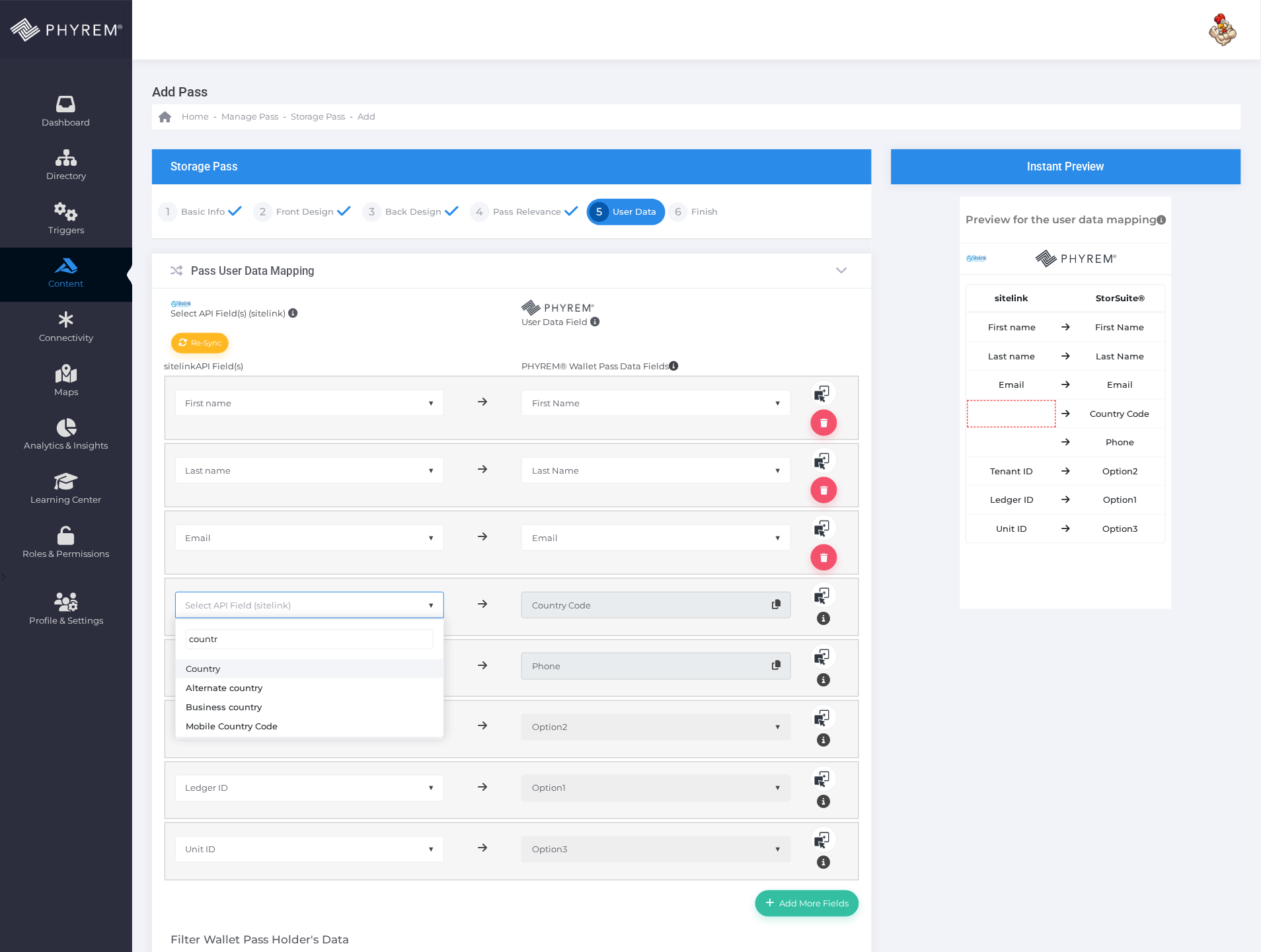
type input "country"
select select "sCountry"
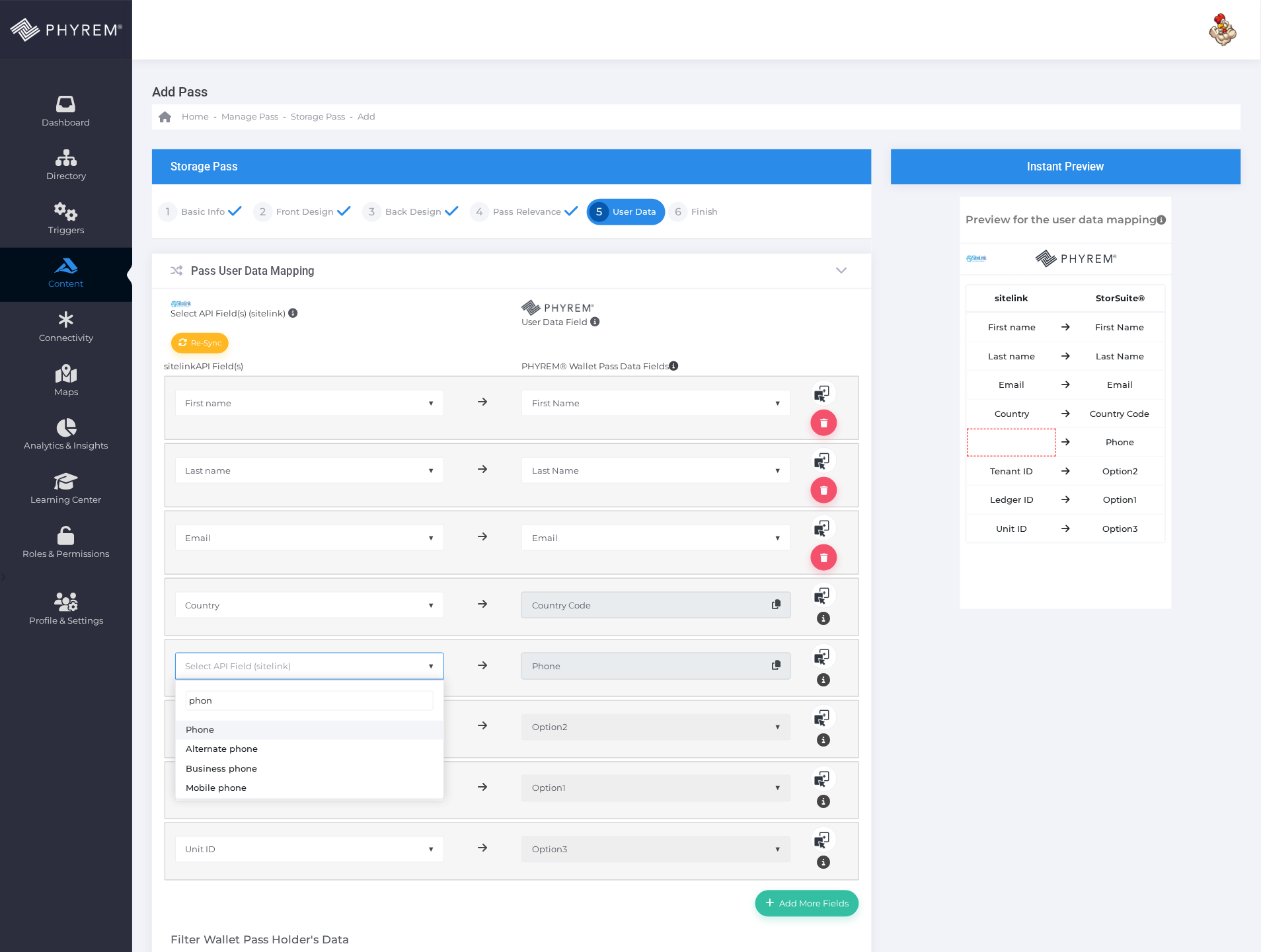
type input "phone"
select select "sPhone"
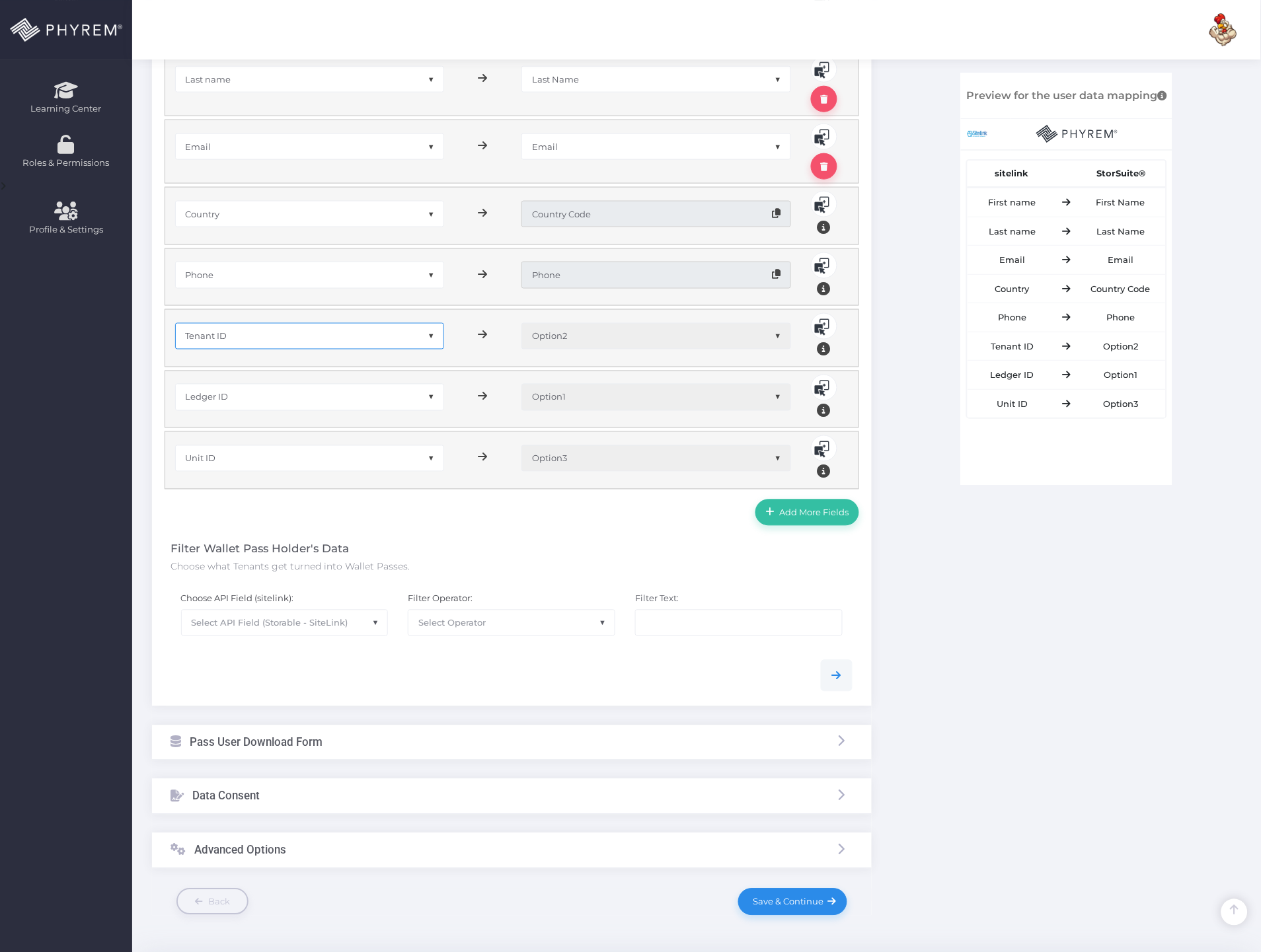
scroll to position [435, 0]
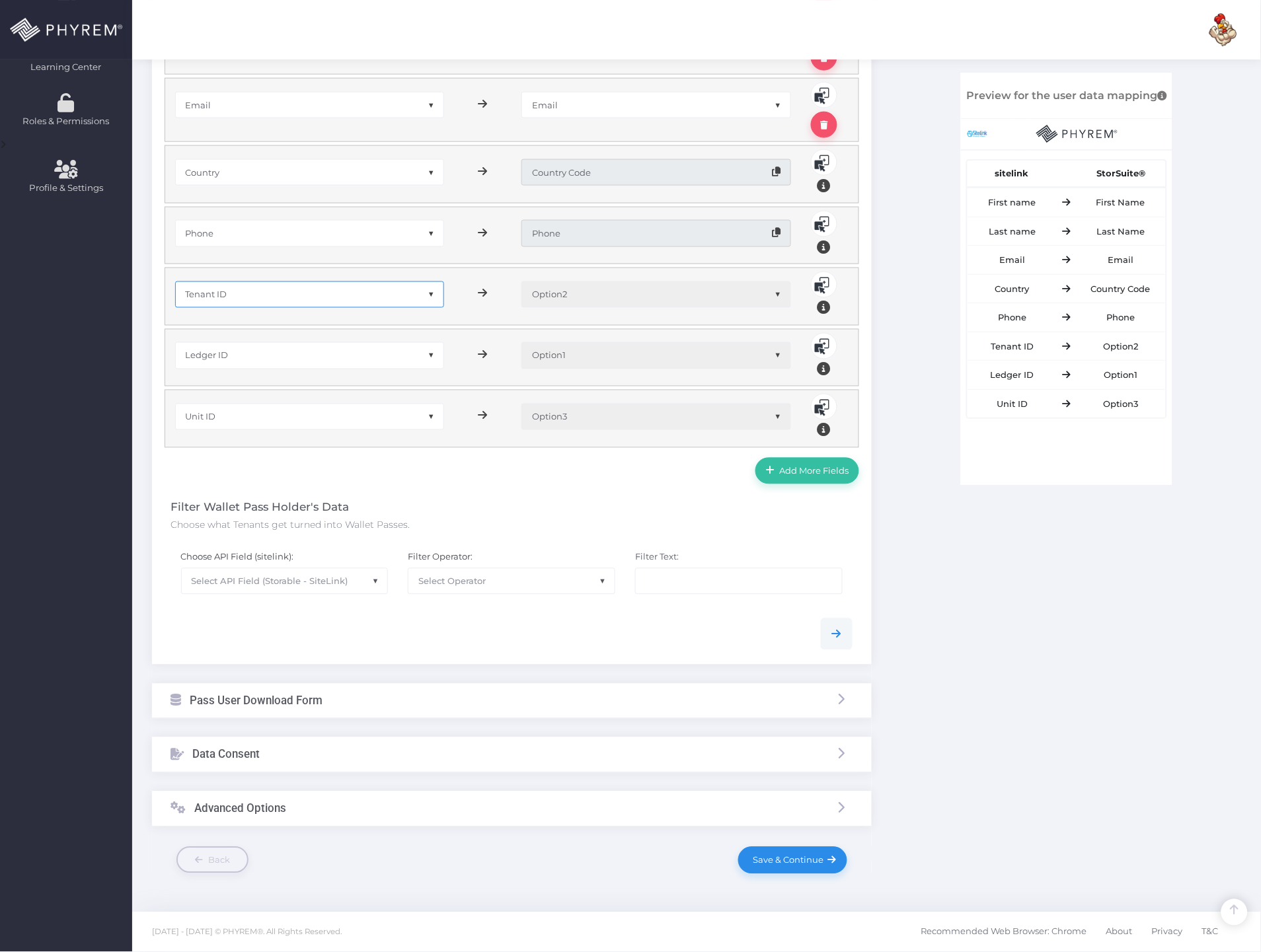
click at [290, 561] on label "Choose API Field (sitelink):" at bounding box center [238, 557] width 113 height 13
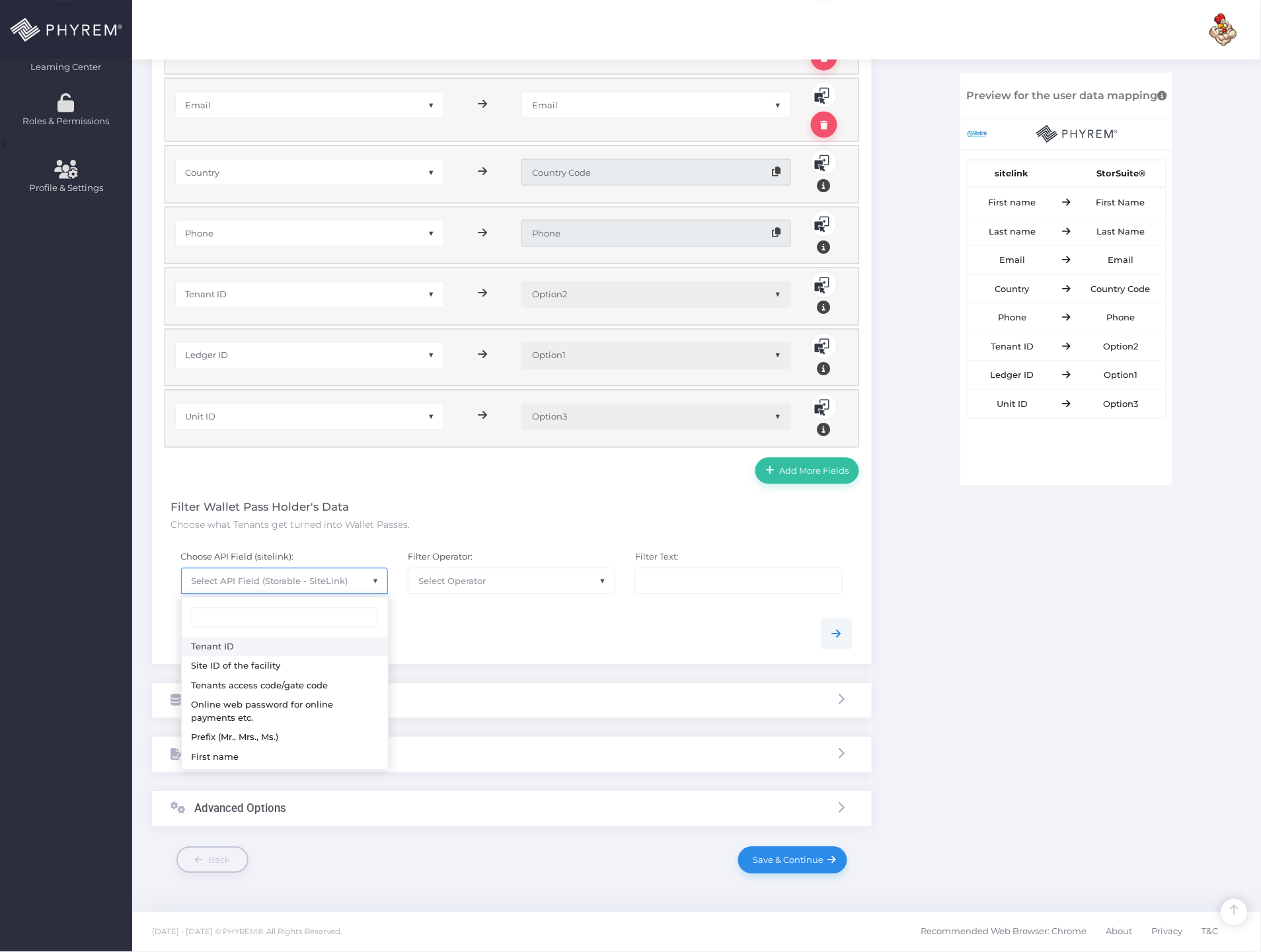
click at [286, 577] on span "Select API Field (Storable - SiteLink)" at bounding box center [269, 581] width 156 height 10
click at [411, 514] on div "Filter Wallet Pass Holder's Data Choose what Tenants get turned into Wallet Pas…" at bounding box center [512, 509] width 682 height 45
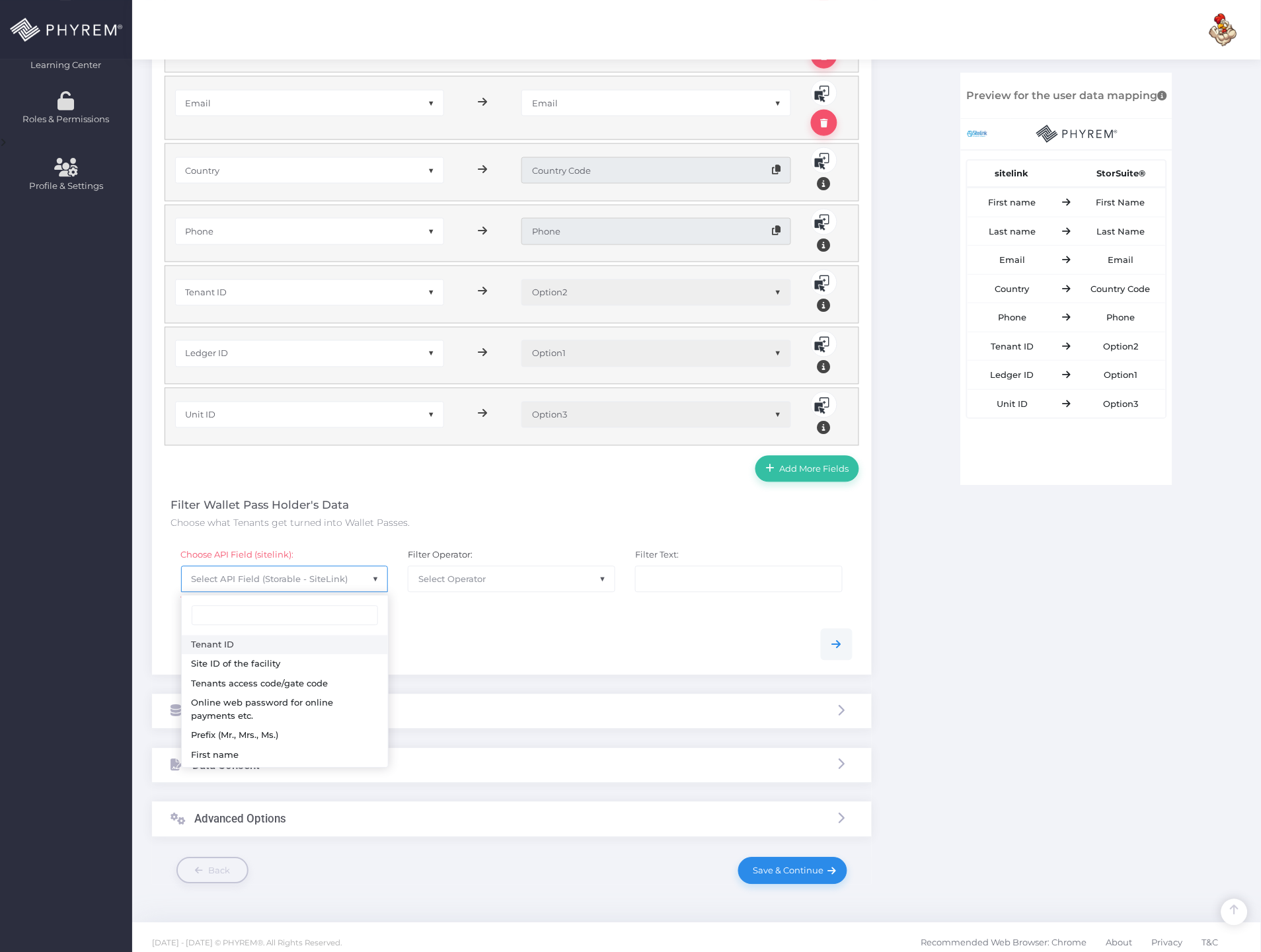
click at [345, 575] on span "Select API Field (Storable - SiteLink)" at bounding box center [269, 578] width 156 height 10
type input "last"
select select "sLName"
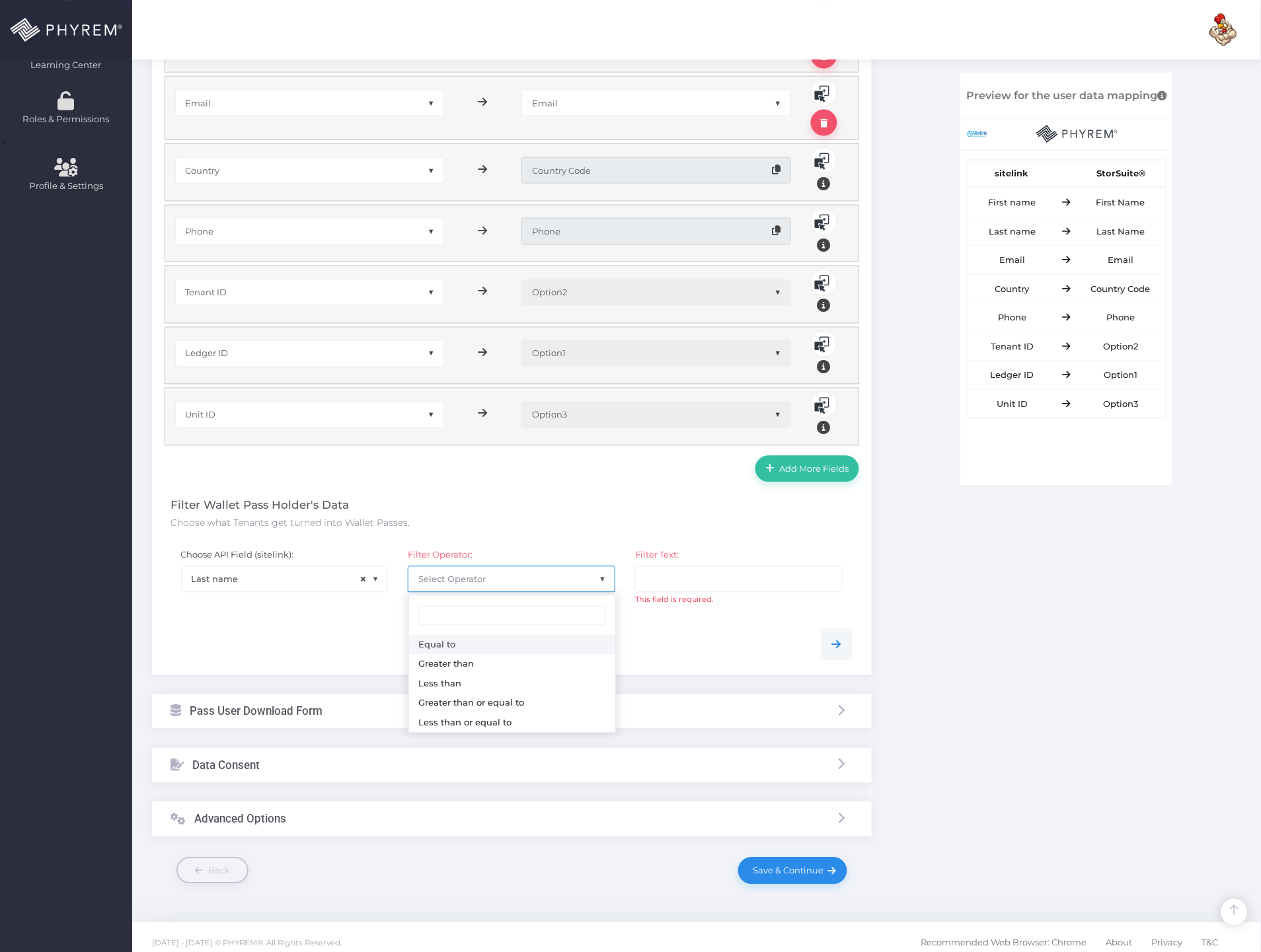
click at [512, 586] on span "Select Operator" at bounding box center [511, 579] width 207 height 25
select select "0"
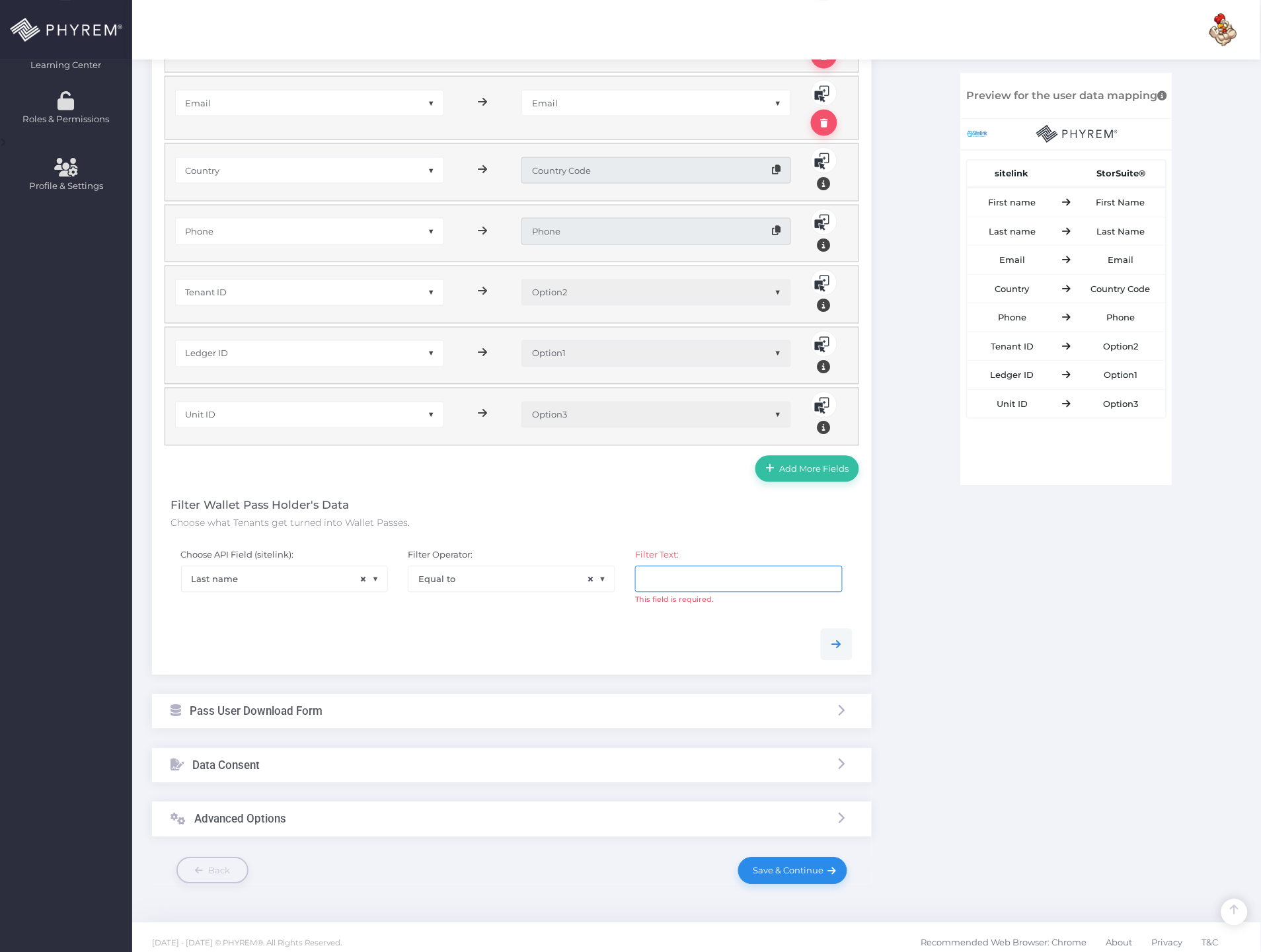
click at [704, 567] on input "text" at bounding box center [739, 579] width 207 height 27
paste input "SITELINK"
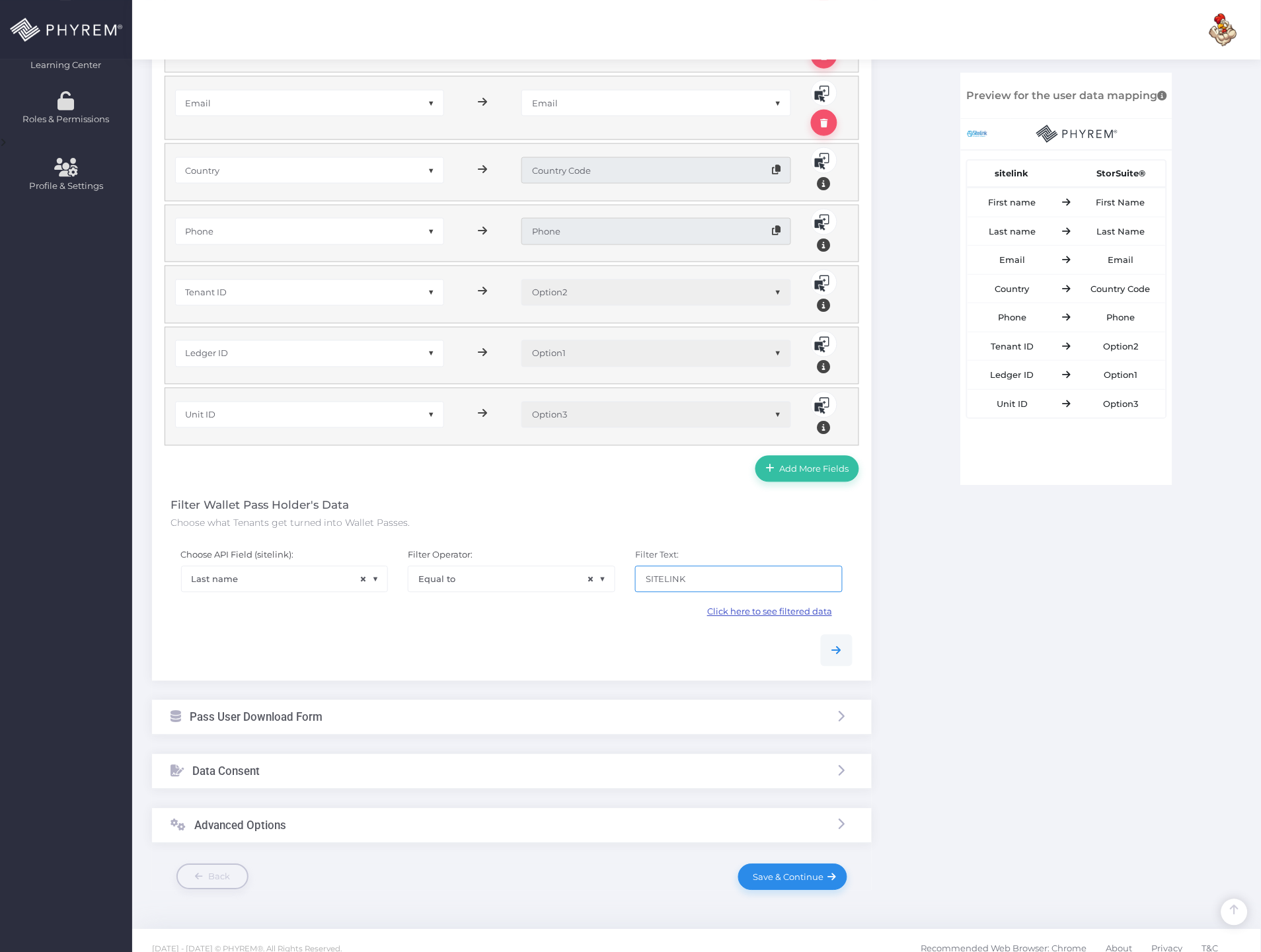
type input "SITELINK"
click at [777, 619] on link "Click here to see filtered data" at bounding box center [769, 615] width 146 height 19
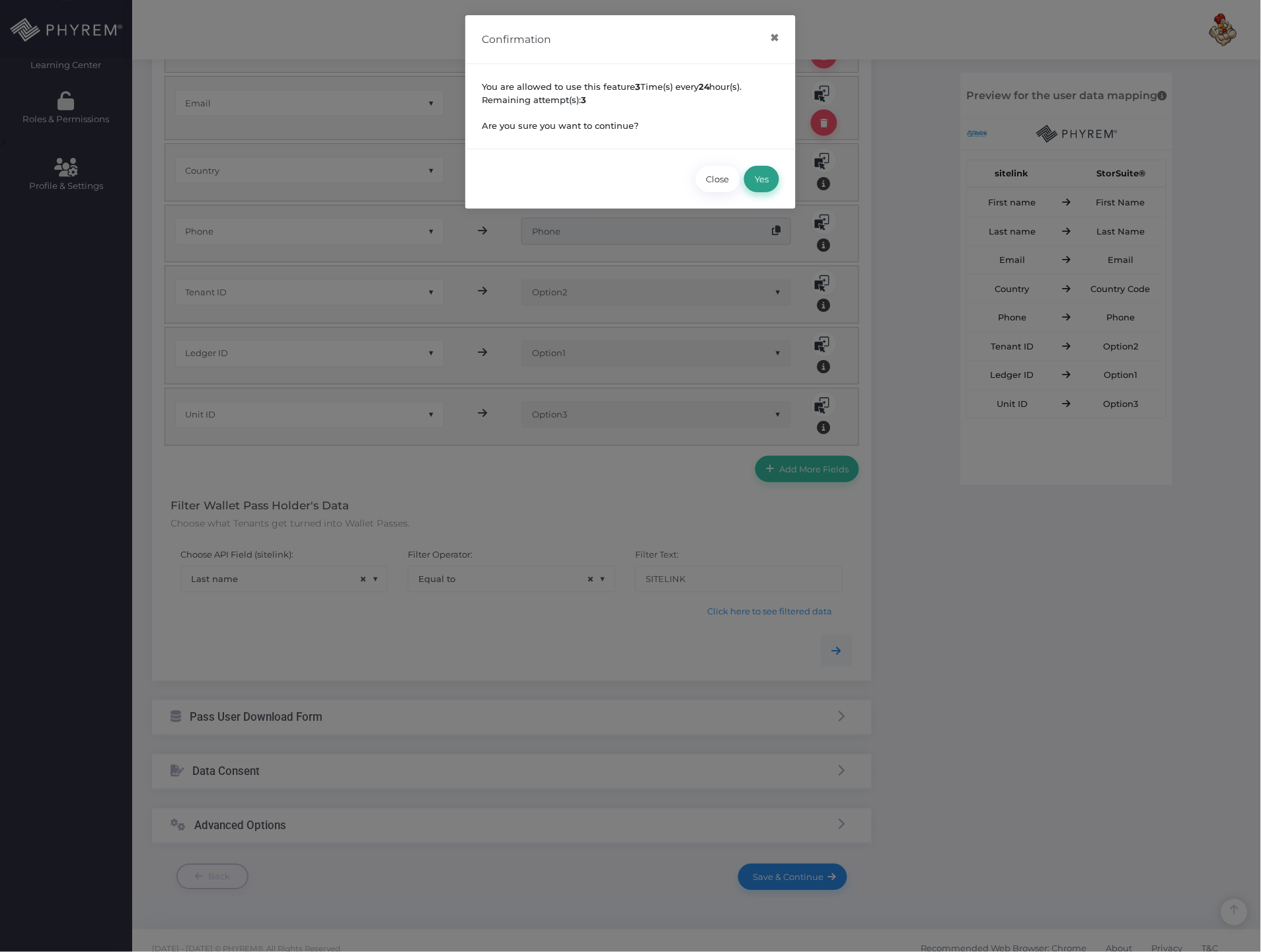
click at [764, 183] on button "Yes" at bounding box center [762, 179] width 35 height 27
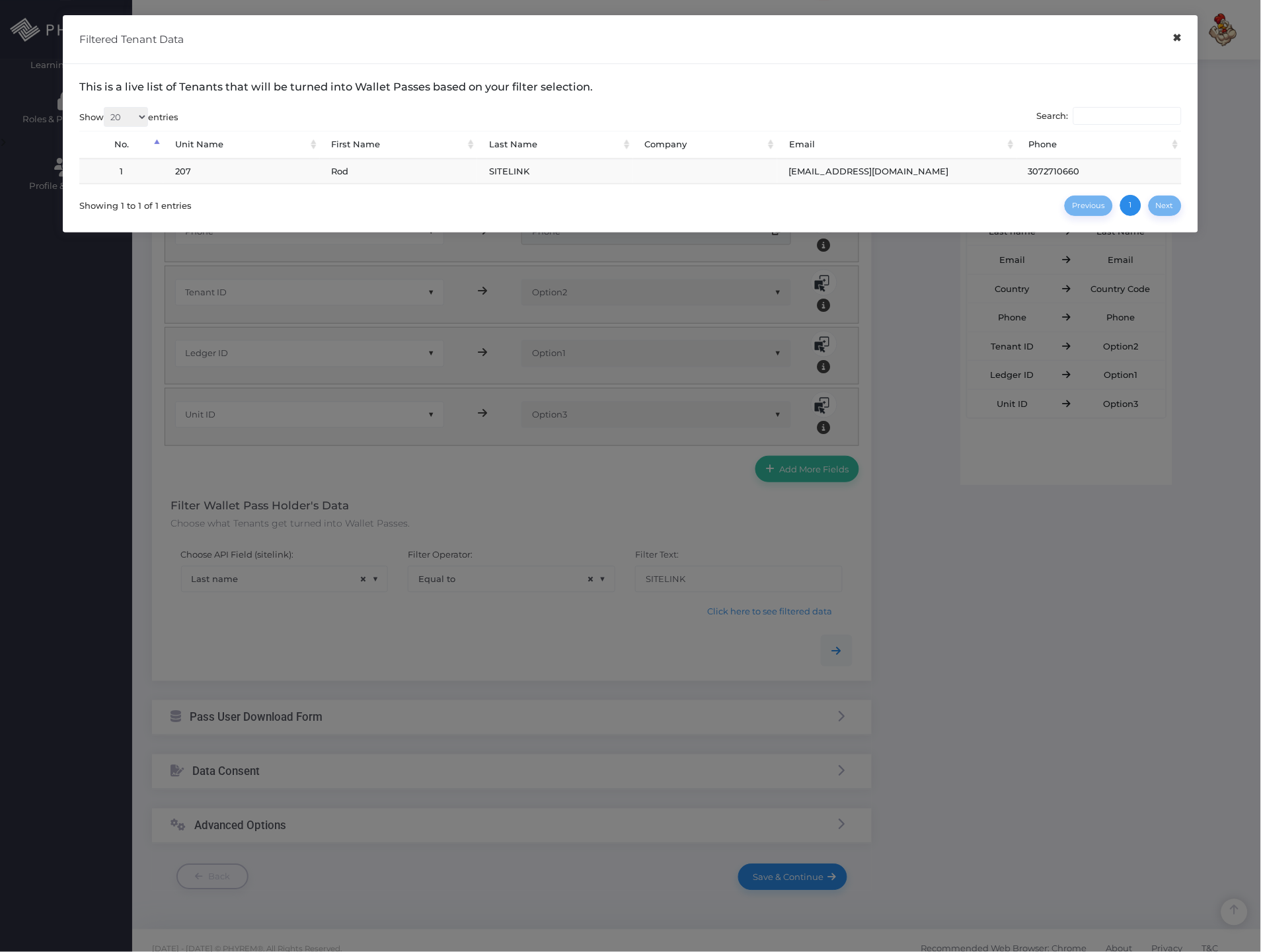
click at [1181, 41] on button "×" at bounding box center [1177, 38] width 26 height 30
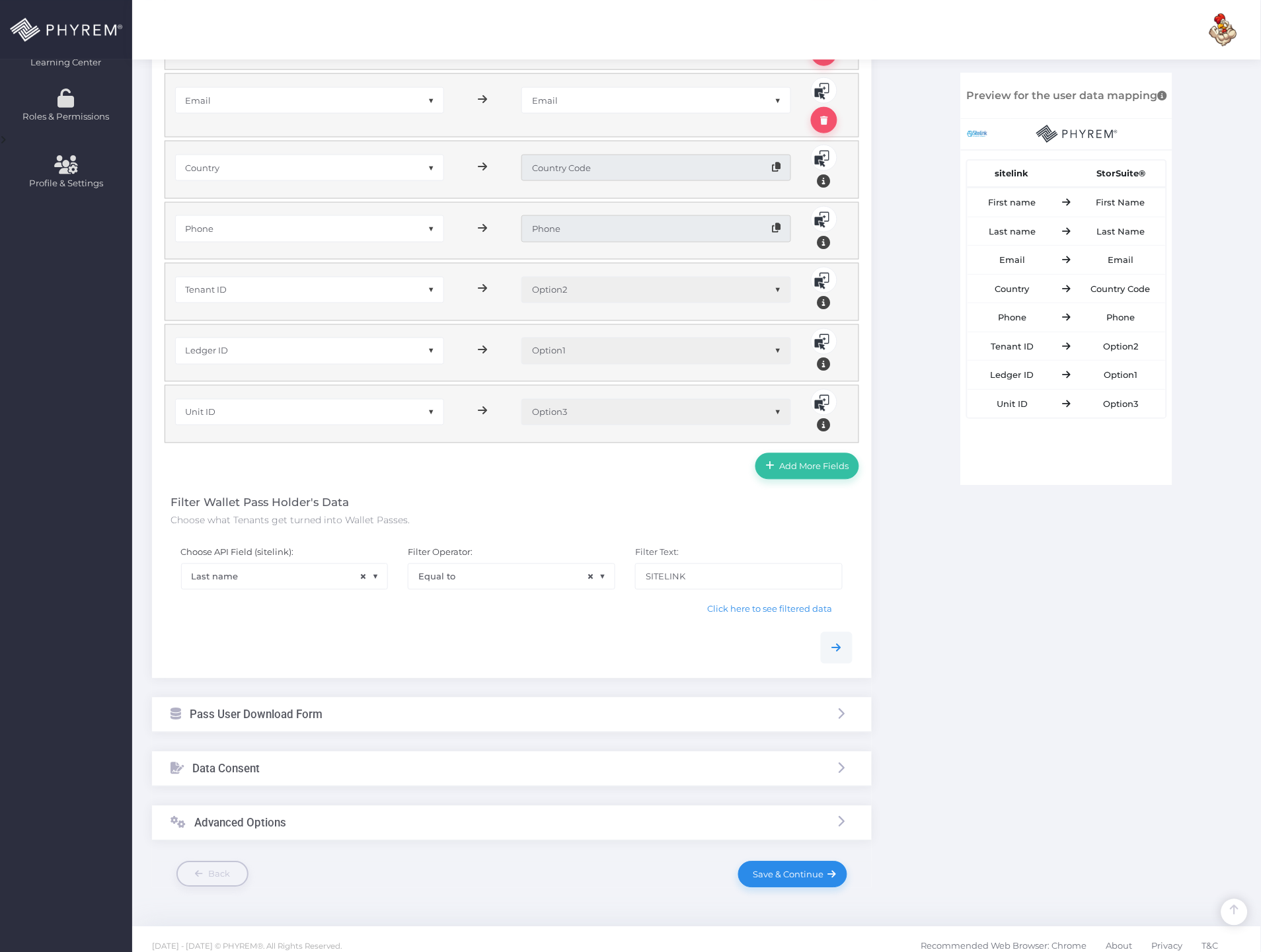
scroll to position [454, 0]
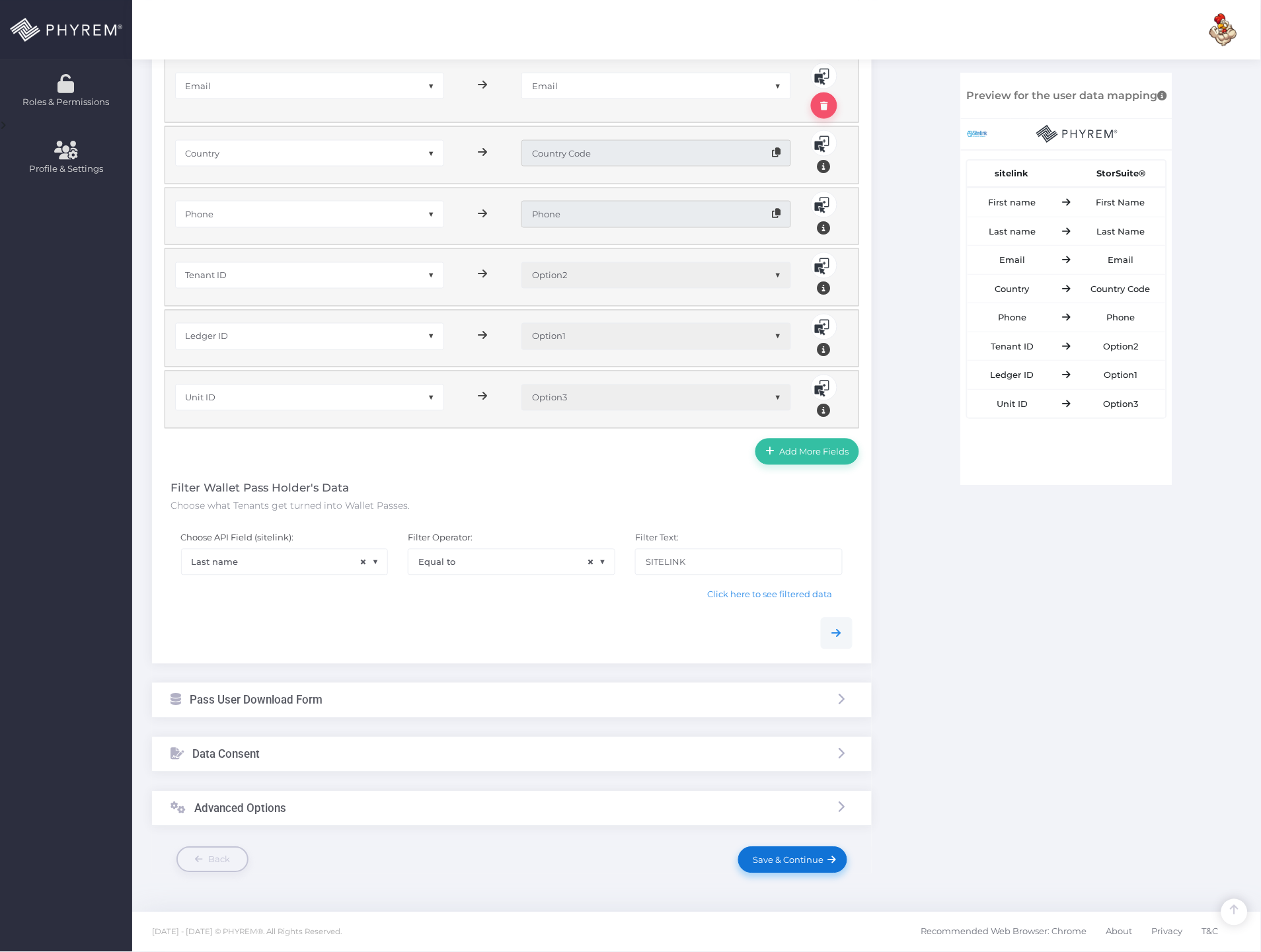
click at [784, 850] on link "Save & Continue" at bounding box center [792, 860] width 108 height 27
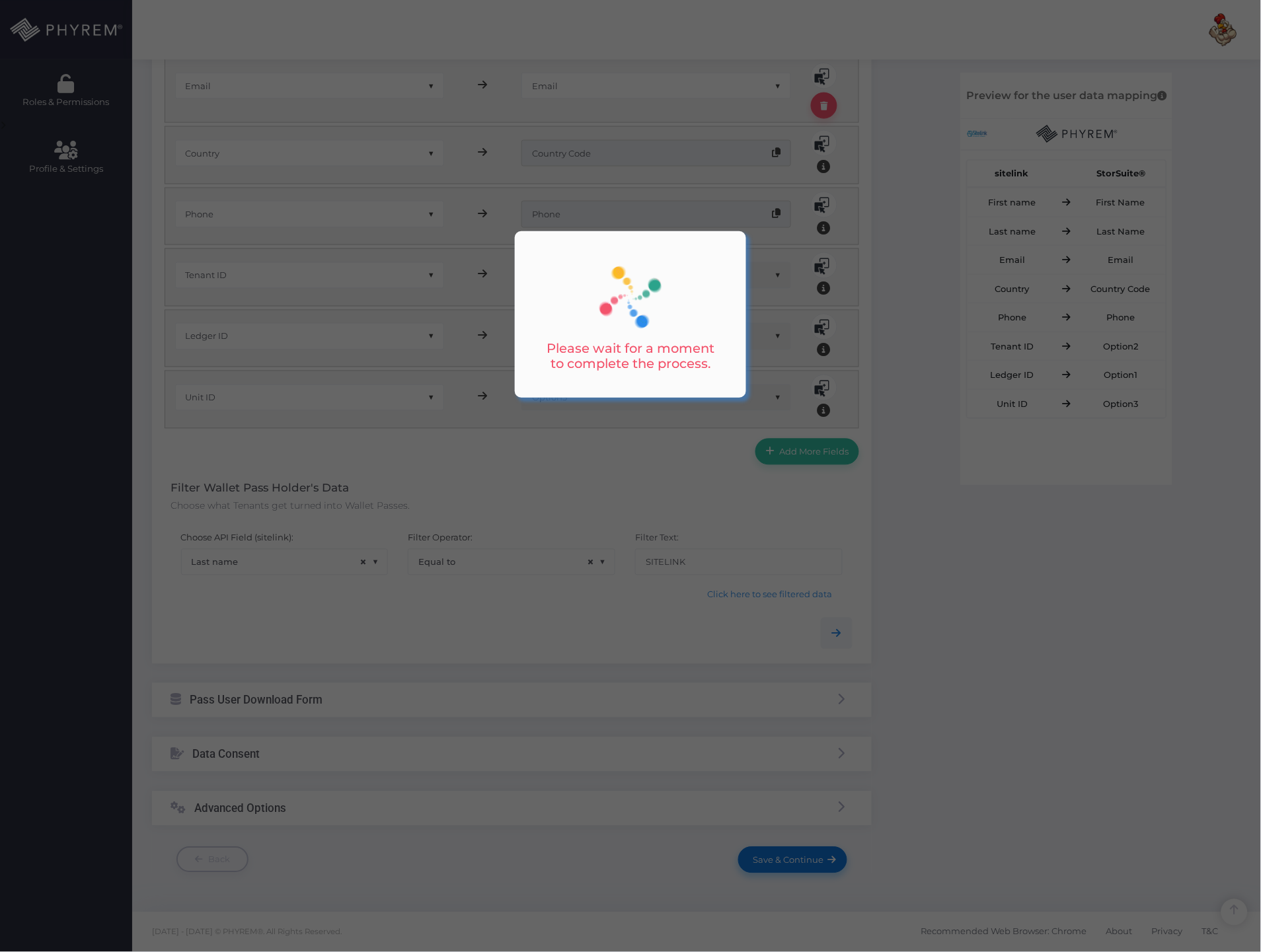
scroll to position [0, 0]
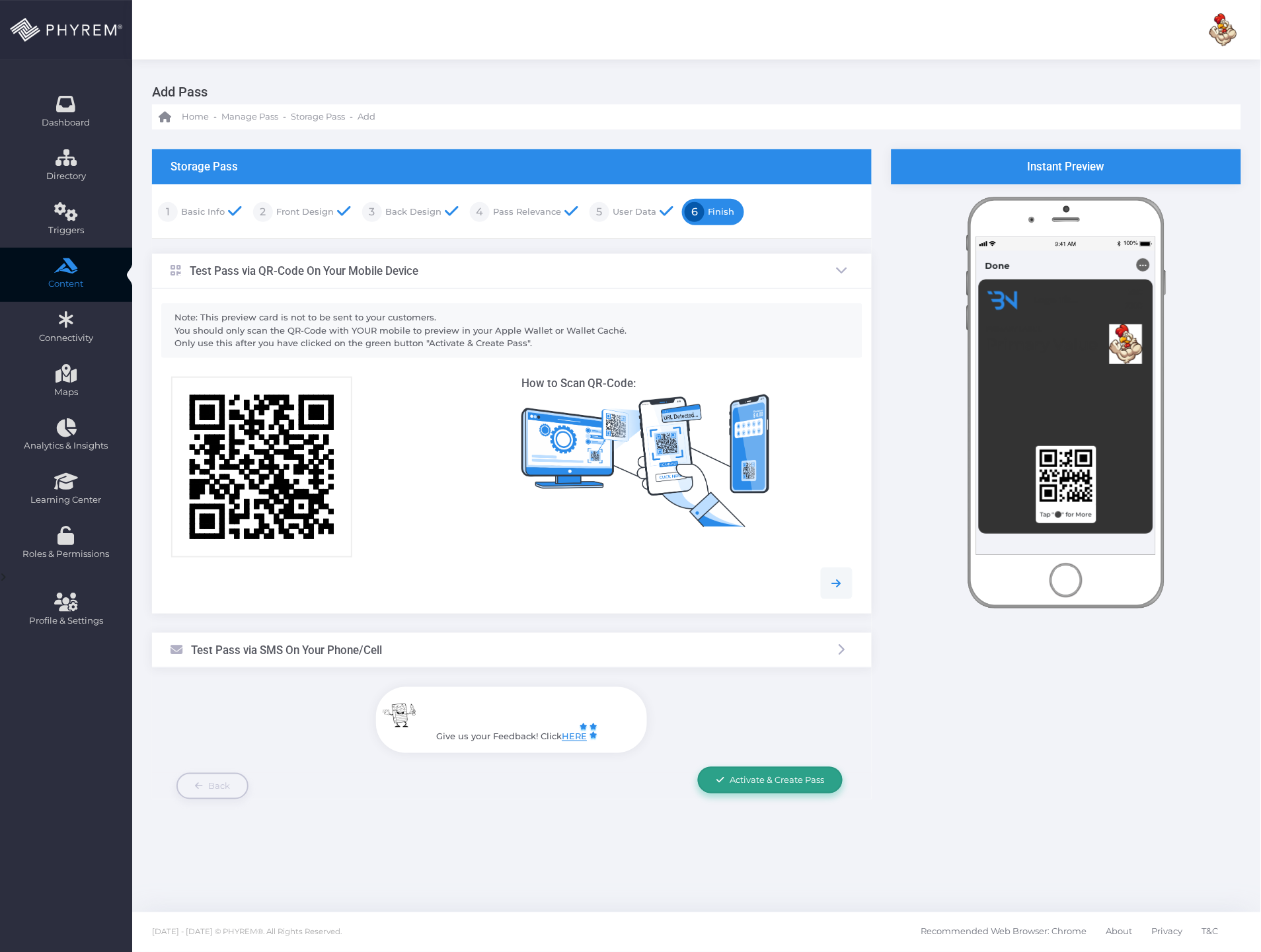
click at [778, 776] on span "Activate & Create Pass" at bounding box center [777, 779] width 94 height 10
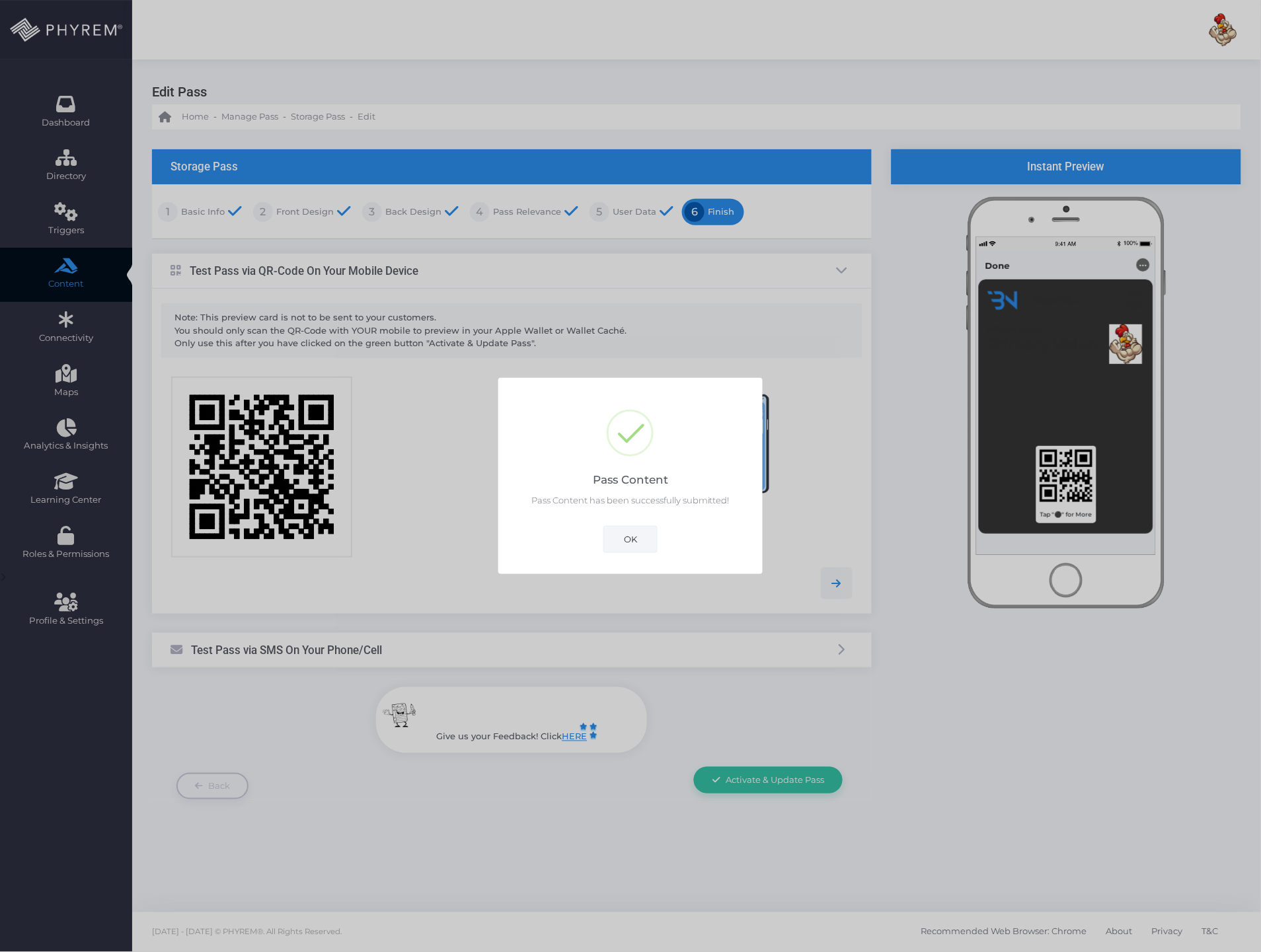
click at [640, 535] on button "OK" at bounding box center [630, 539] width 54 height 27
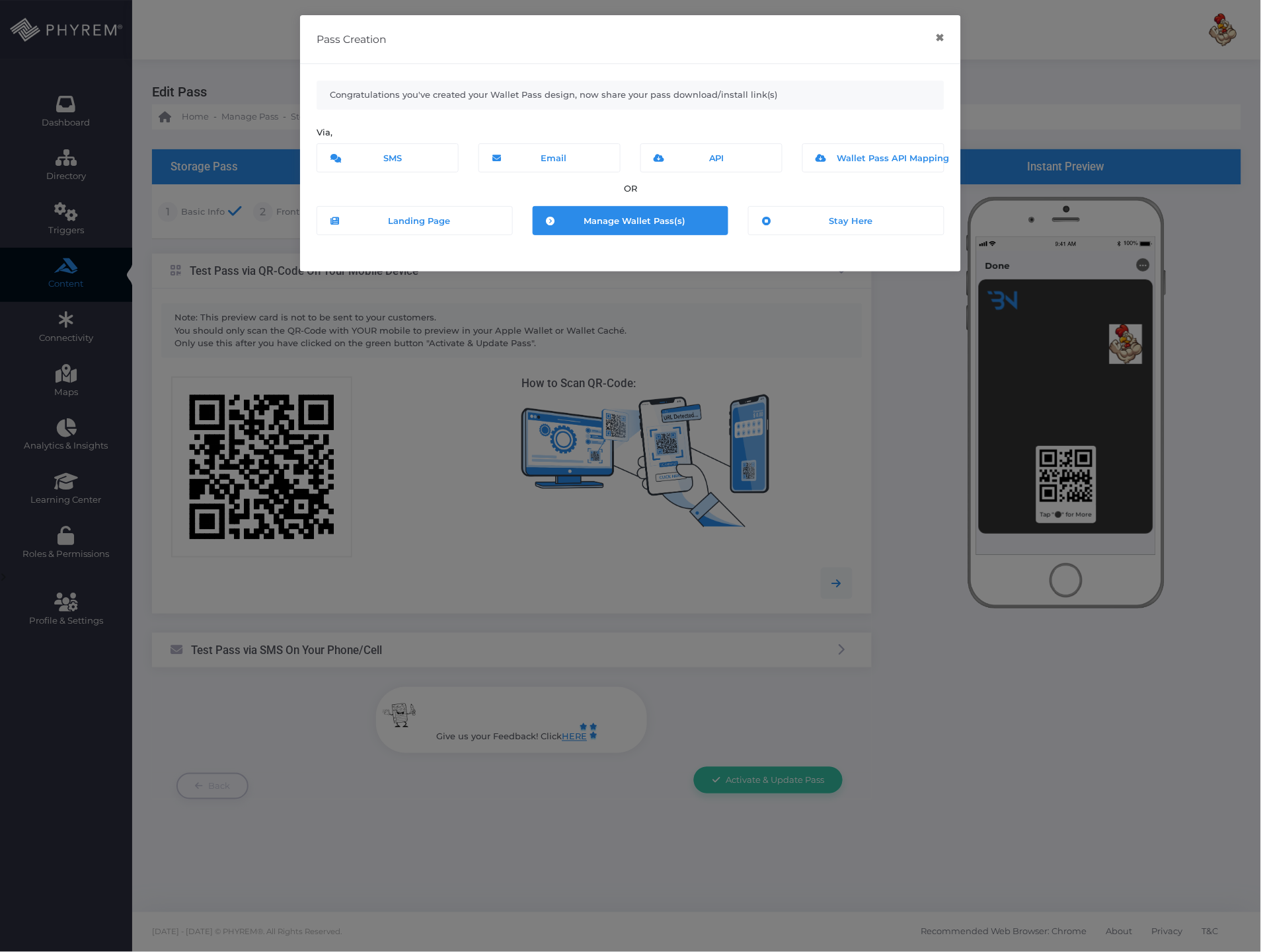
click at [634, 219] on span "Manage Wallet Pass(s)" at bounding box center [634, 220] width 102 height 10
